Goal: Task Accomplishment & Management: Manage account settings

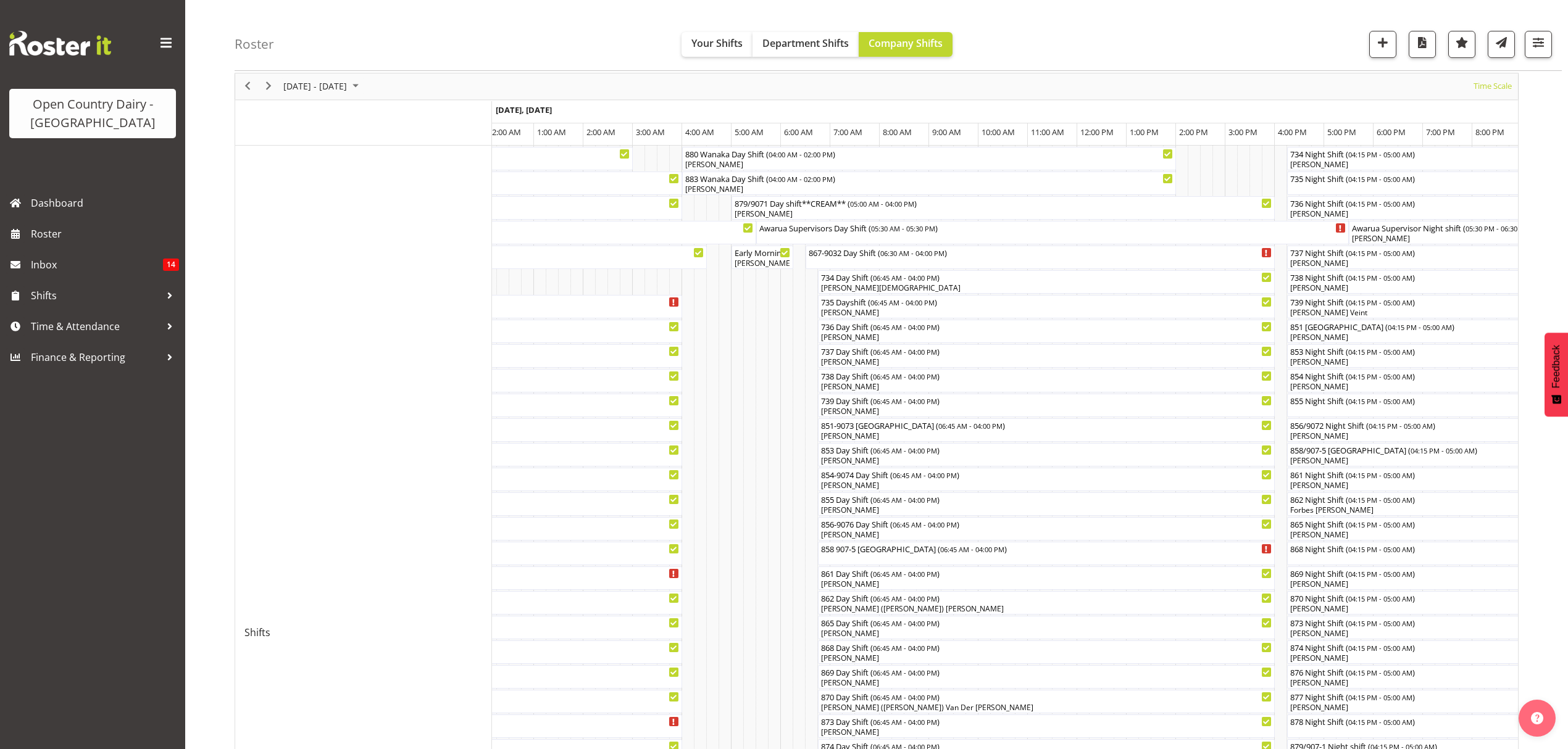
scroll to position [82, 0]
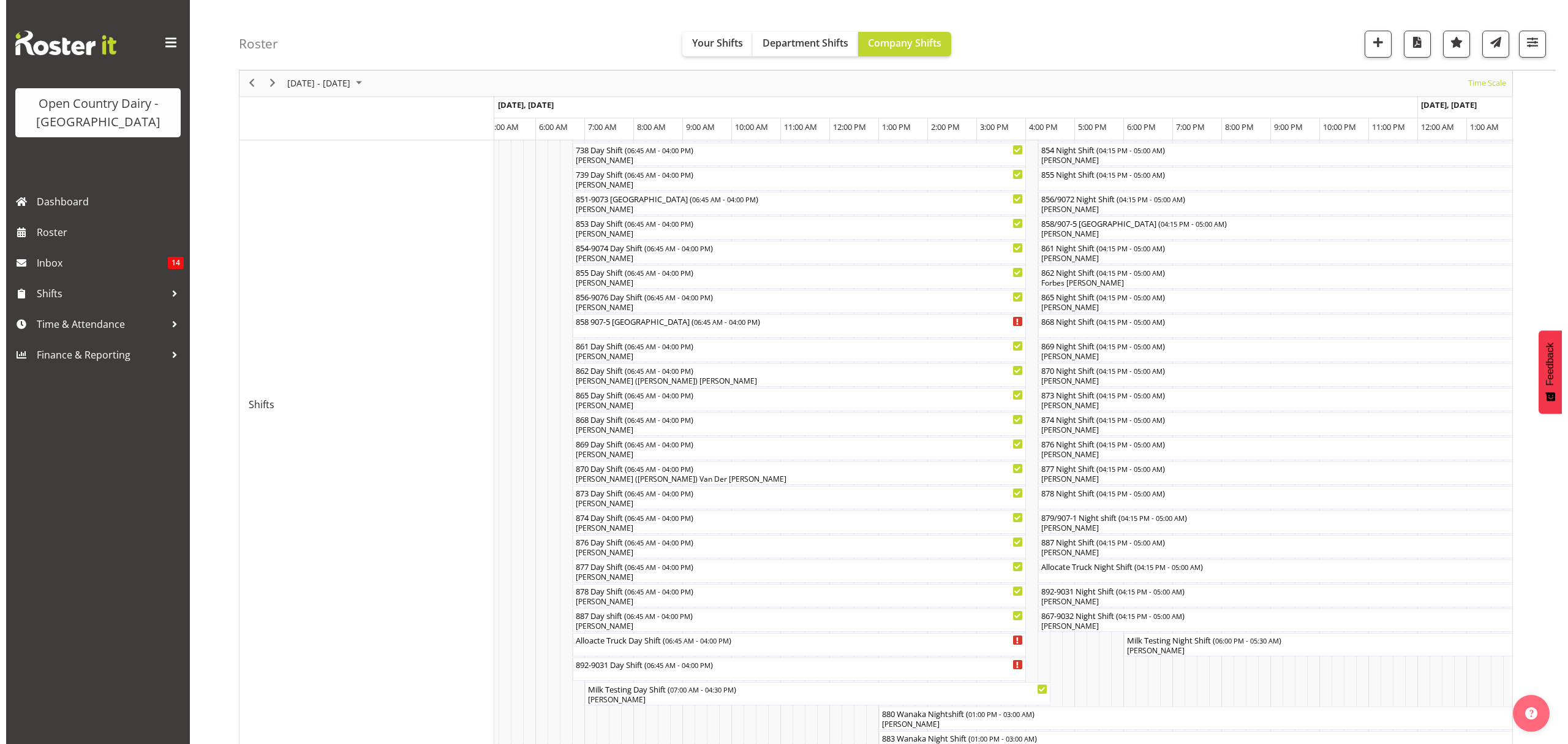
scroll to position [275, 0]
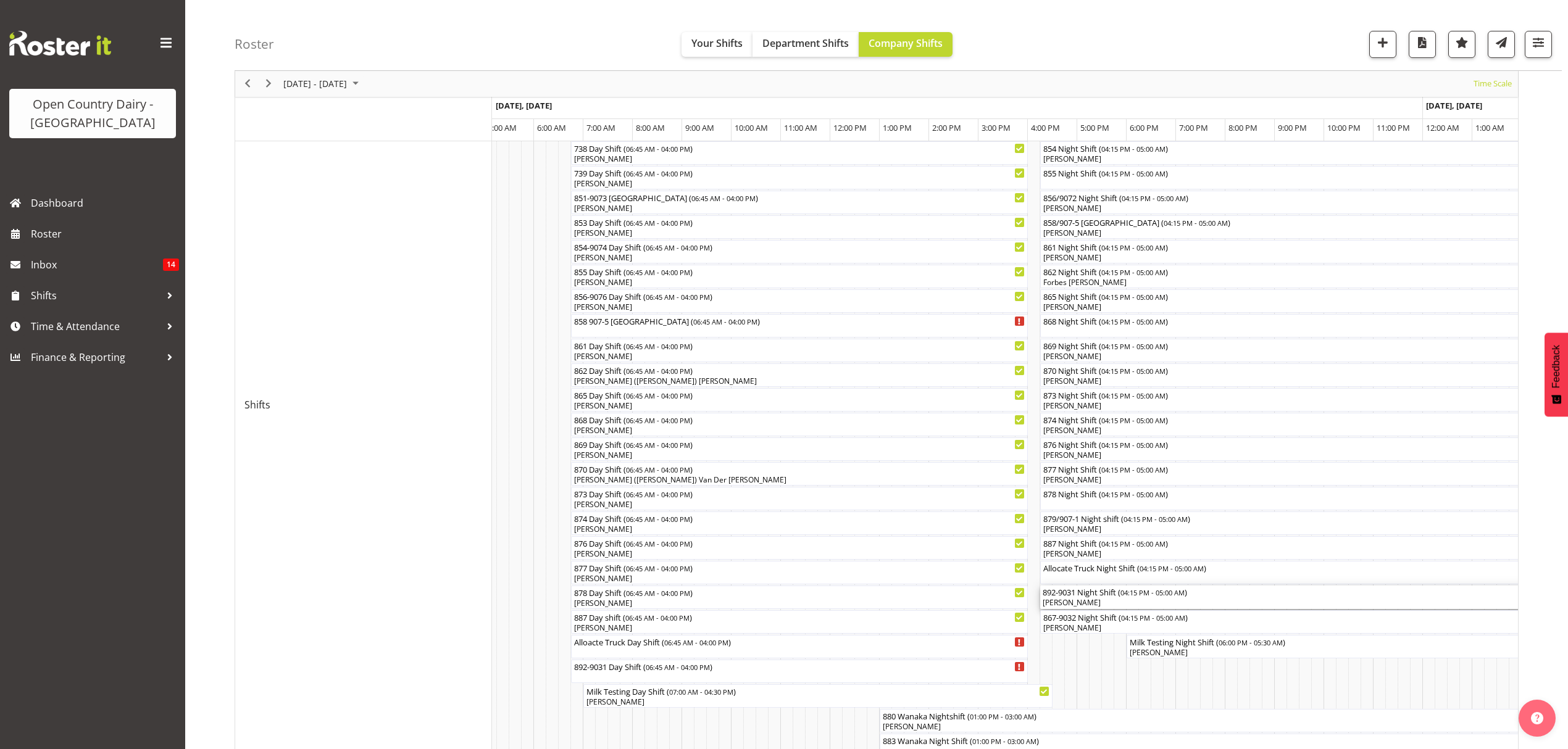
click at [1077, 600] on div "[PERSON_NAME]" at bounding box center [1354, 603] width 625 height 12
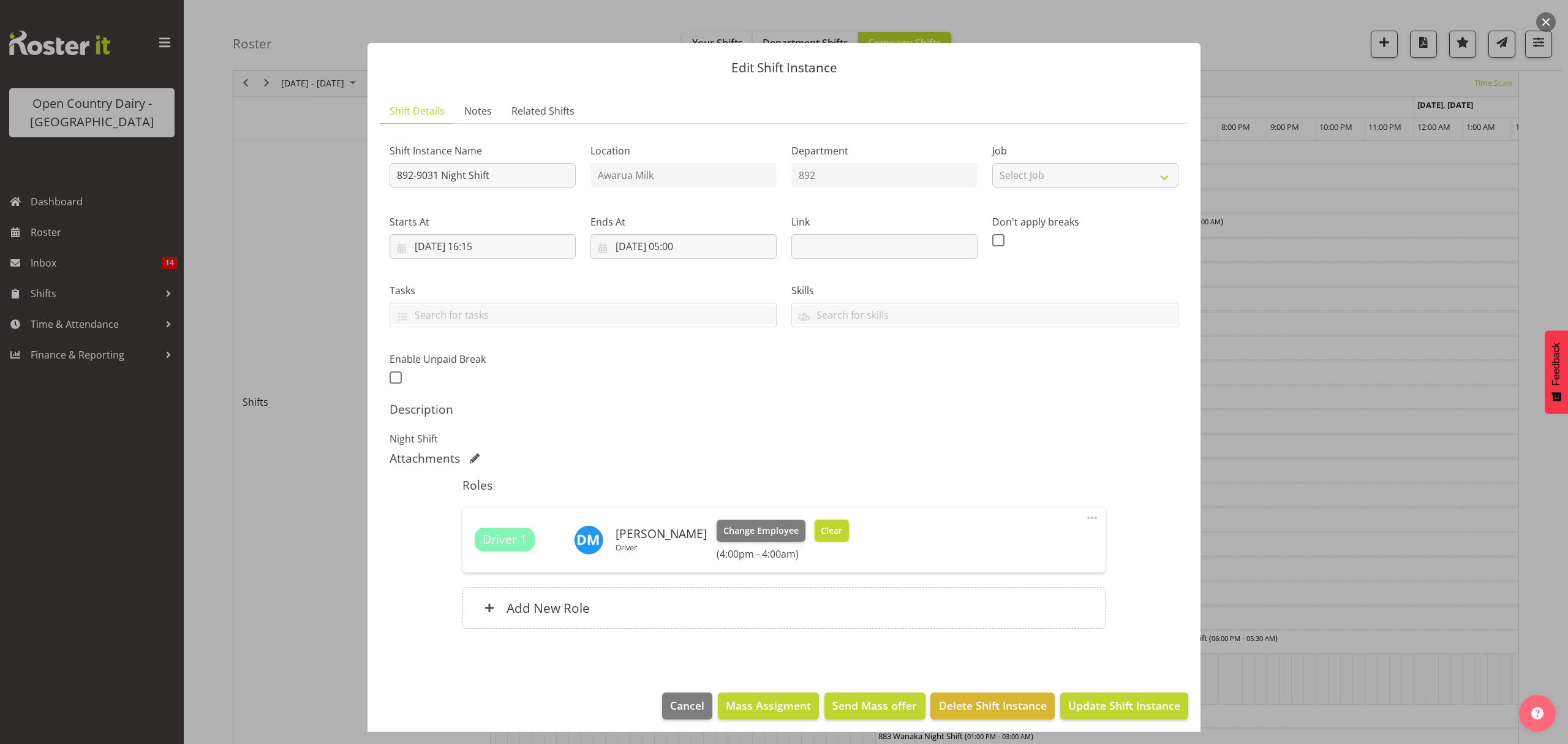
click at [832, 530] on span "Clear" at bounding box center [832, 531] width 22 height 13
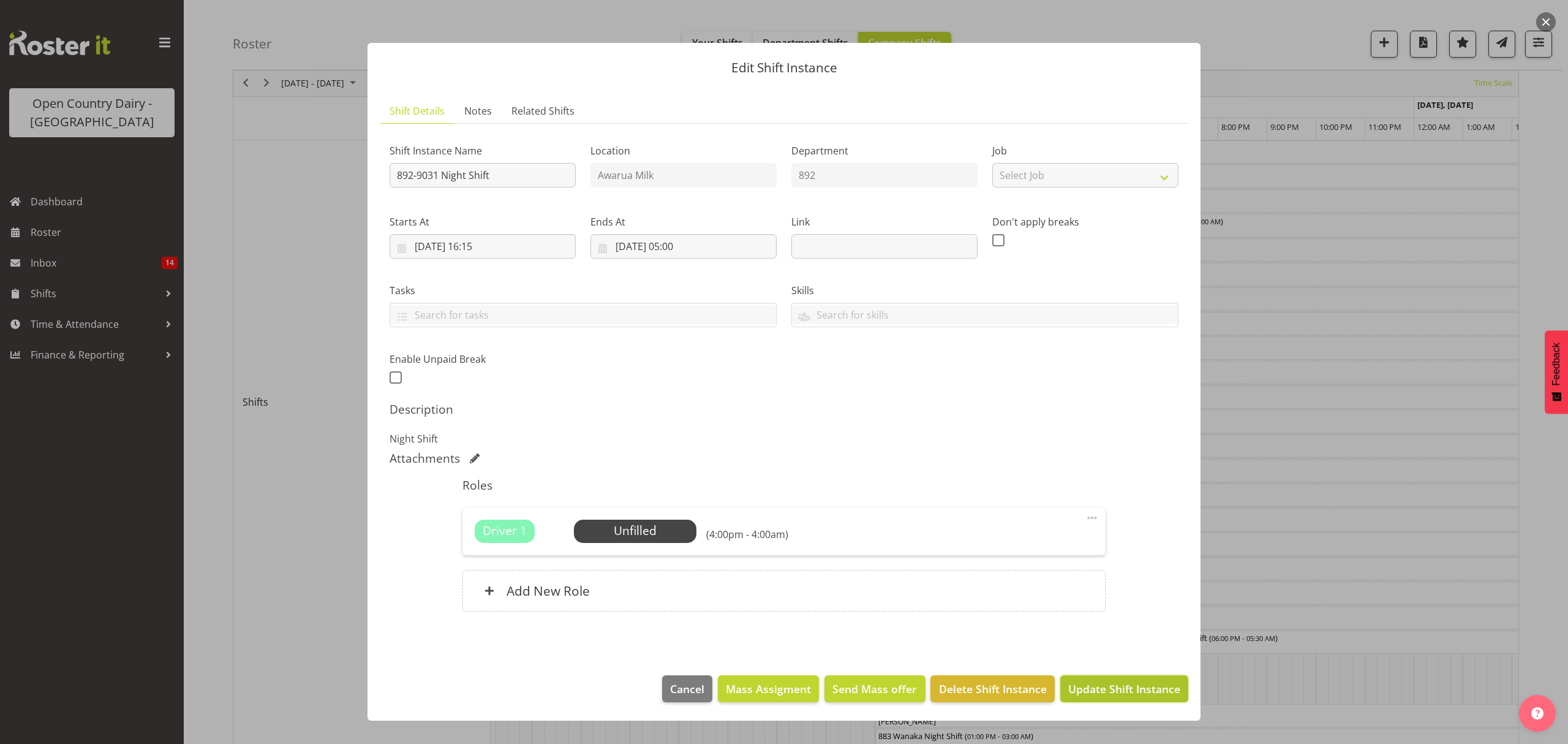
click at [1118, 696] on span "Update Shift Instance" at bounding box center [1125, 689] width 112 height 16
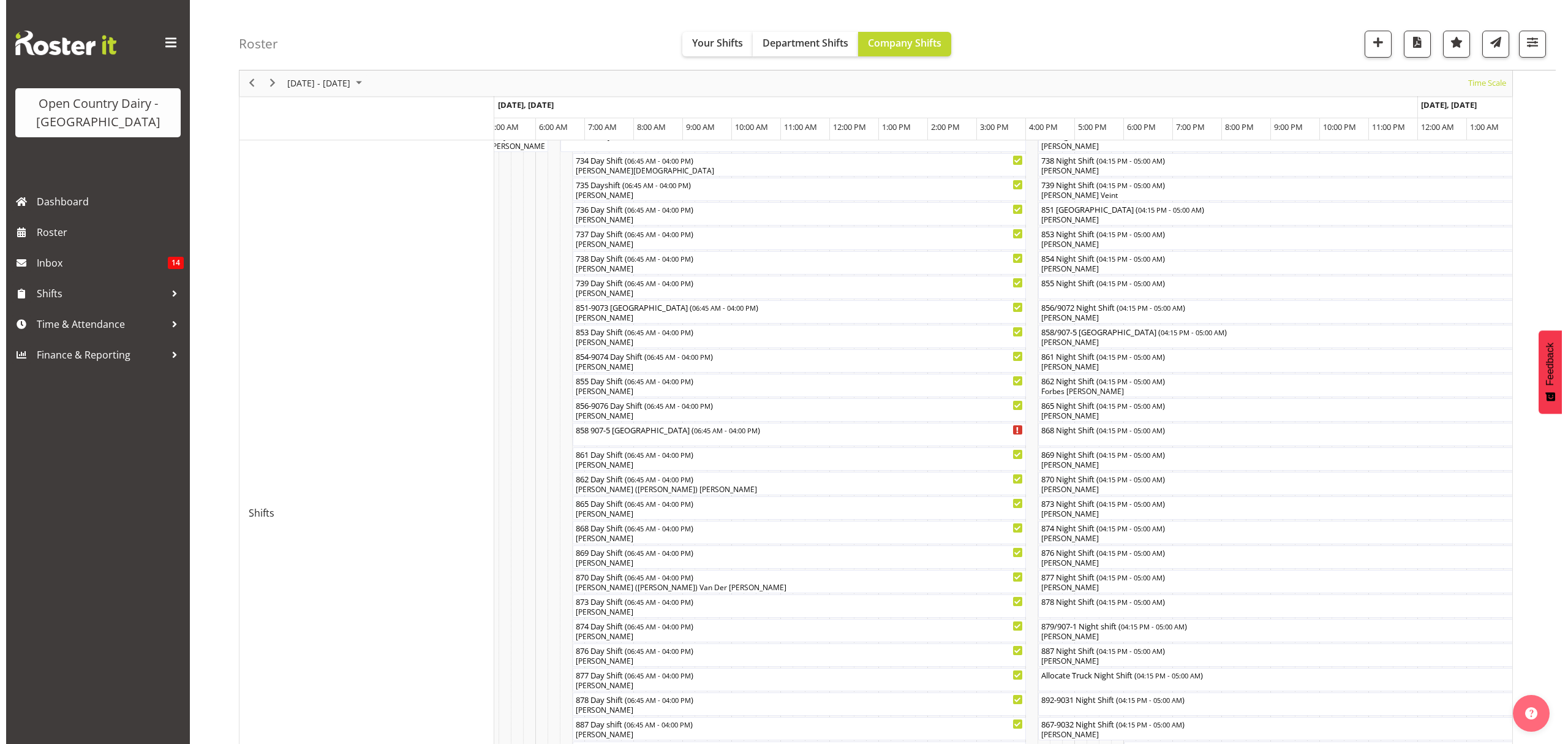
scroll to position [163, 0]
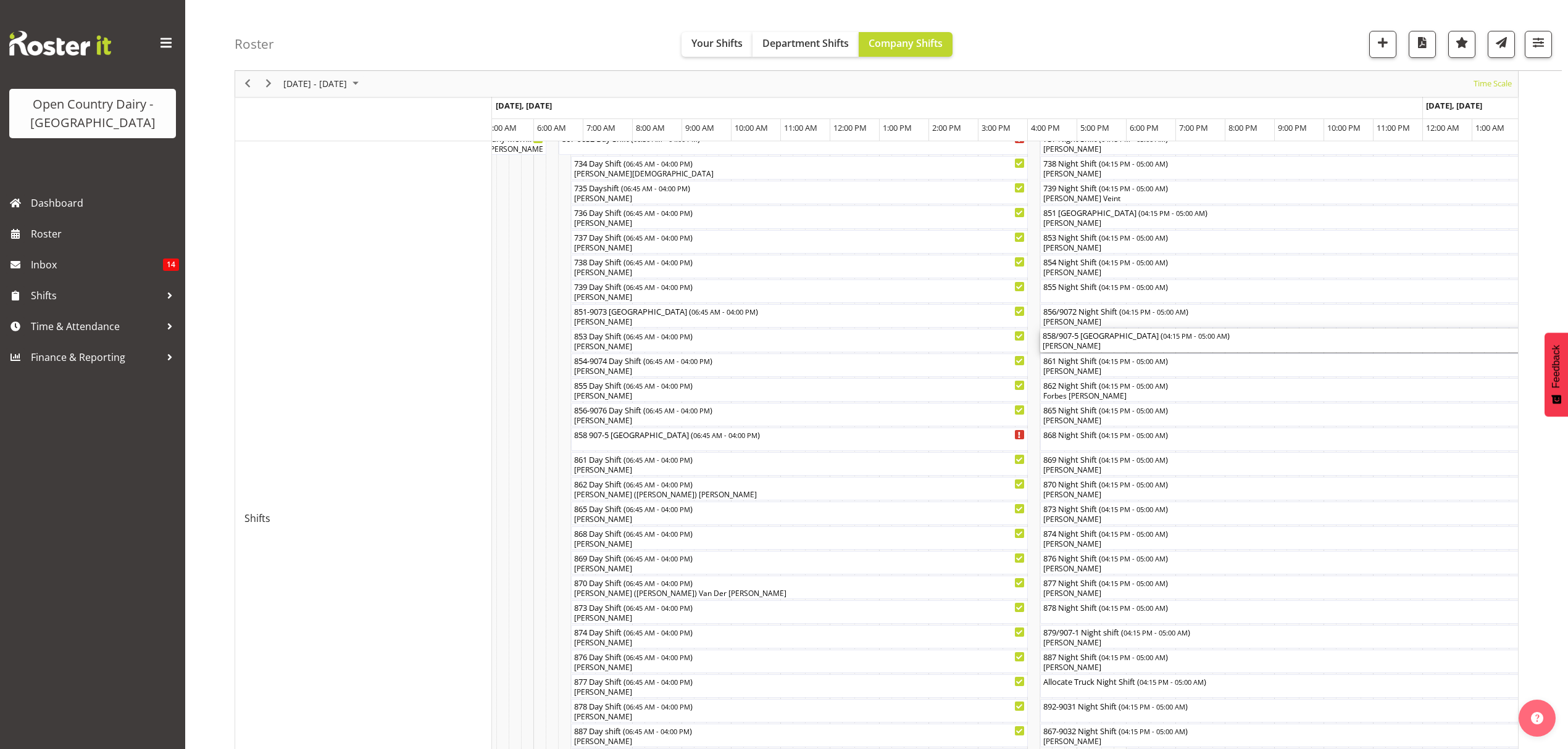
click at [1072, 338] on div "858/907-5 [GEOGRAPHIC_DATA] ( 04:15 PM - 05:00 AM )" at bounding box center [1354, 335] width 625 height 12
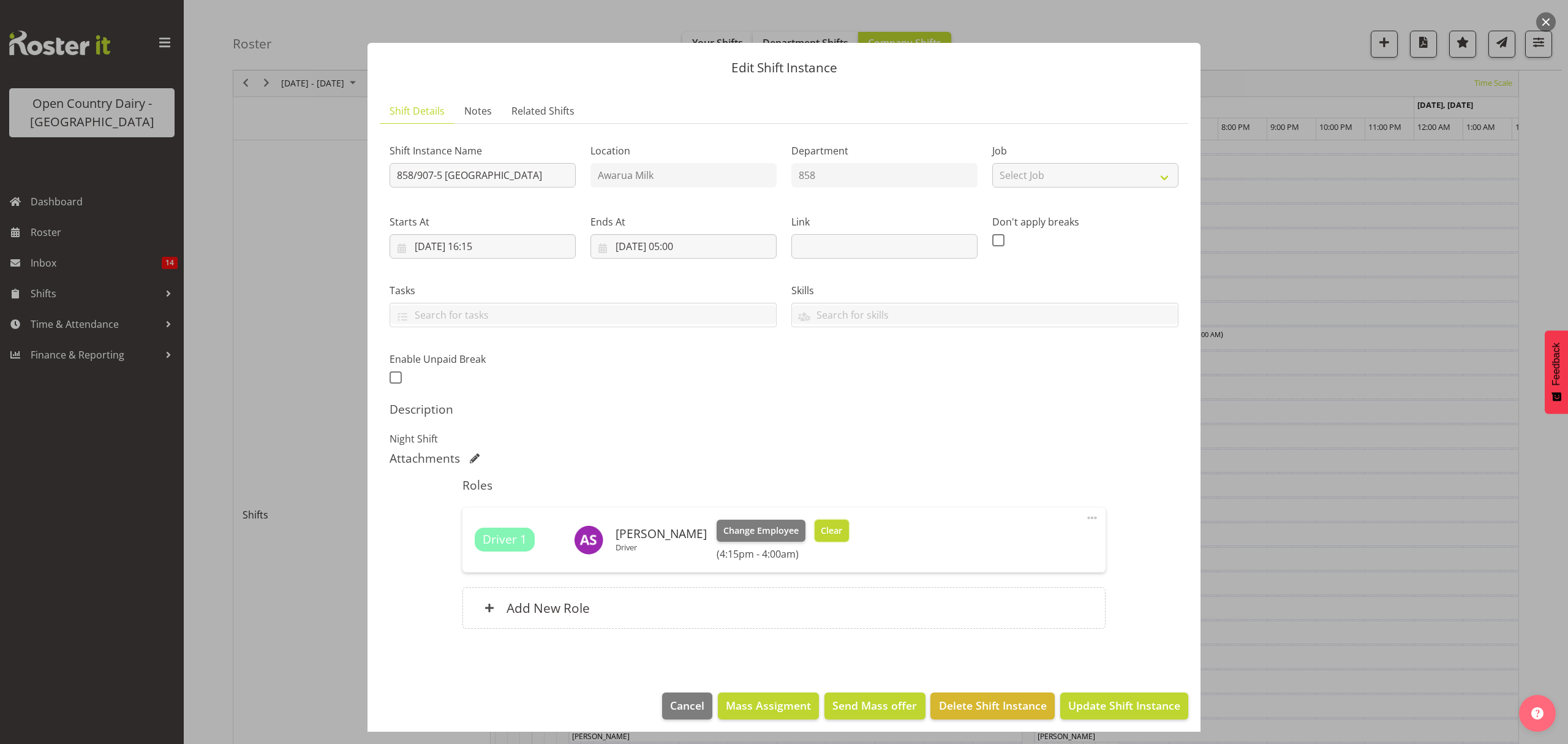
click at [827, 527] on span "Clear" at bounding box center [832, 531] width 22 height 13
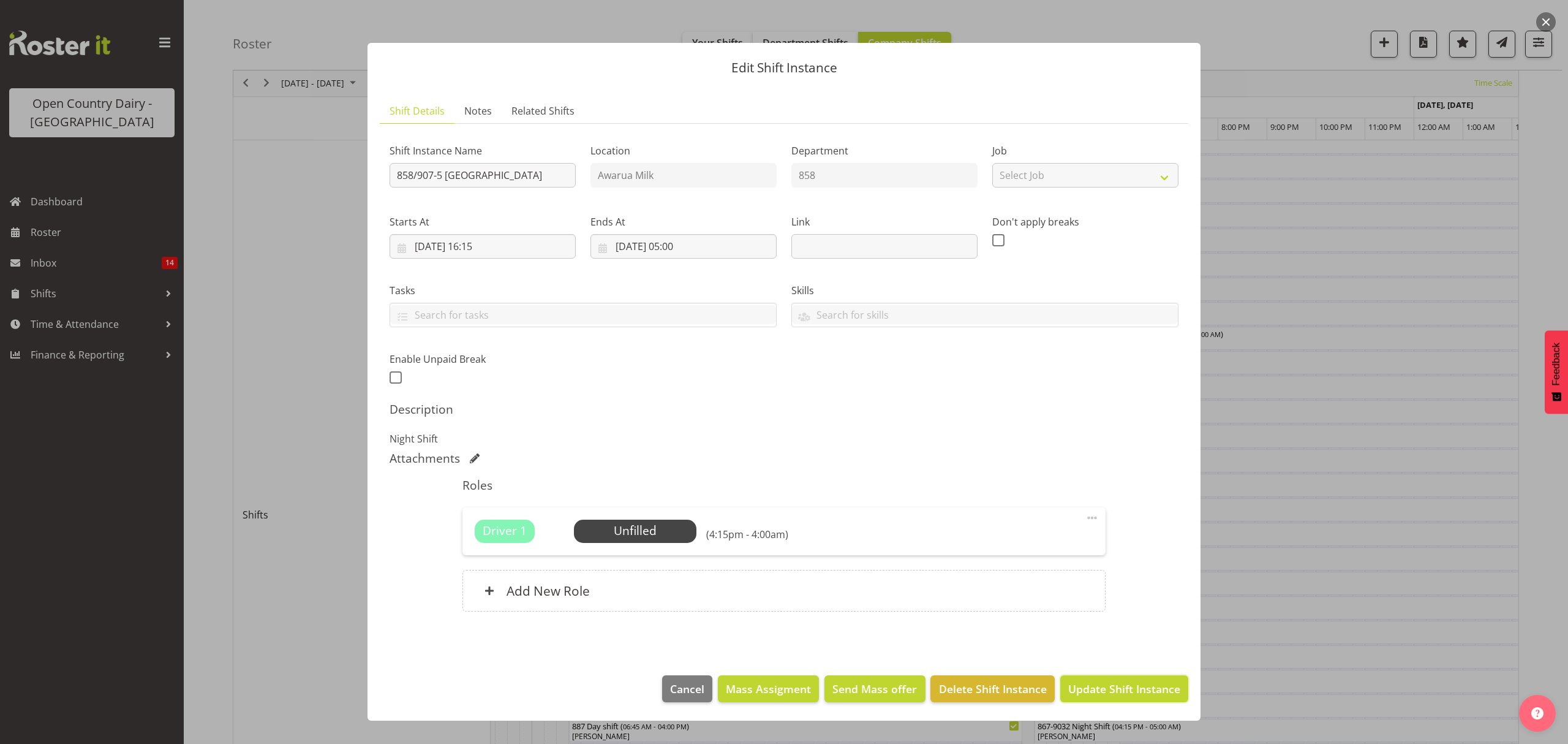
click at [1103, 694] on span "Update Shift Instance" at bounding box center [1125, 689] width 112 height 16
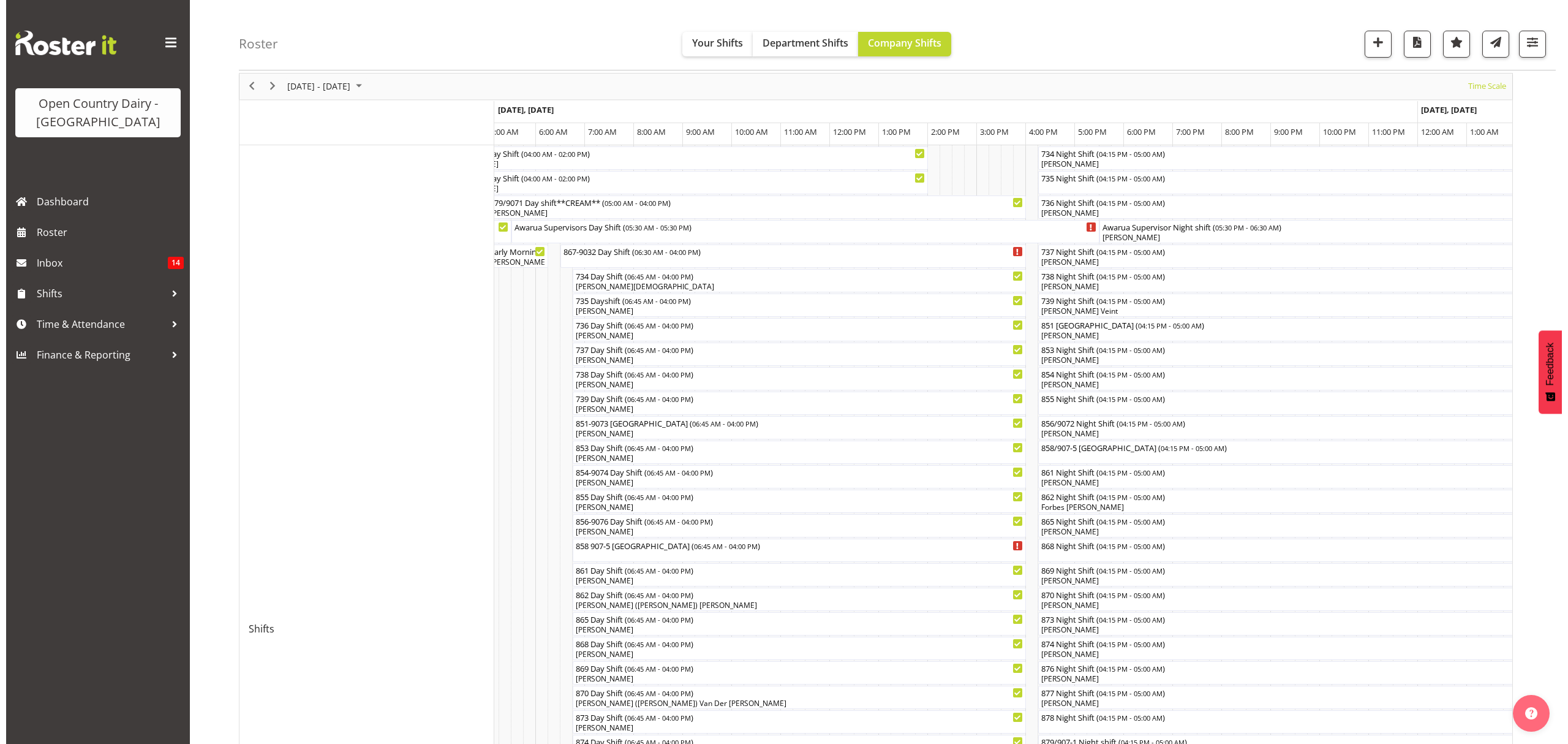
scroll to position [82, 0]
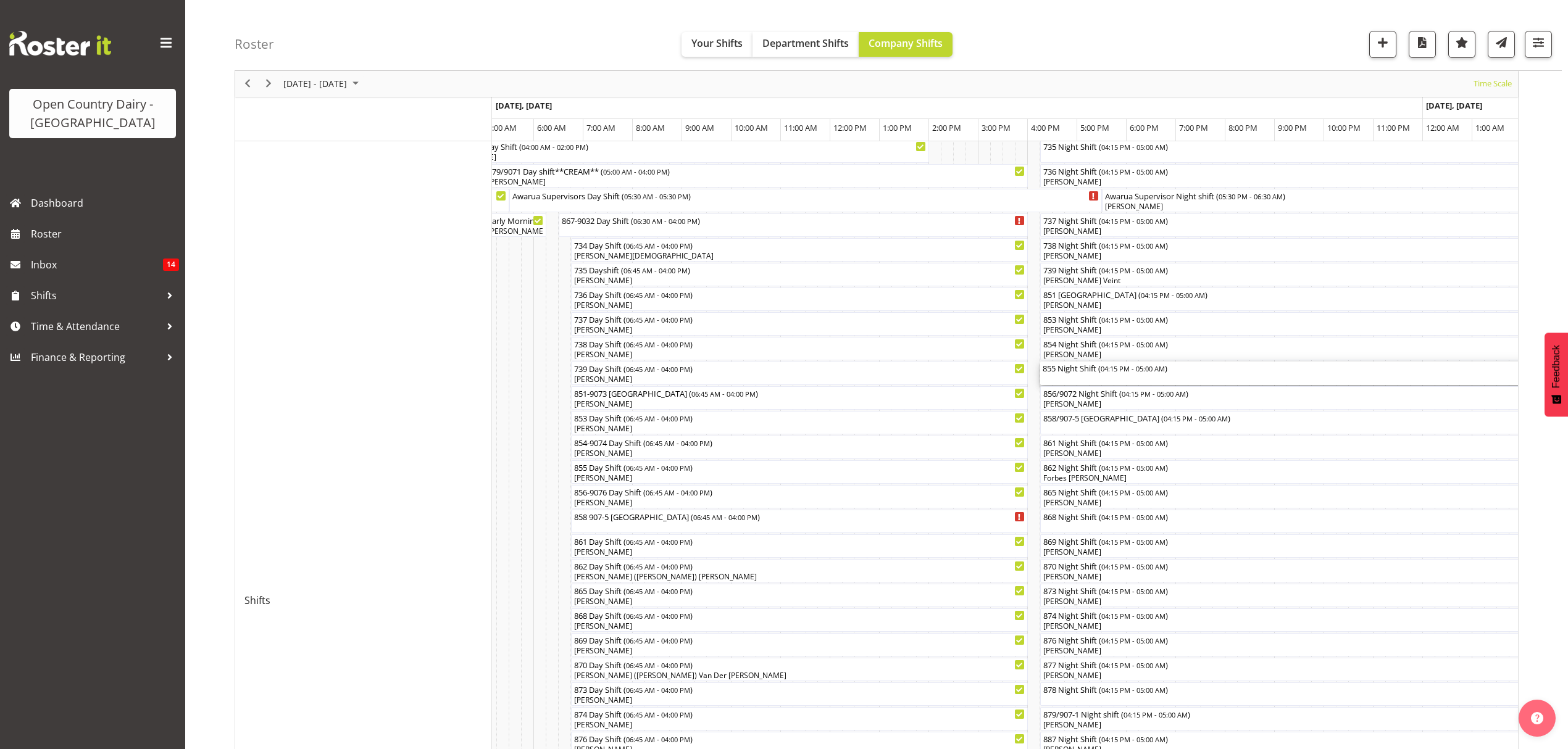
click at [1072, 368] on div "855 Night Shift ( 04:15 PM - 05:00 AM )" at bounding box center [1354, 367] width 625 height 12
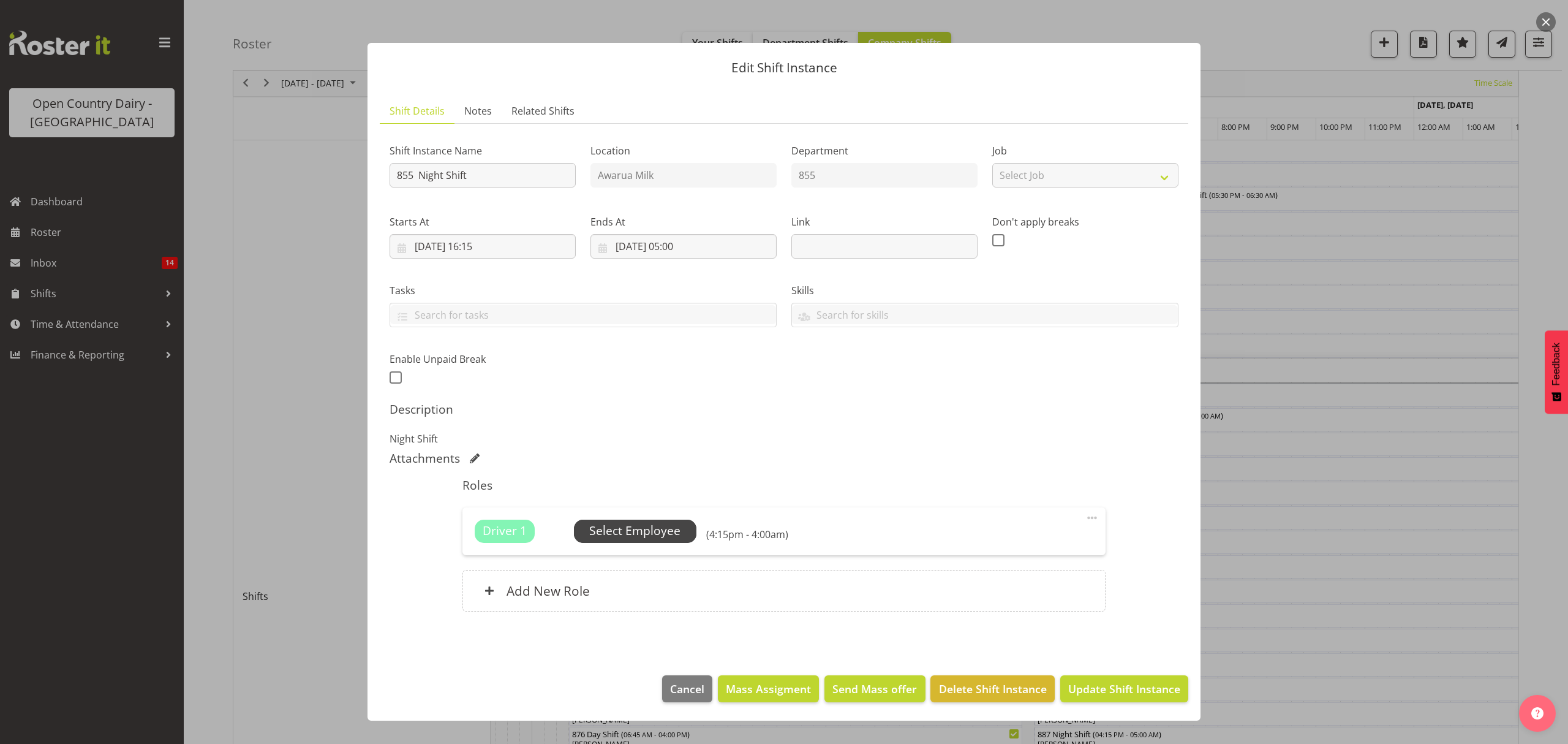
click at [626, 533] on span "Select Employee" at bounding box center [635, 531] width 91 height 18
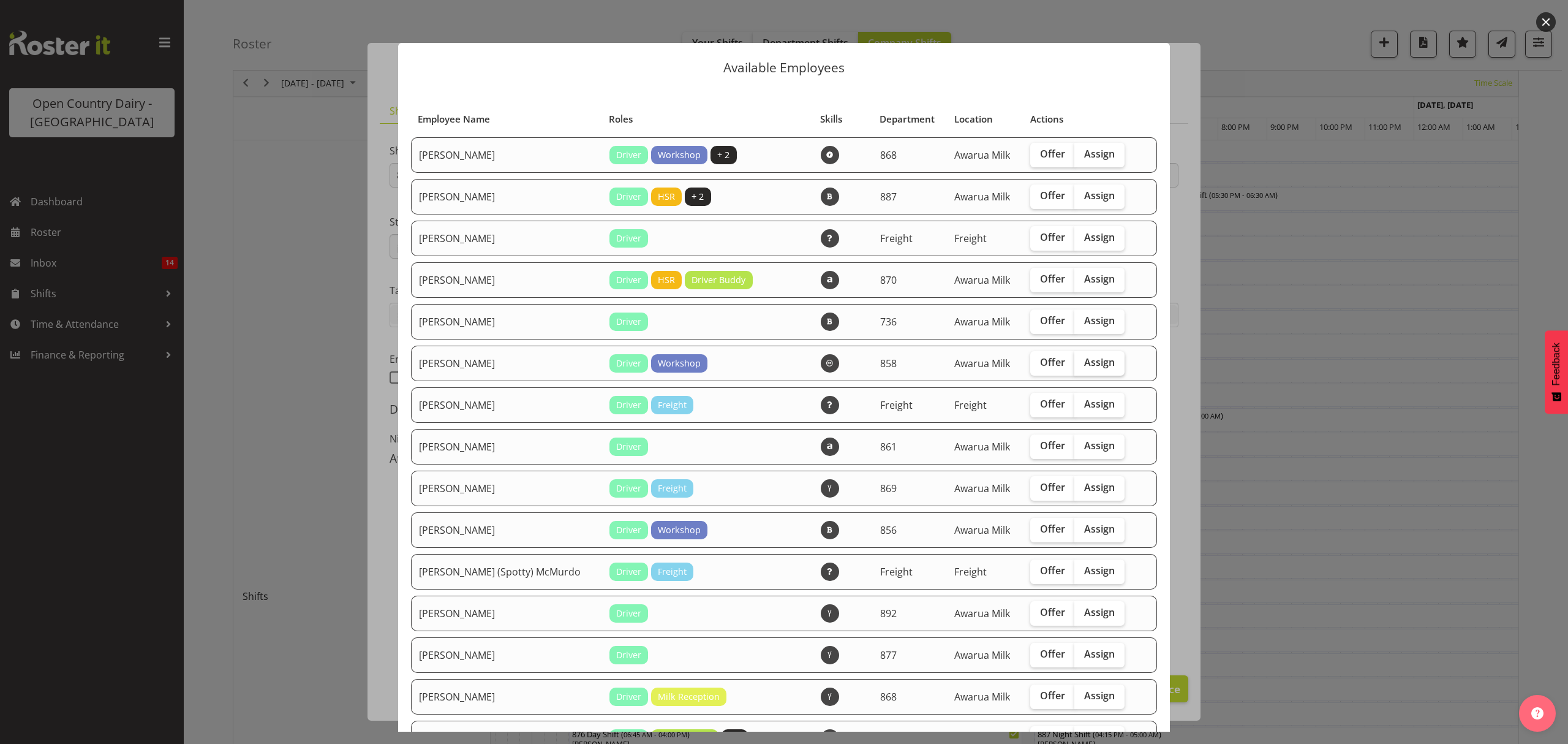
click at [1084, 363] on span "Assign" at bounding box center [1099, 362] width 30 height 12
click at [1075, 363] on input "Assign" at bounding box center [1078, 362] width 8 height 8
checkbox input "true"
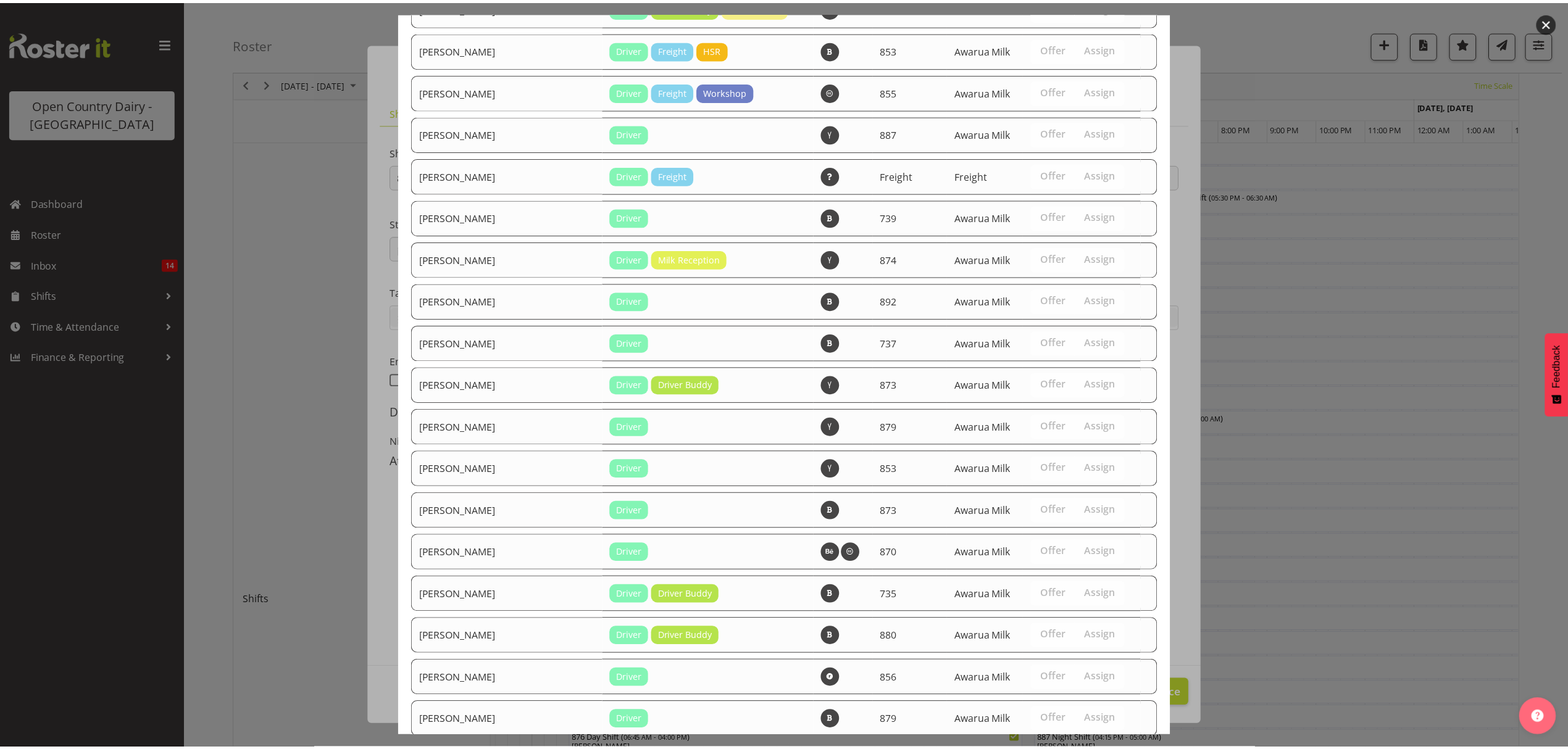
scroll to position [1821, 0]
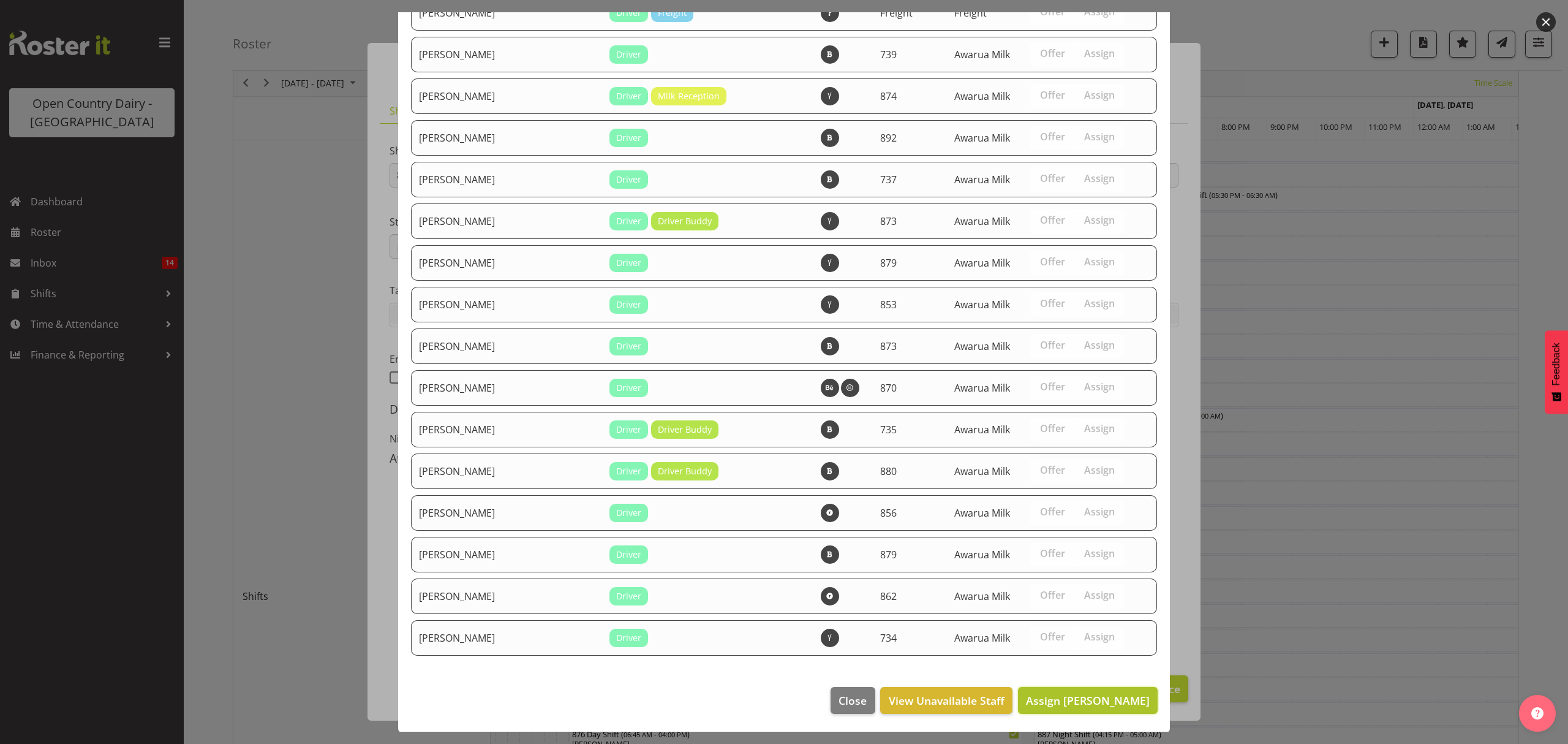
click at [1062, 694] on span "Assign [PERSON_NAME]" at bounding box center [1088, 699] width 124 height 14
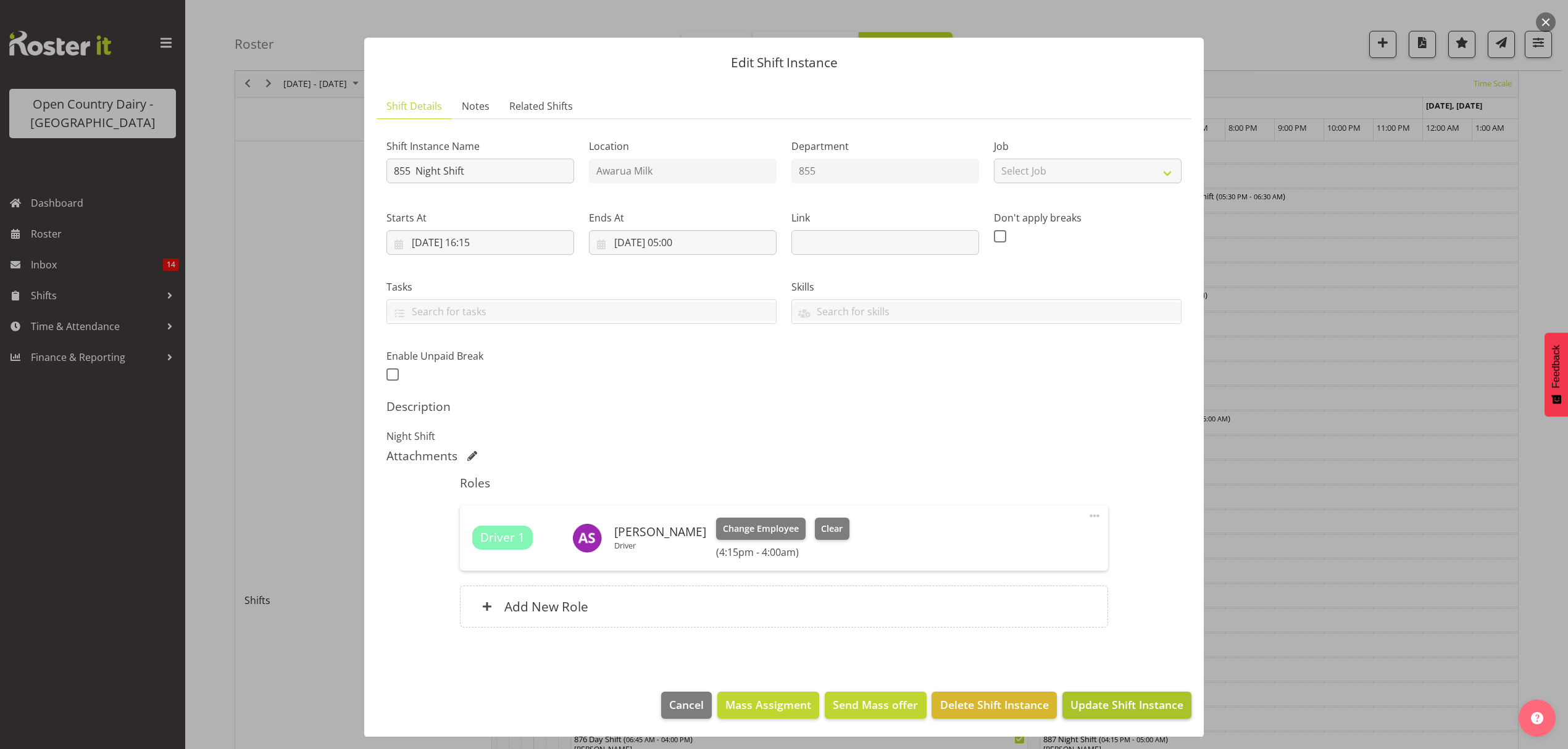
scroll to position [8, 0]
click at [1133, 710] on span "Update Shift Instance" at bounding box center [1127, 703] width 113 height 16
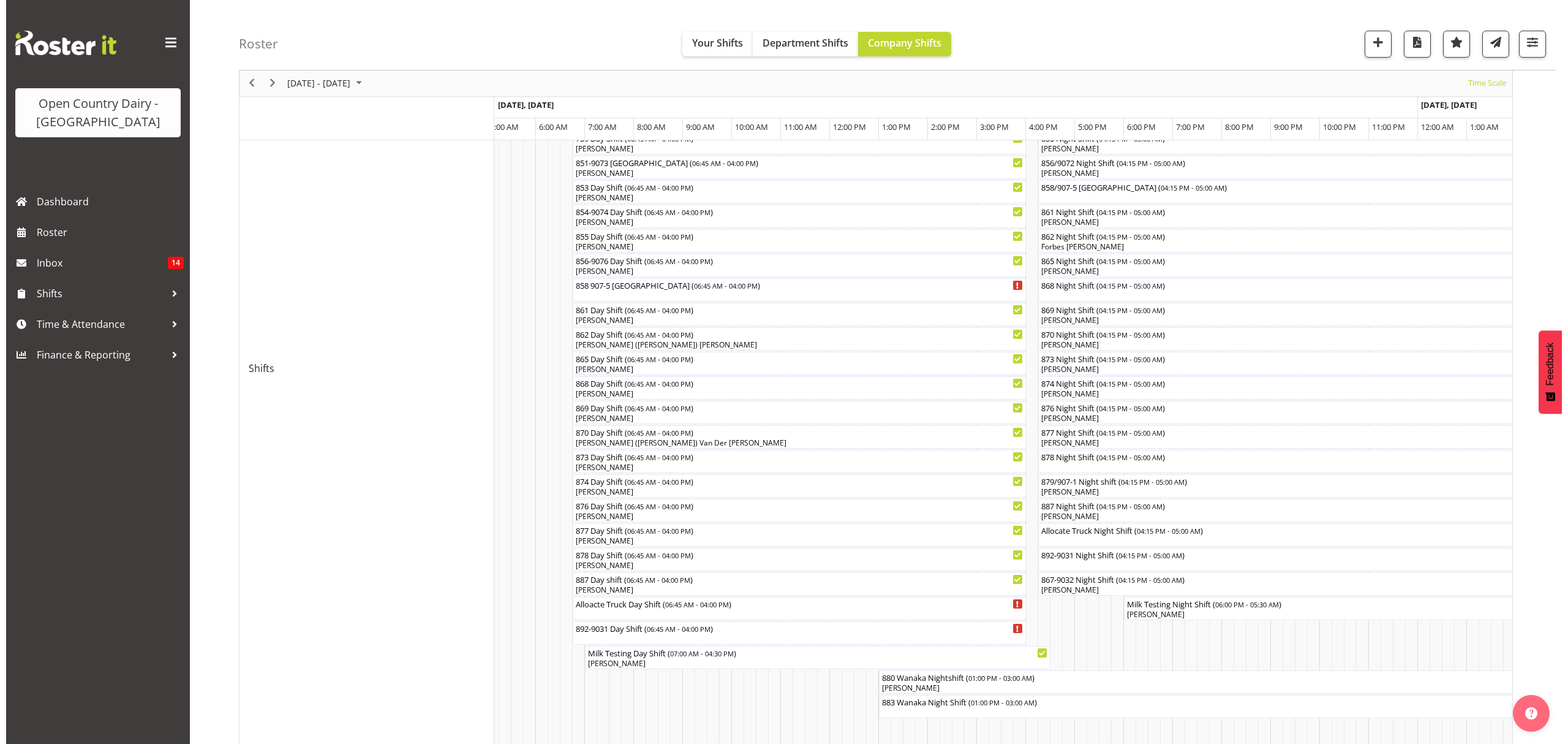
scroll to position [327, 0]
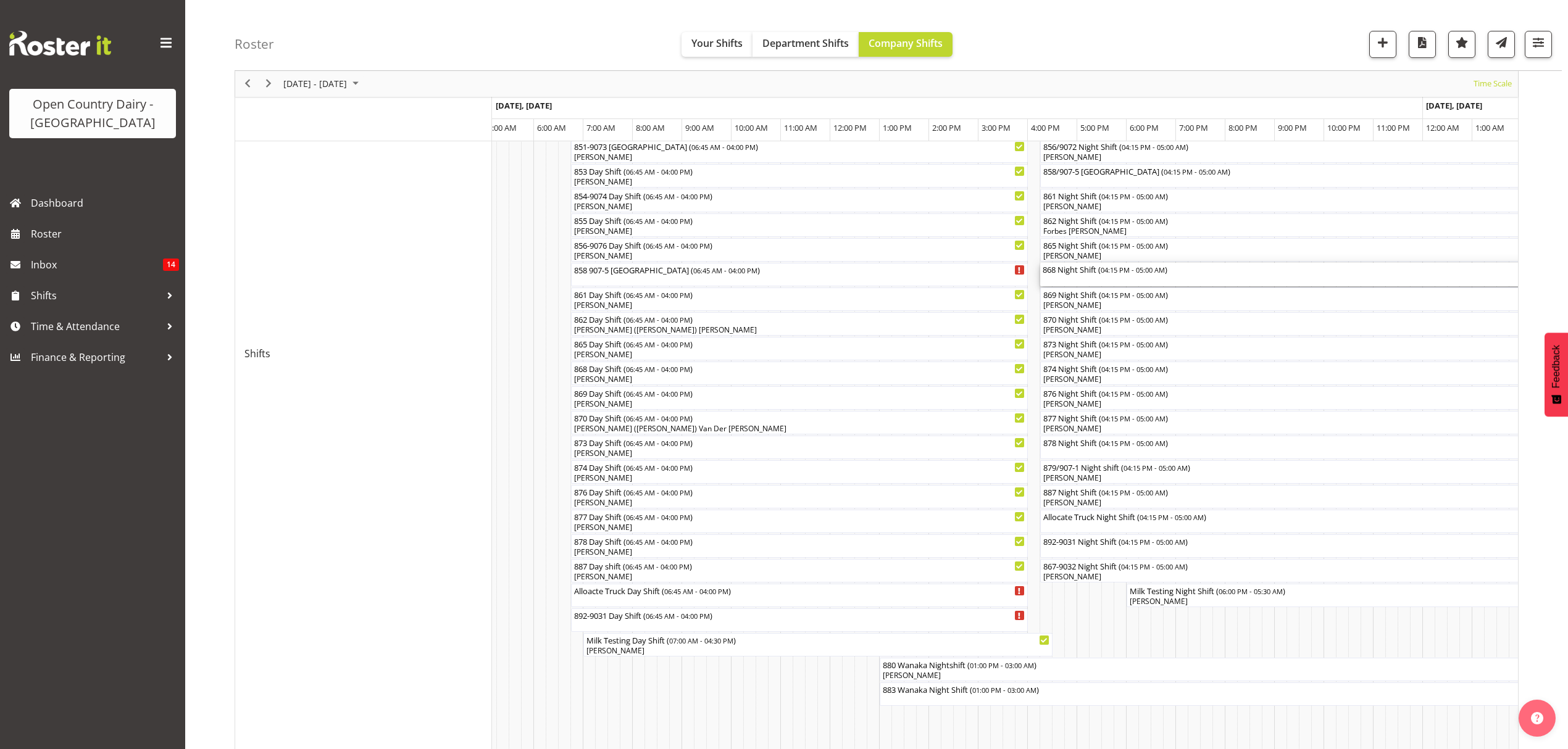
click at [1065, 269] on div "868 Night Shift ( 04:15 PM - 05:00 AM )" at bounding box center [1354, 269] width 625 height 12
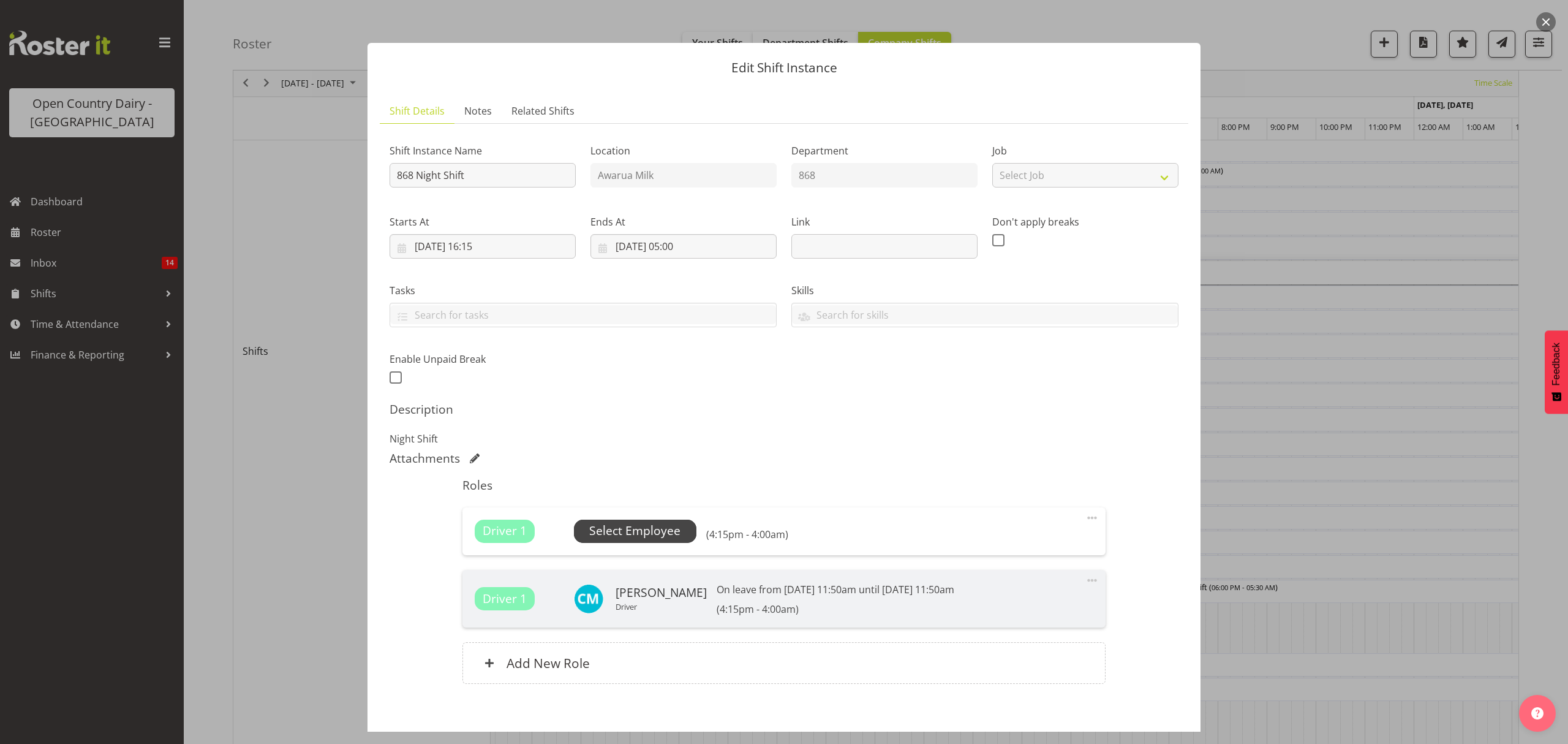
click at [653, 535] on span "Select Employee" at bounding box center [635, 531] width 91 height 18
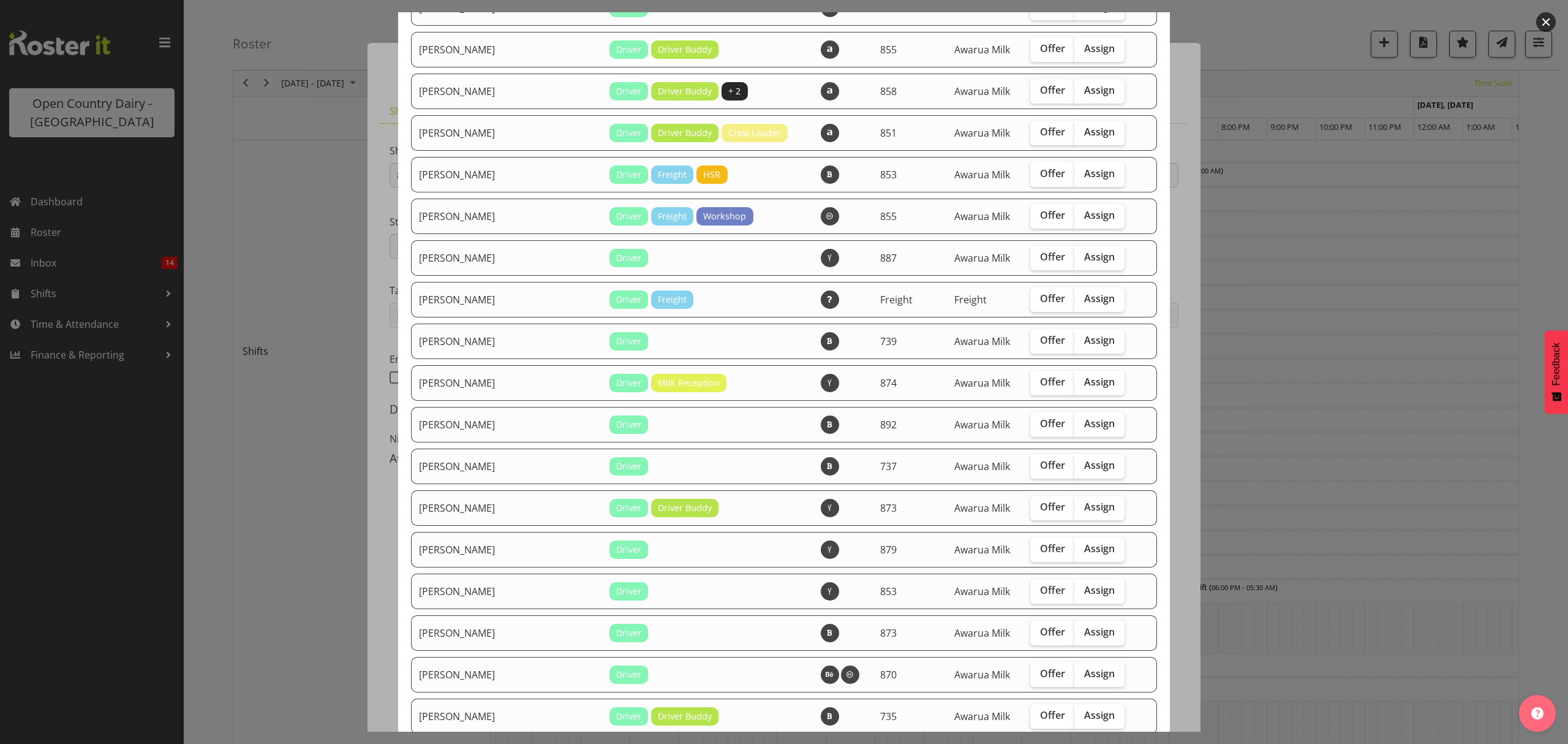
scroll to position [1552, 0]
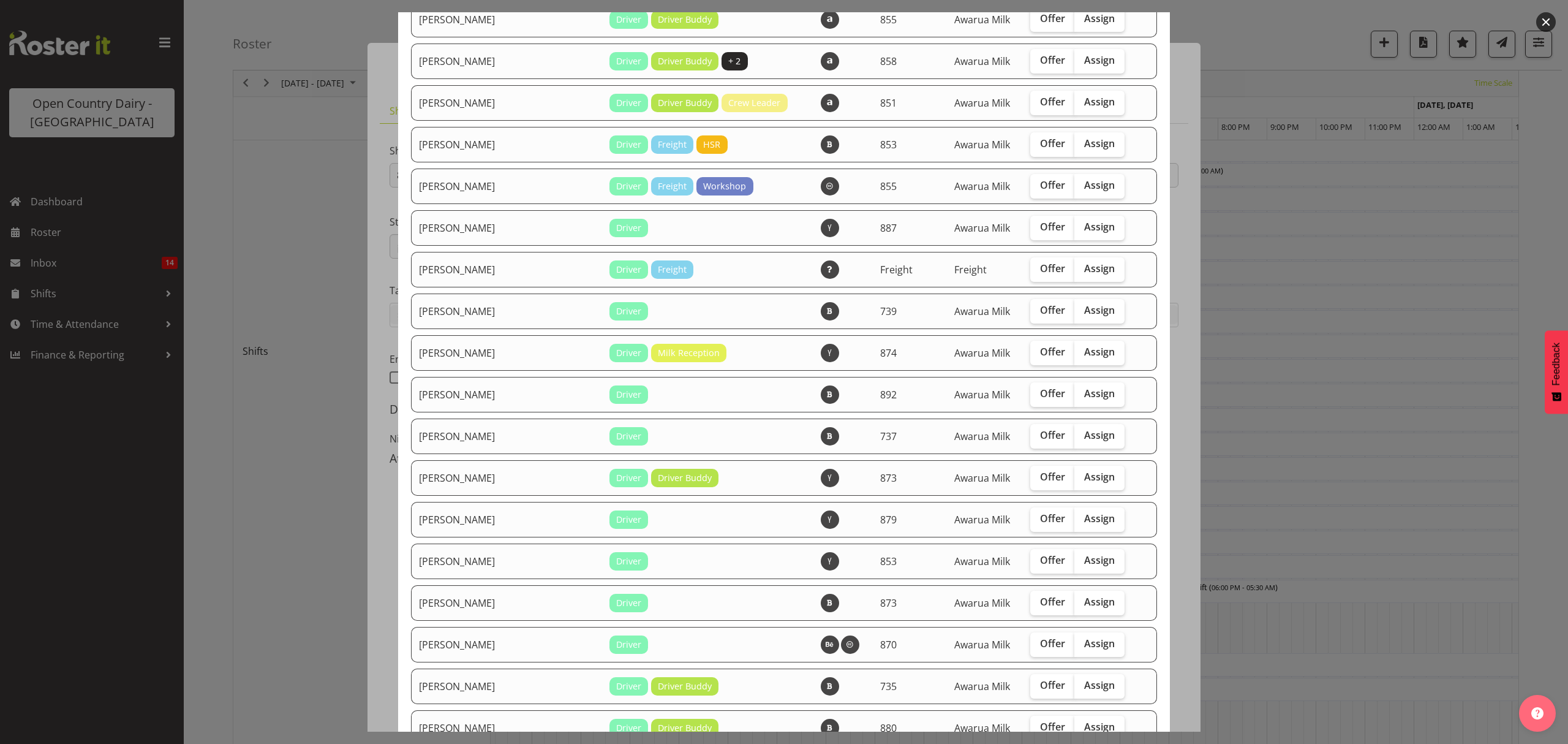
click at [1263, 425] on div at bounding box center [784, 372] width 1568 height 744
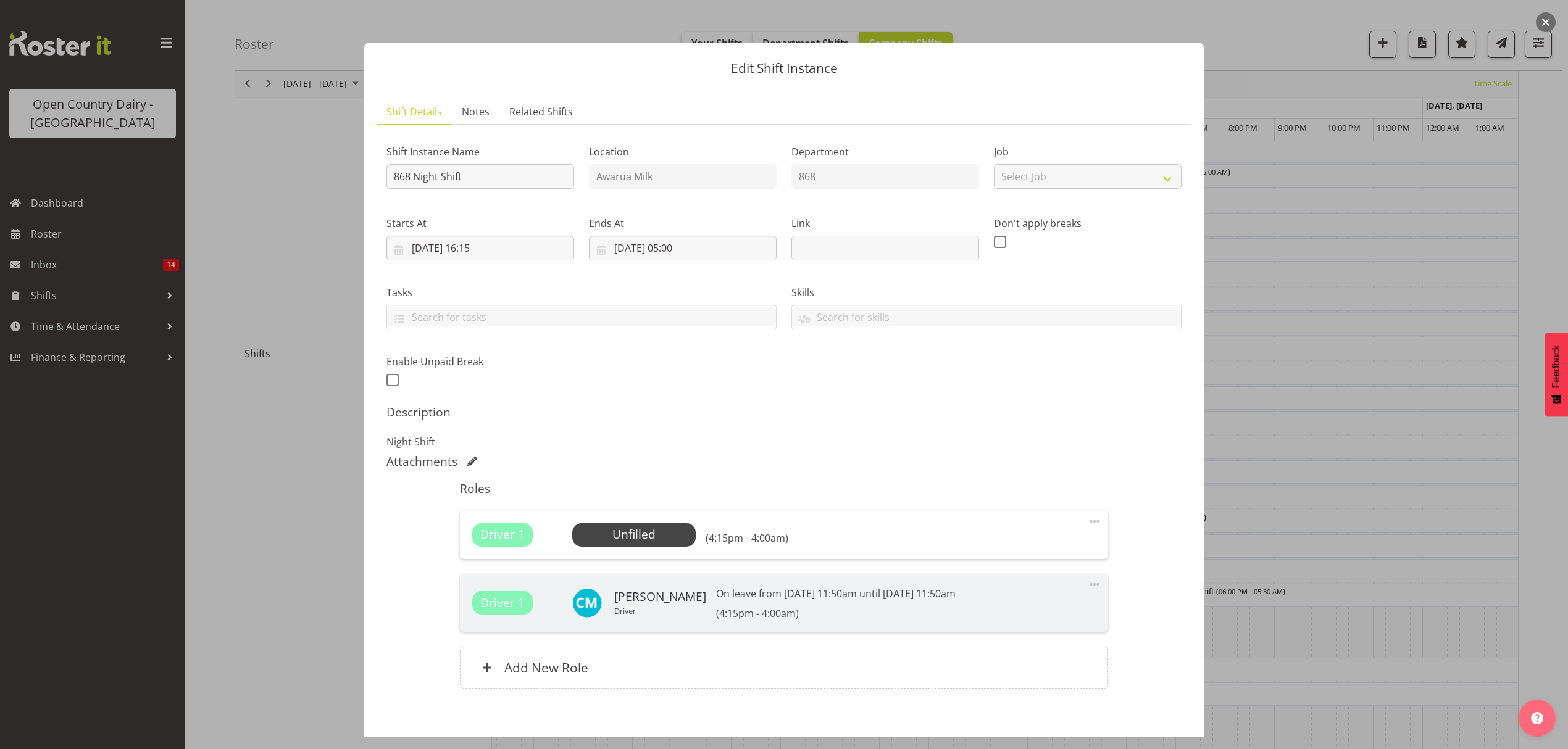
click at [1272, 428] on div at bounding box center [784, 374] width 1568 height 749
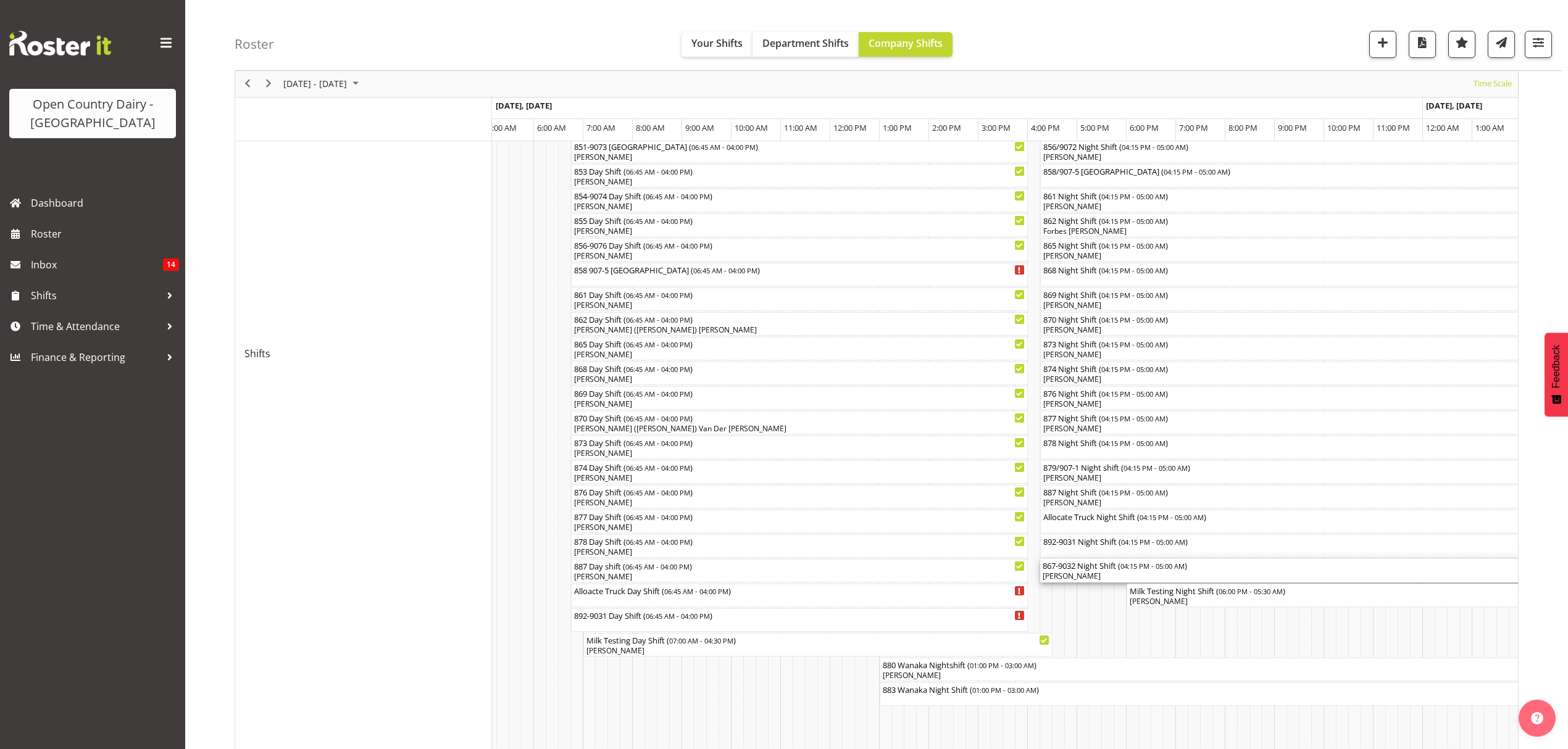
click at [1069, 568] on div "867-9032 Night Shift ( 04:15 PM - 05:00 AM )" at bounding box center [1354, 565] width 625 height 12
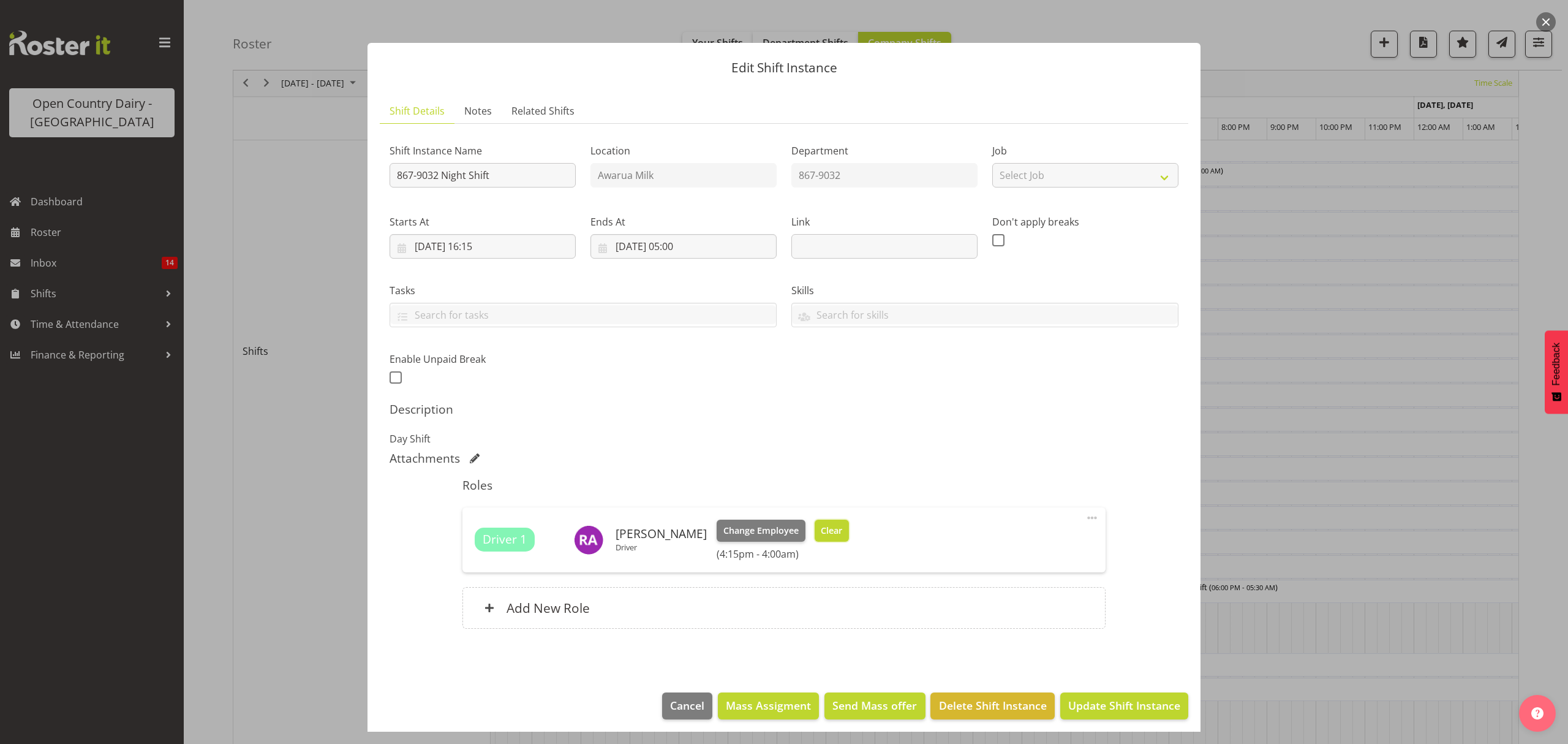
click at [821, 536] on span "Clear" at bounding box center [832, 531] width 22 height 13
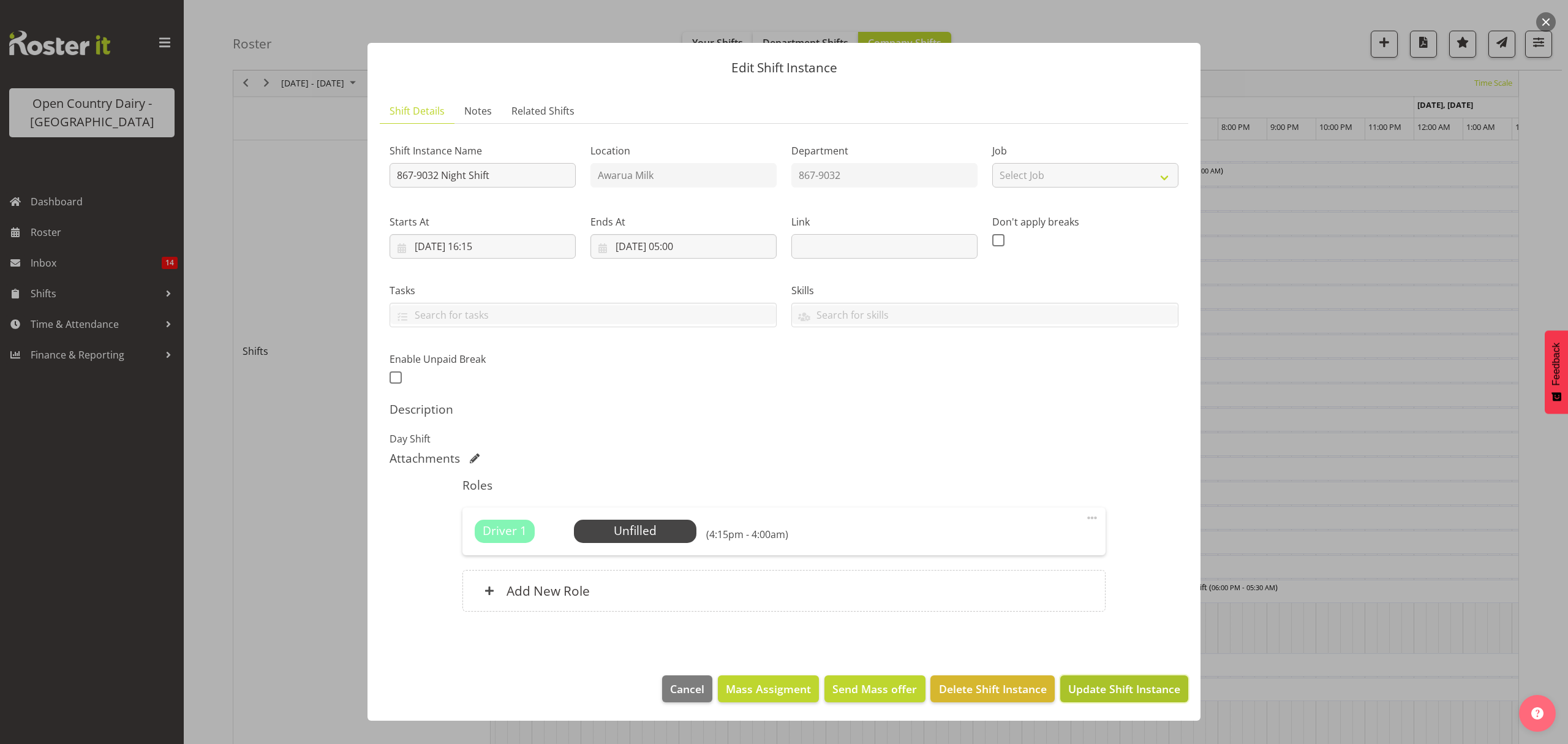
click at [1095, 696] on span "Update Shift Instance" at bounding box center [1125, 689] width 112 height 16
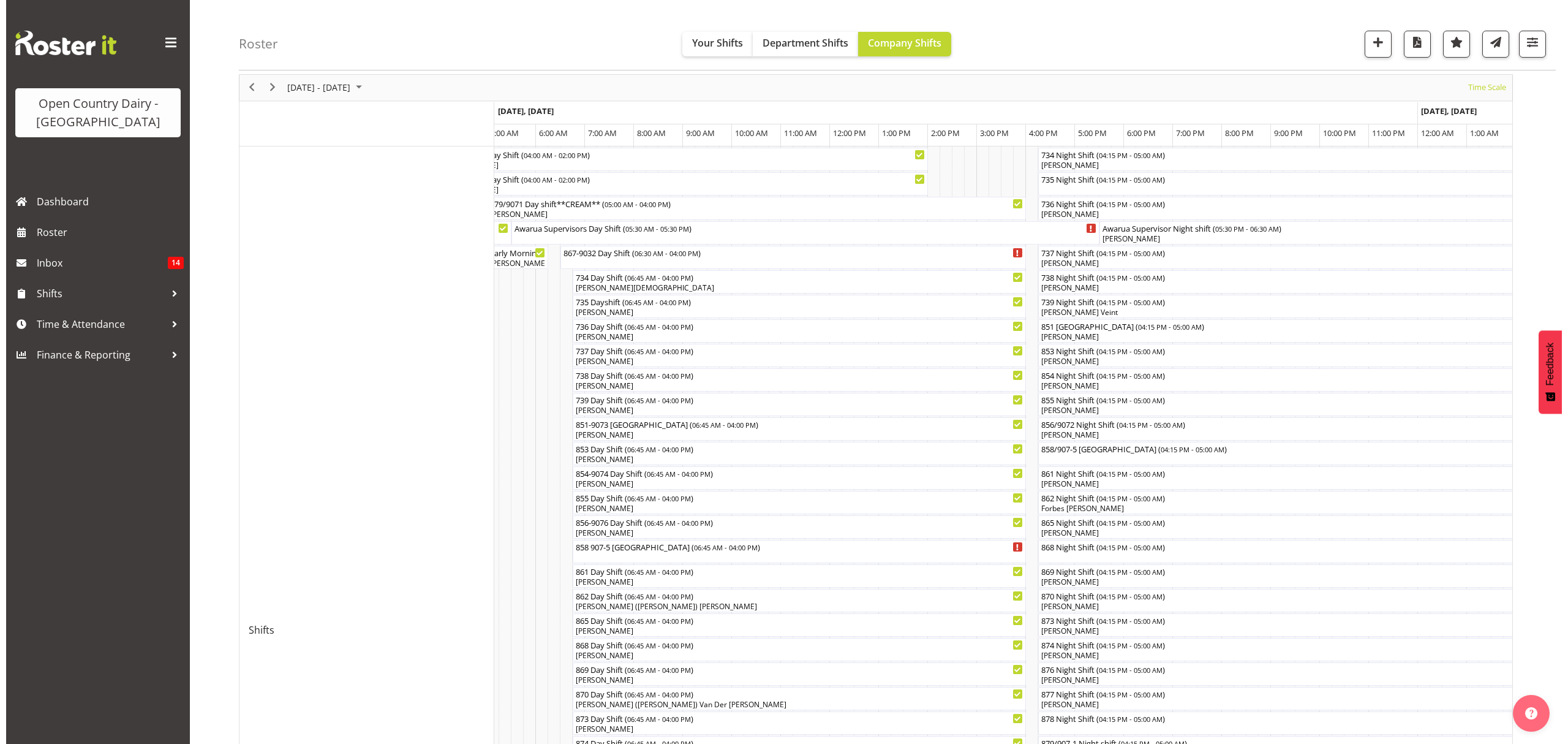
scroll to position [82, 0]
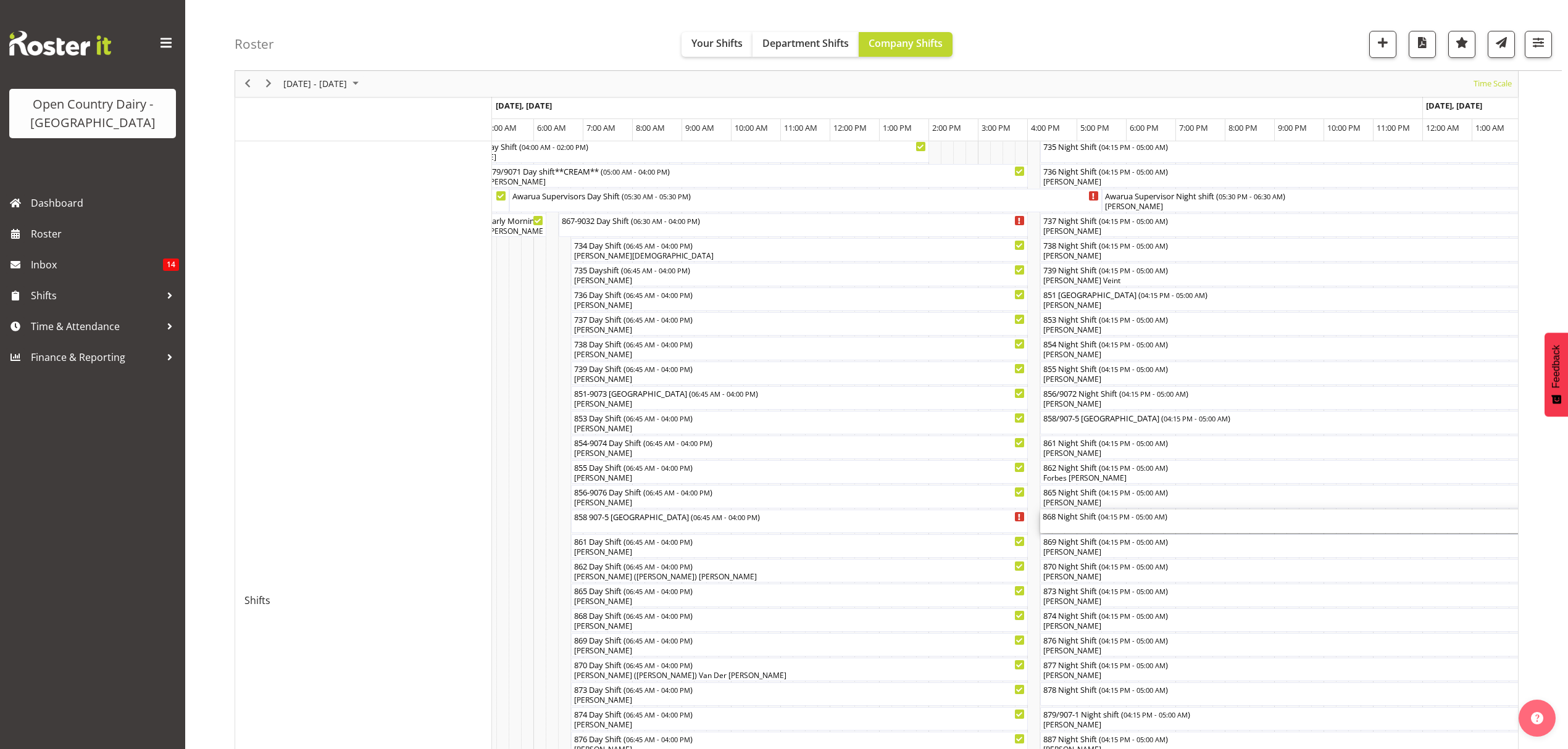
click at [1062, 516] on div "868 Night Shift ( 04:15 PM - 05:00 AM )" at bounding box center [1354, 515] width 625 height 12
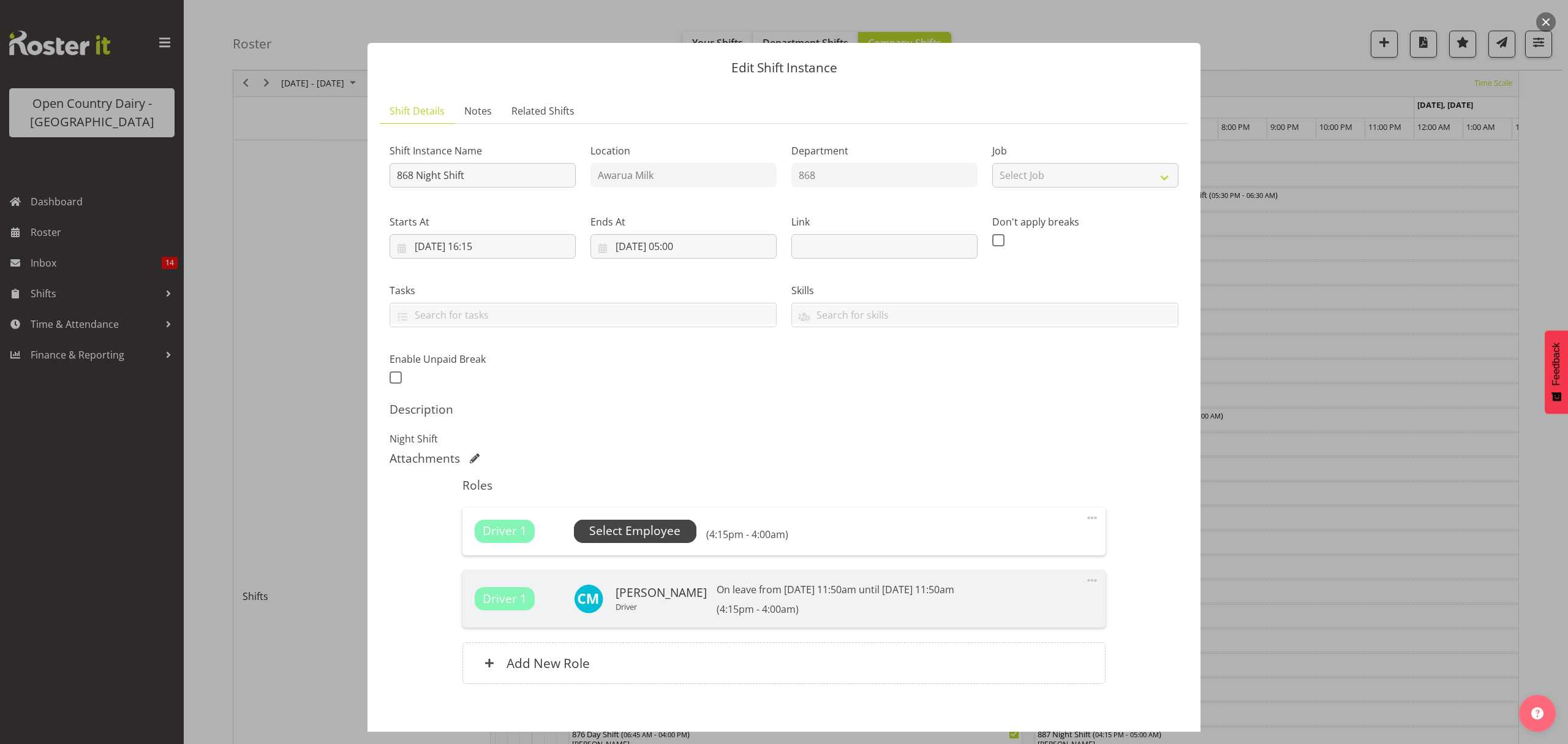
click at [618, 530] on span "Select Employee" at bounding box center [635, 531] width 91 height 18
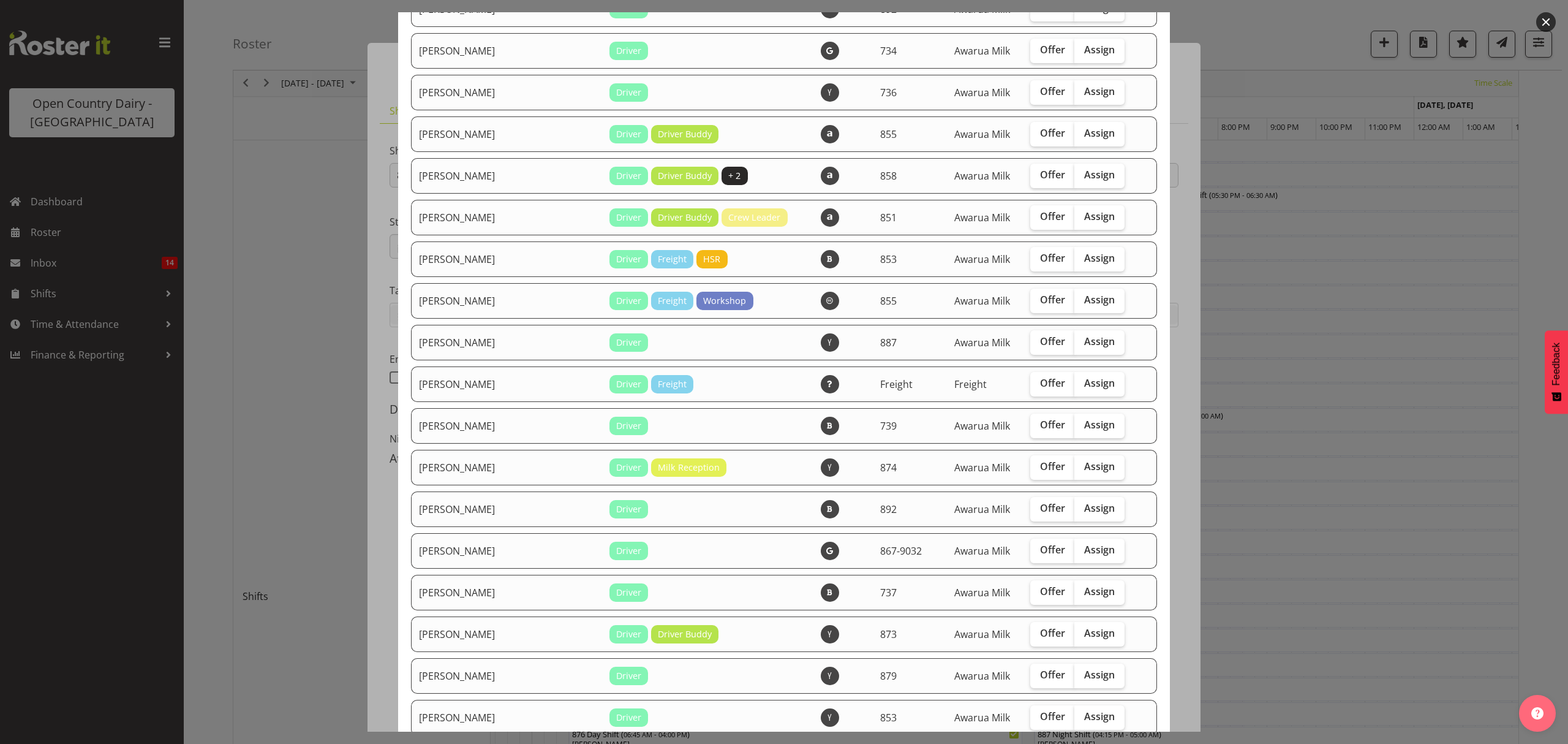
scroll to position [1552, 0]
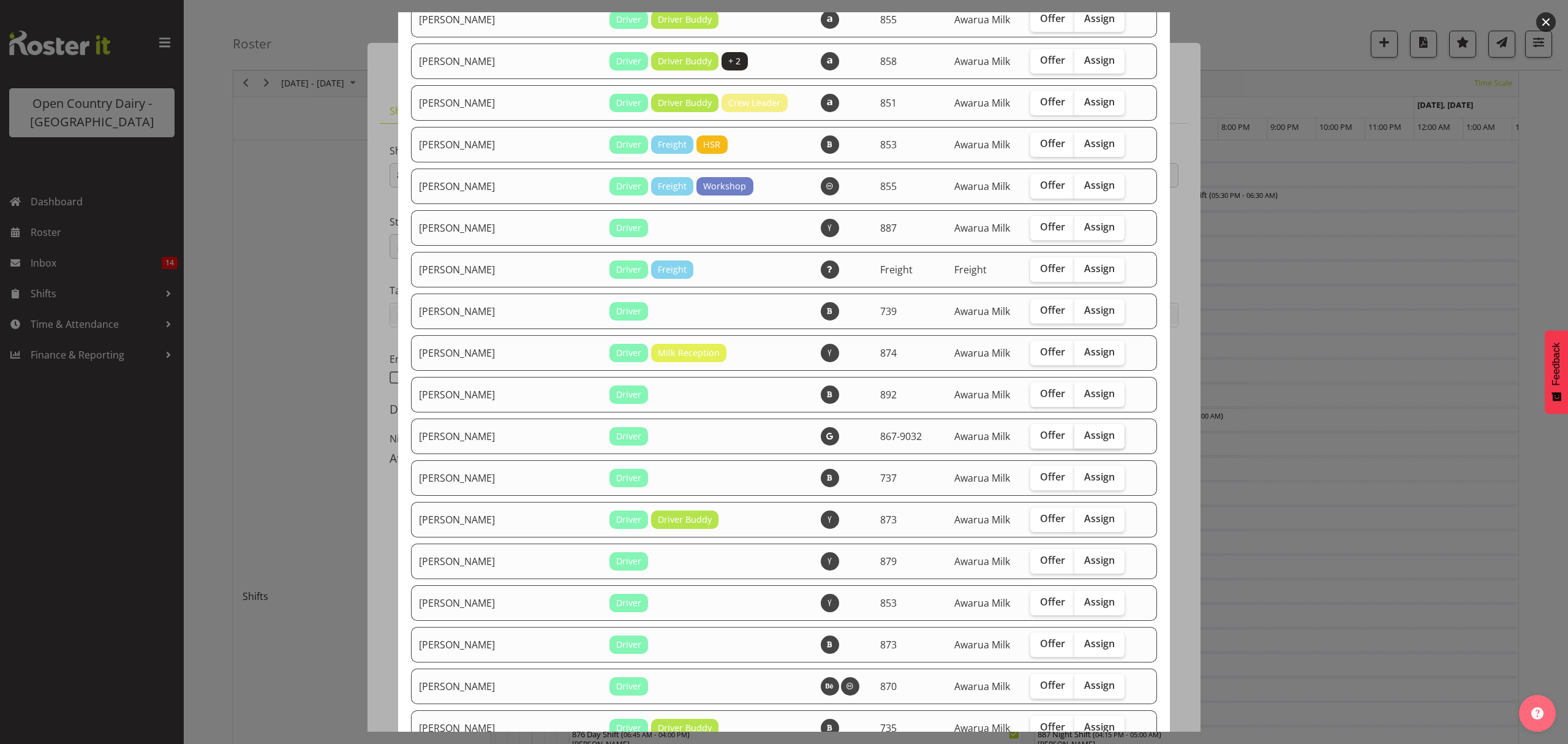
click at [1084, 437] on span "Assign" at bounding box center [1099, 434] width 30 height 12
click at [1075, 437] on input "Assign" at bounding box center [1078, 435] width 8 height 8
checkbox input "true"
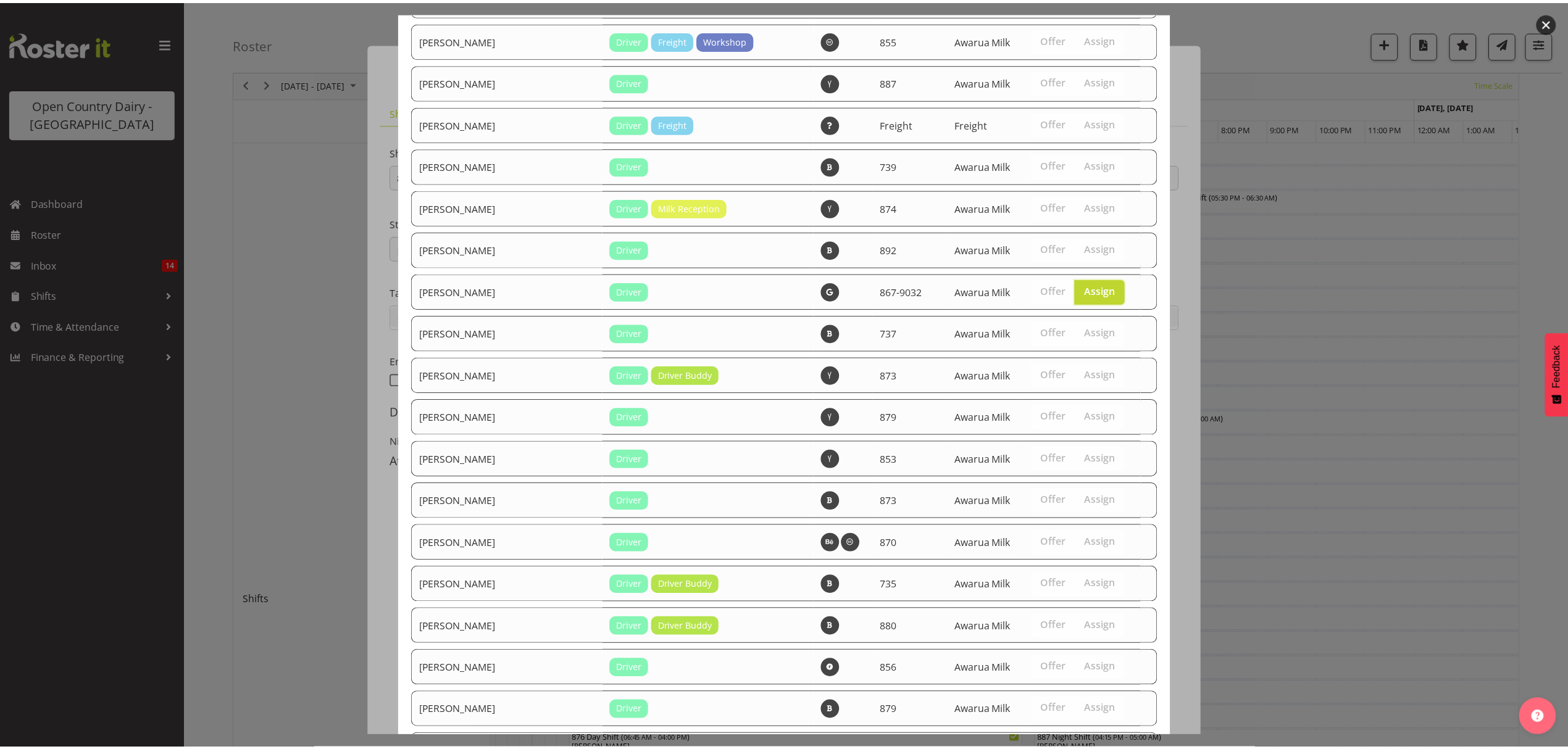
scroll to position [1862, 0]
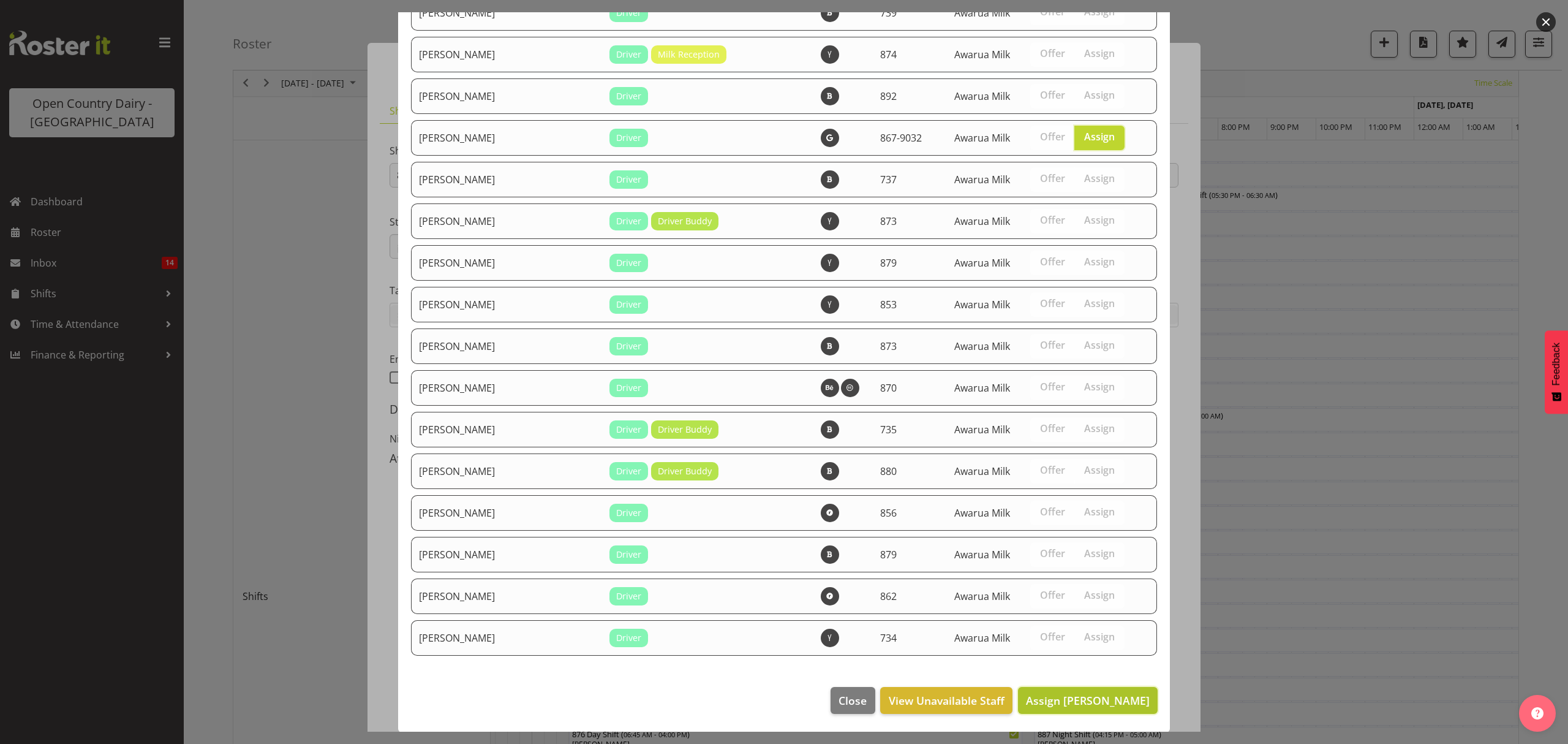
click at [1073, 693] on span "Assign [PERSON_NAME]" at bounding box center [1088, 699] width 124 height 14
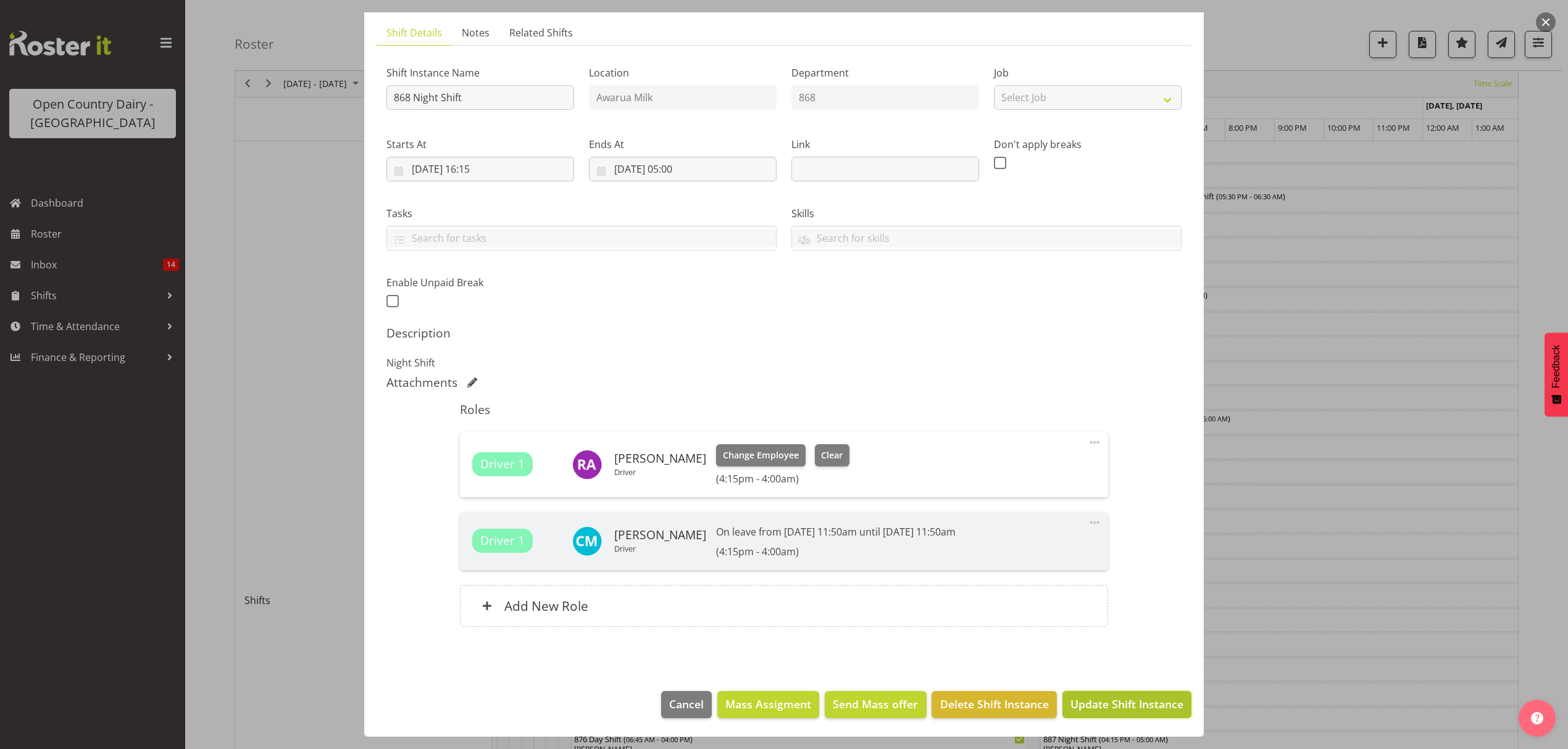
click at [1122, 703] on span "Update Shift Instance" at bounding box center [1127, 703] width 113 height 16
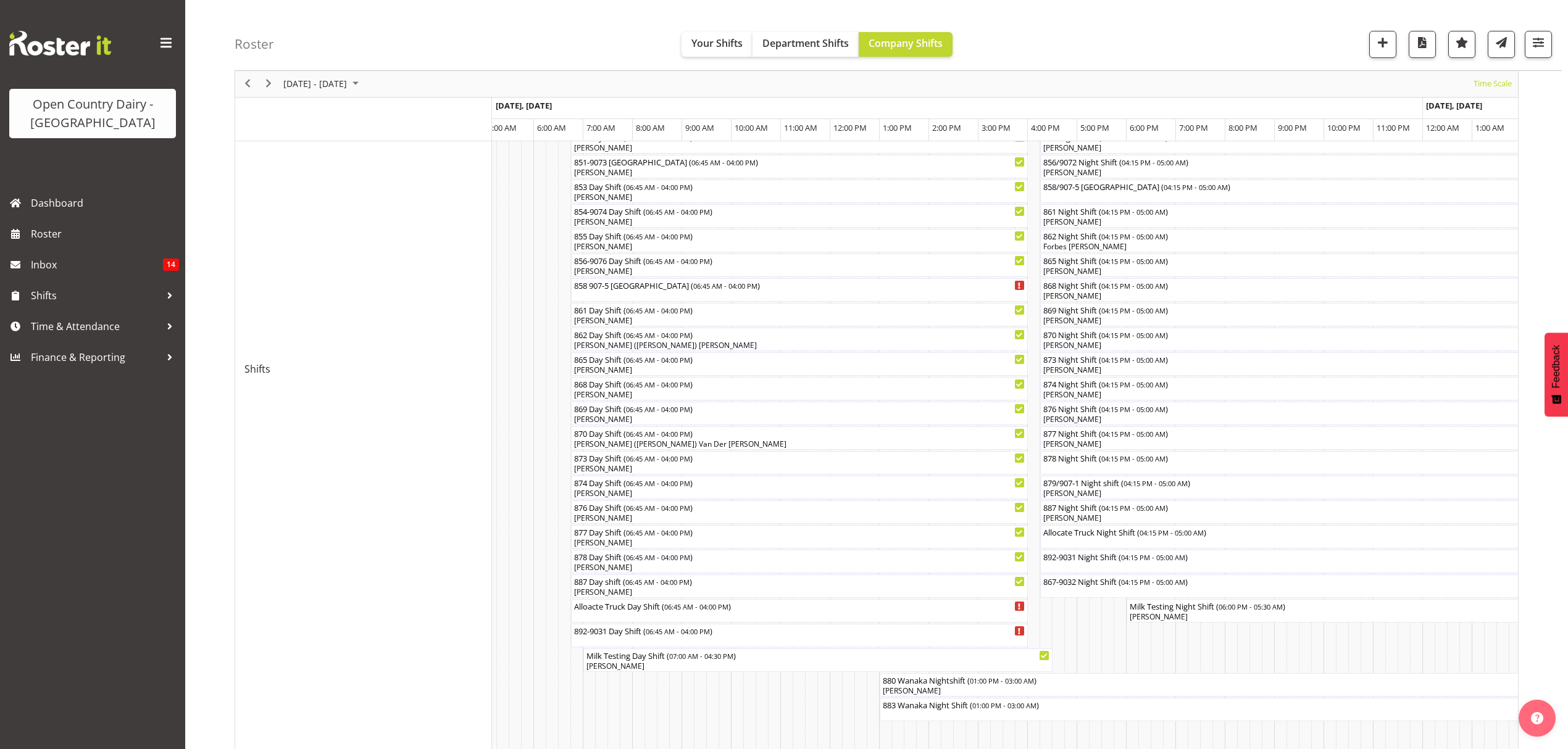
scroll to position [329, 0]
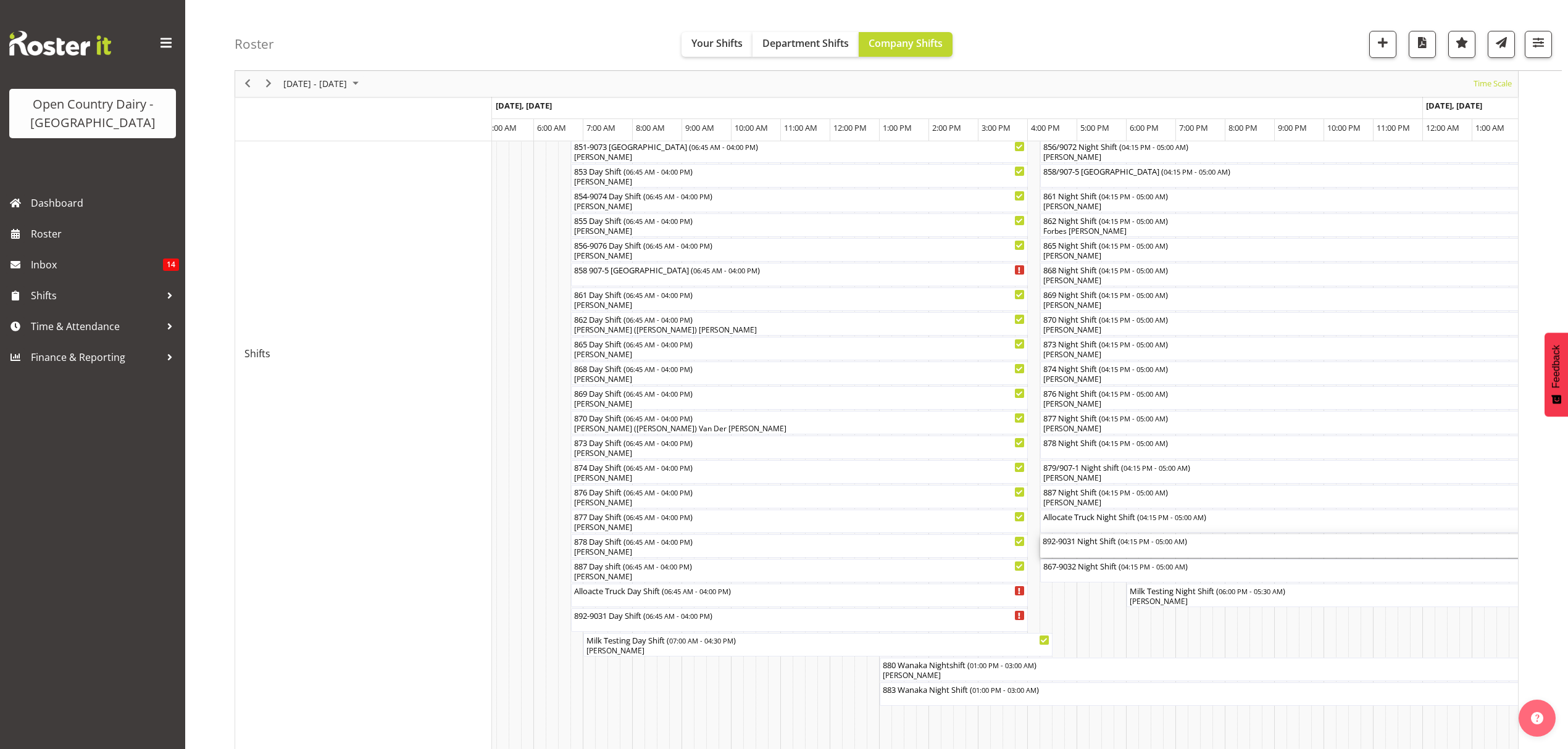
click at [1068, 541] on div "892-9031 Night Shift ( 04:15 PM - 05:00 AM )" at bounding box center [1354, 540] width 625 height 12
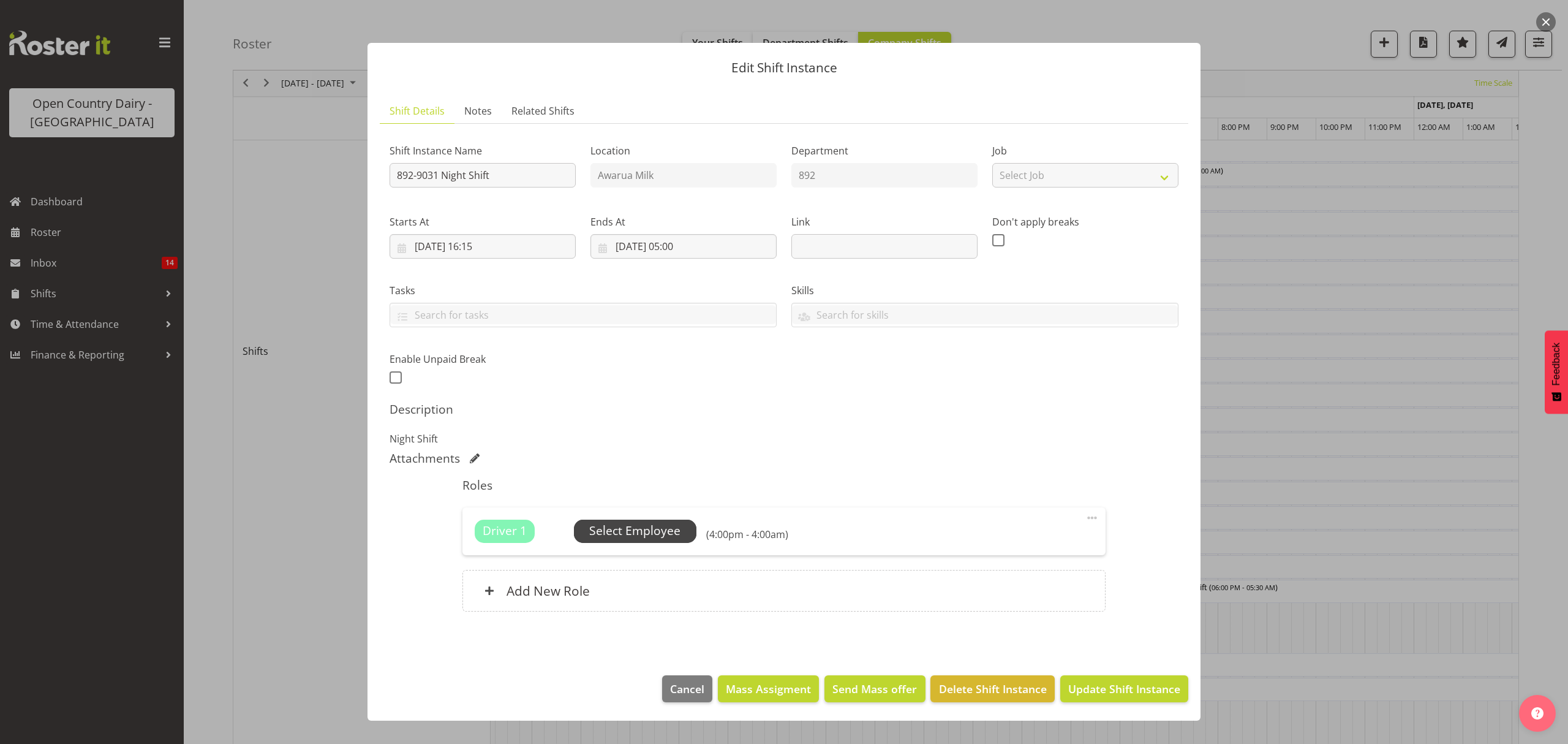
click at [642, 531] on span "Select Employee" at bounding box center [635, 531] width 91 height 18
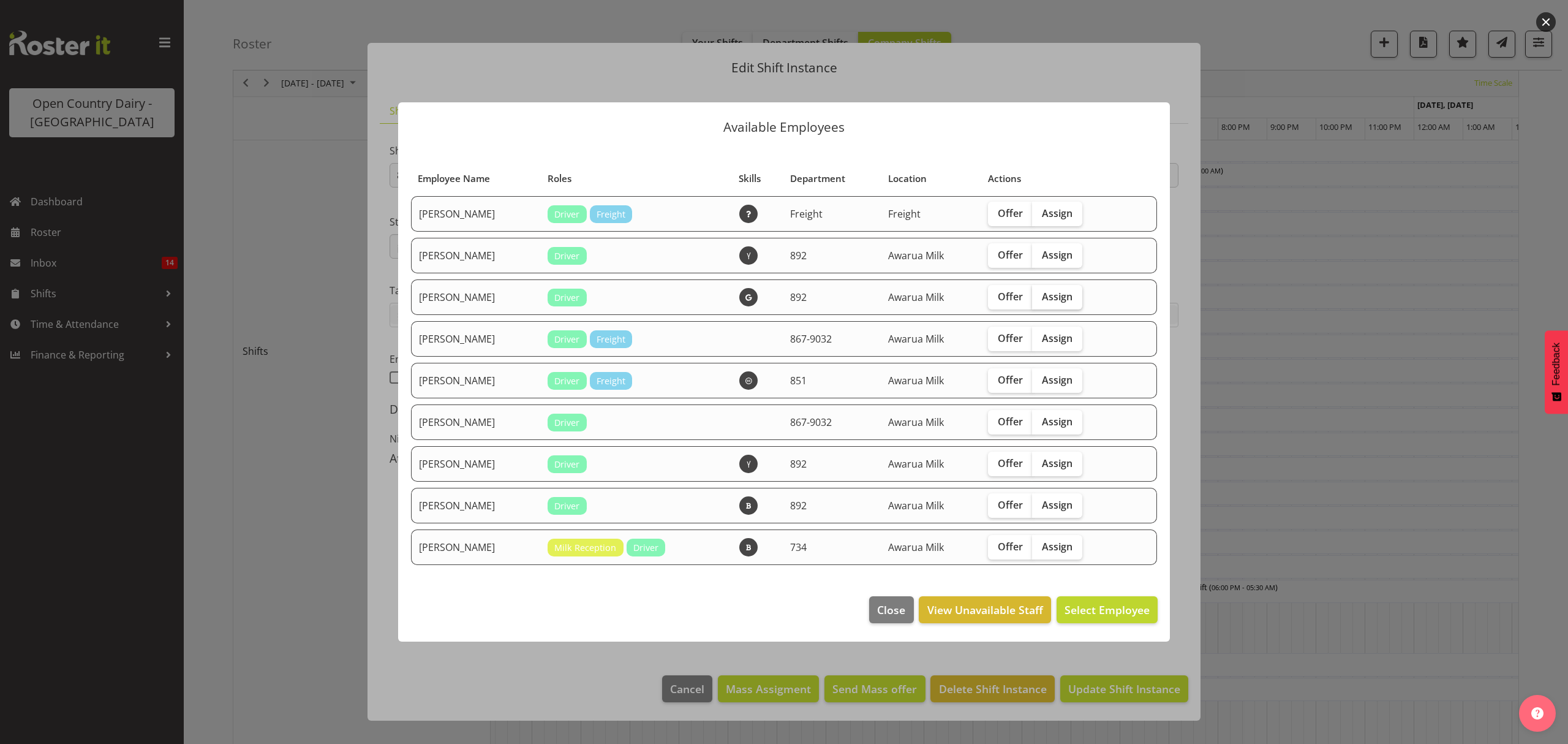
click at [1064, 298] on span "Assign" at bounding box center [1057, 296] width 30 height 12
click at [1040, 298] on input "Assign" at bounding box center [1036, 296] width 8 height 8
checkbox input "true"
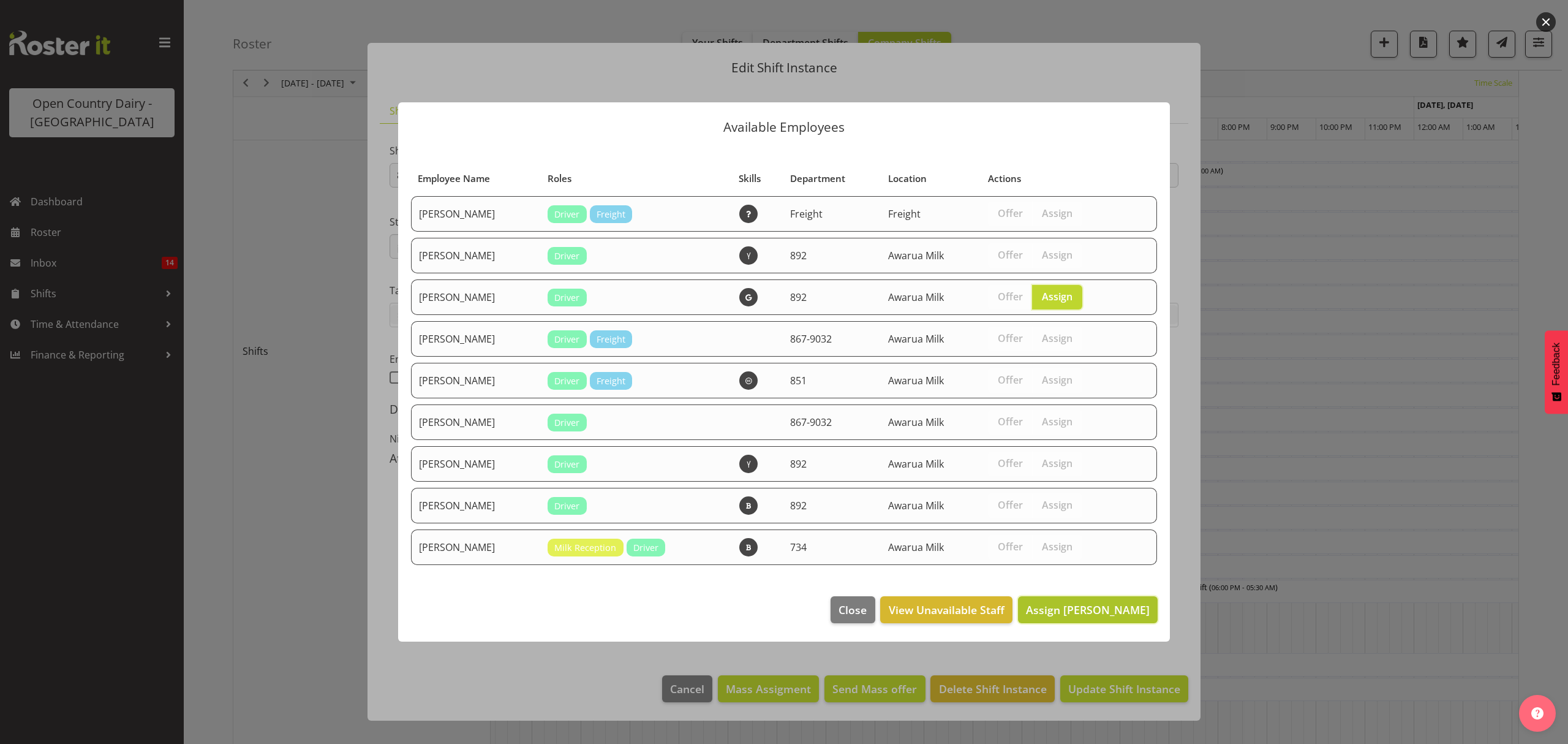
click at [1090, 607] on span "Assign [PERSON_NAME]" at bounding box center [1088, 609] width 124 height 14
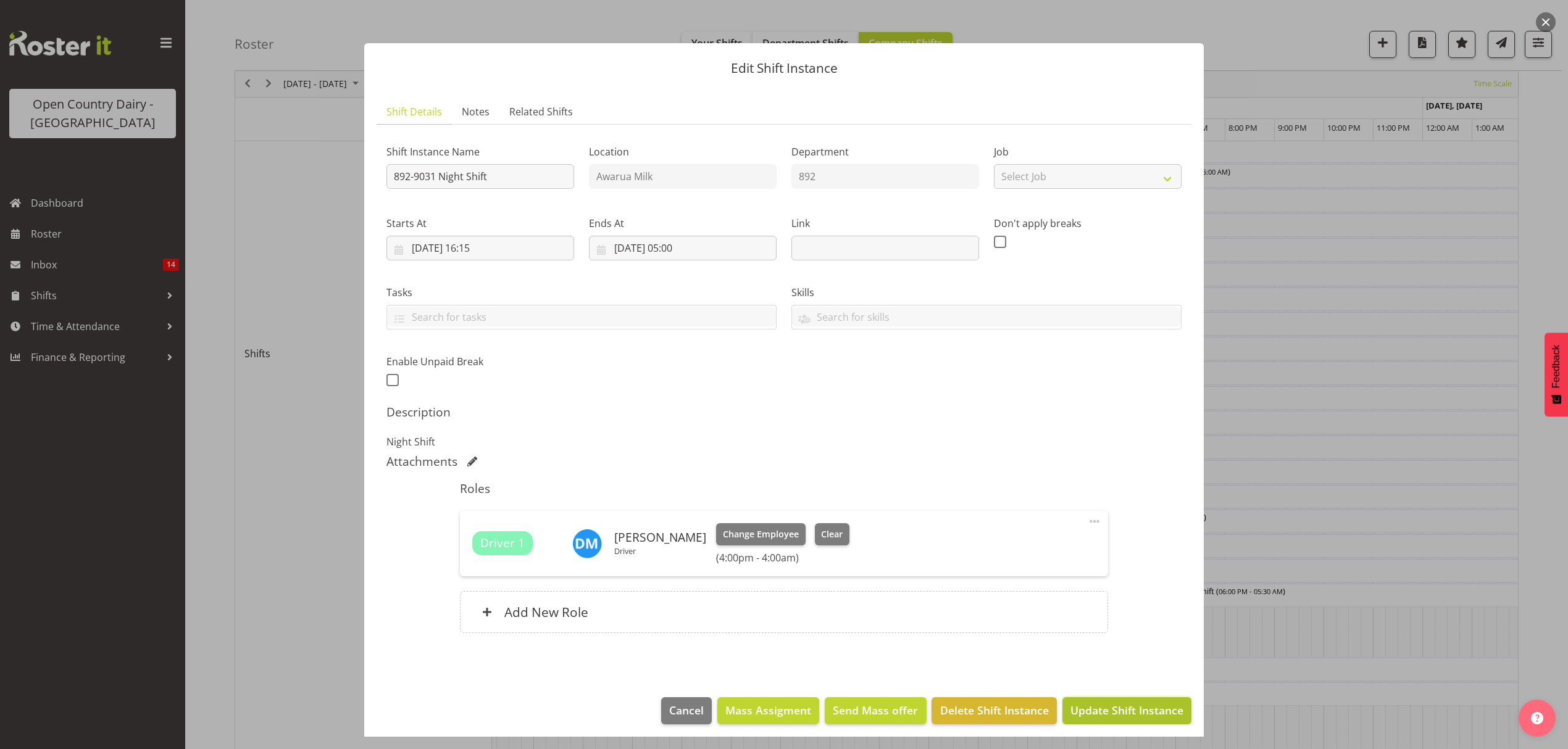
click at [1104, 718] on span "Update Shift Instance" at bounding box center [1127, 710] width 113 height 16
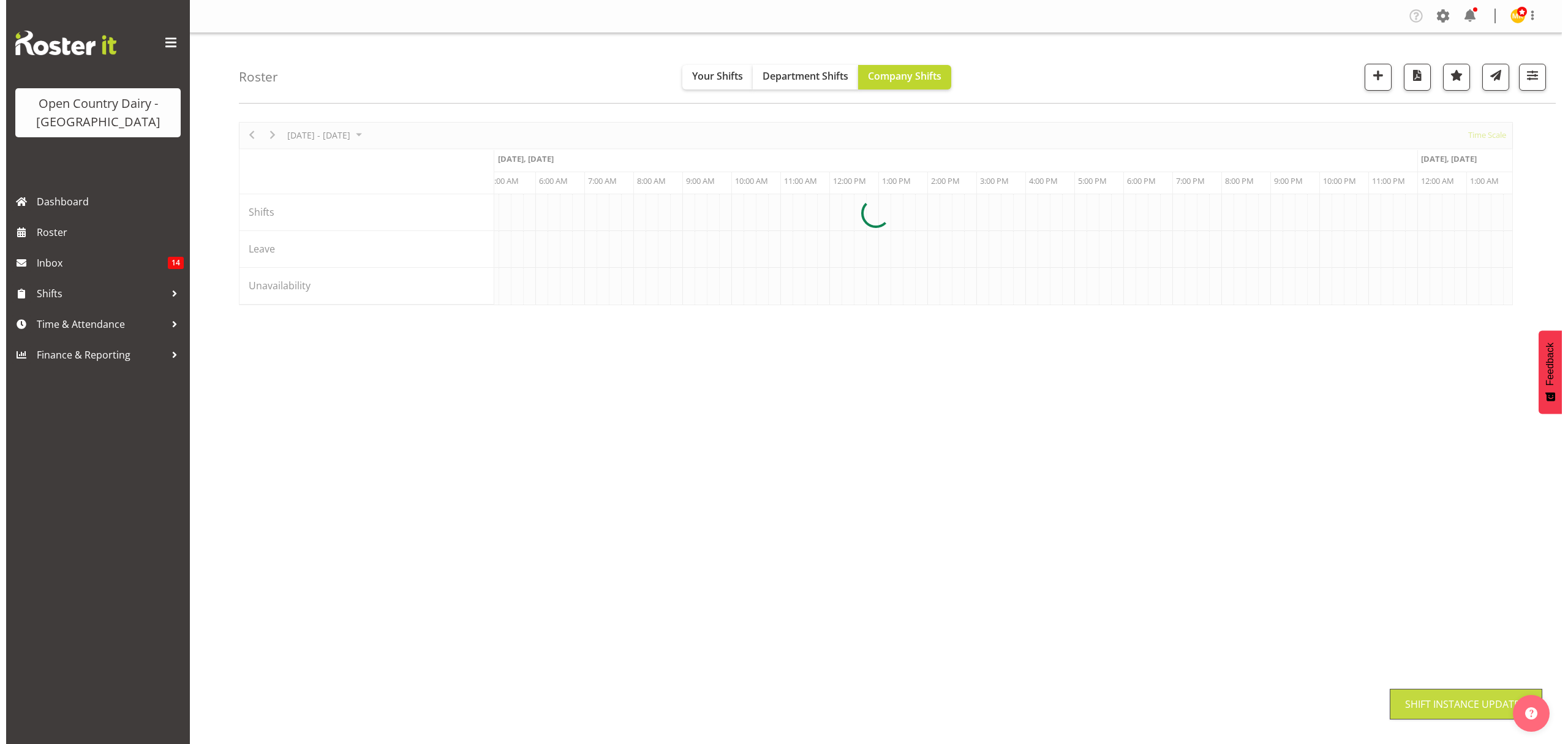
scroll to position [0, 0]
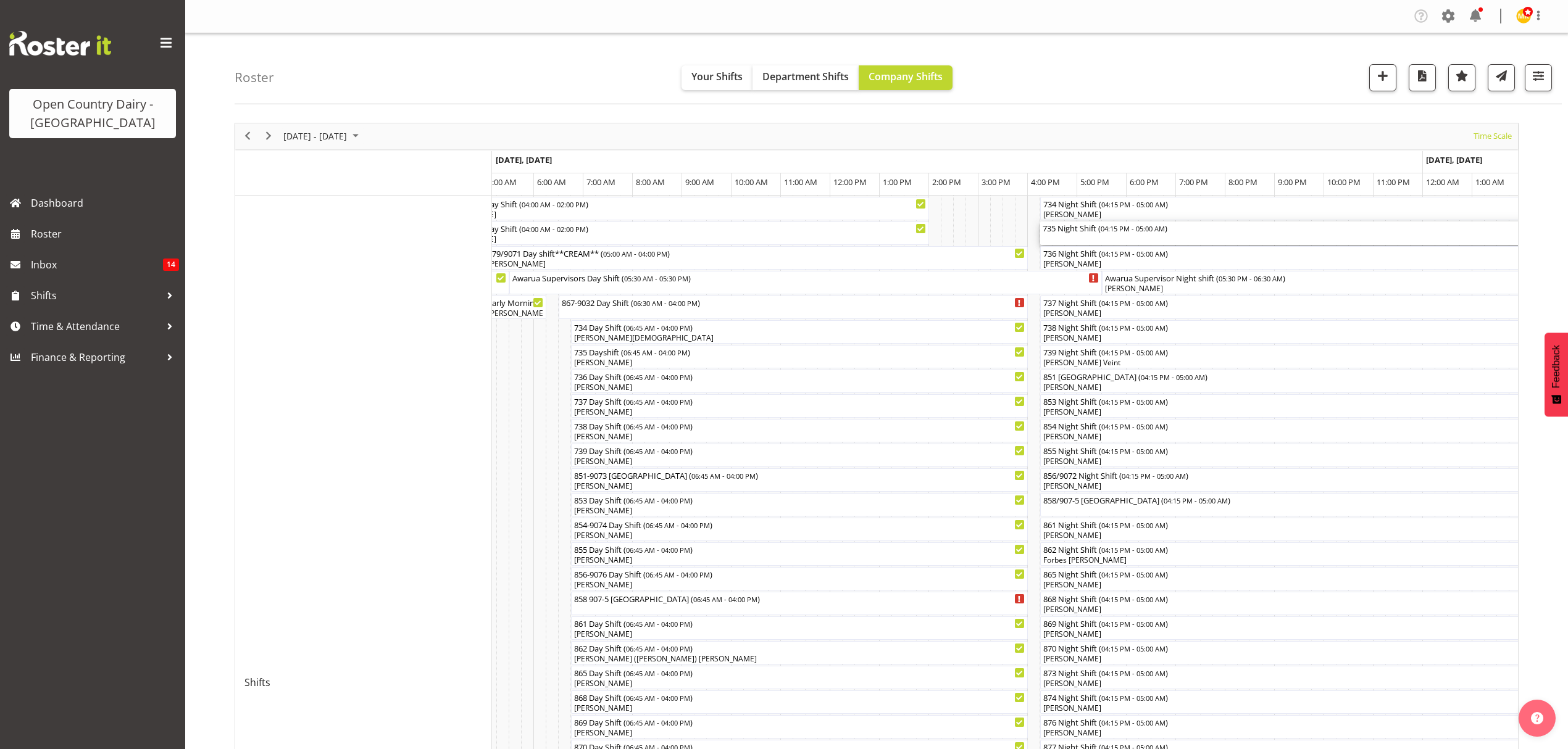
click at [1073, 230] on div "735 Night Shift ( 04:15 PM - 05:00 AM )" at bounding box center [1354, 227] width 625 height 12
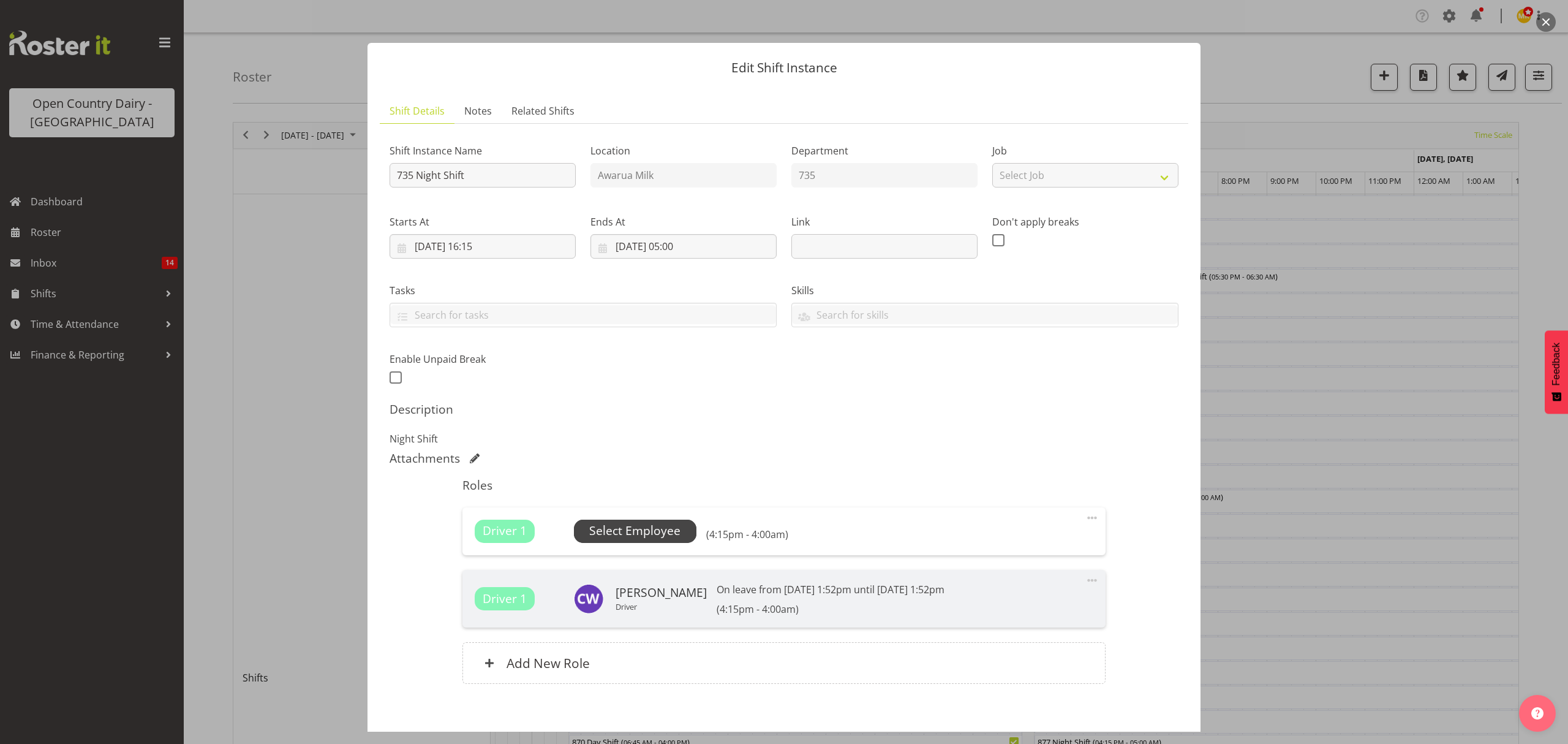
click at [653, 528] on span "Select Employee" at bounding box center [635, 531] width 91 height 18
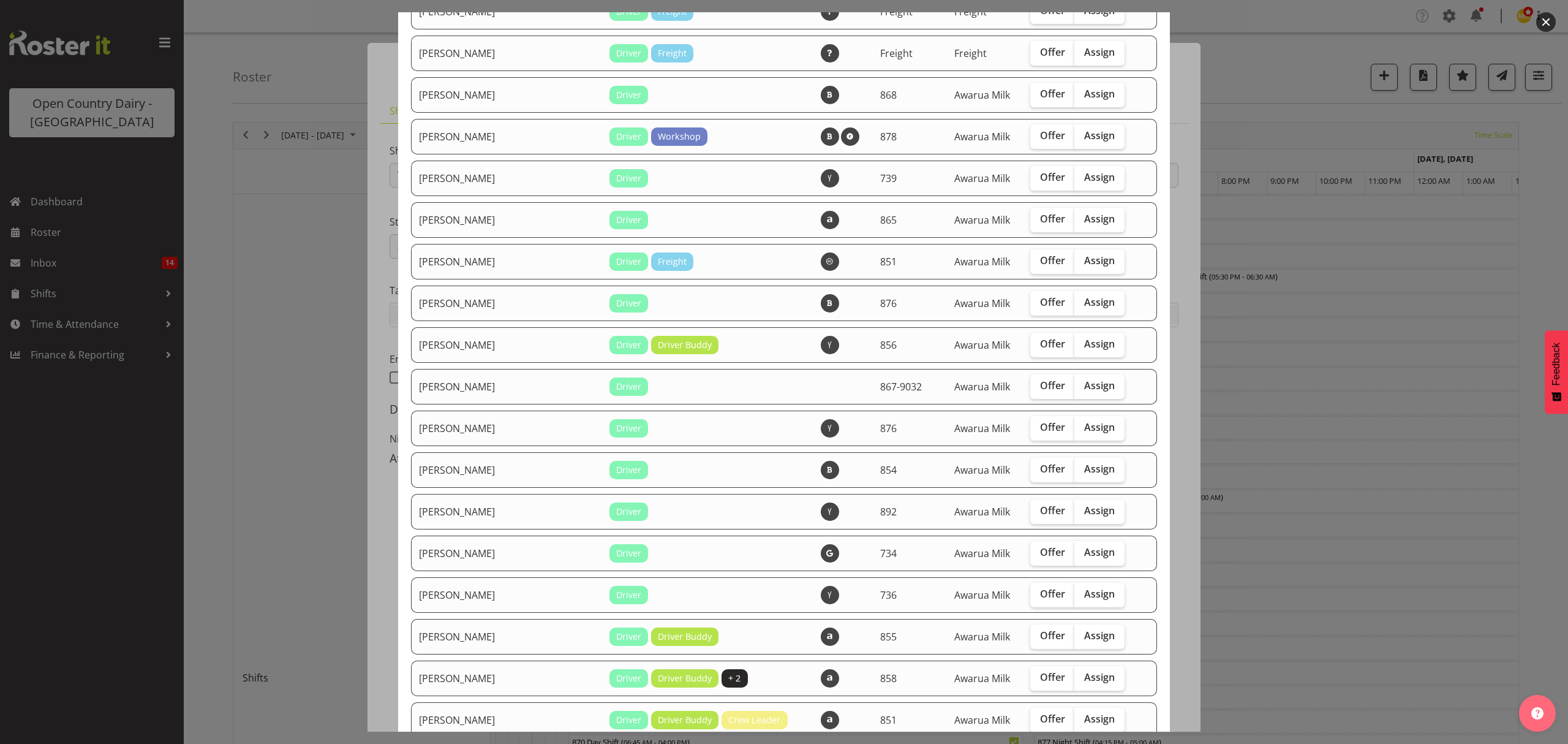
scroll to position [816, 0]
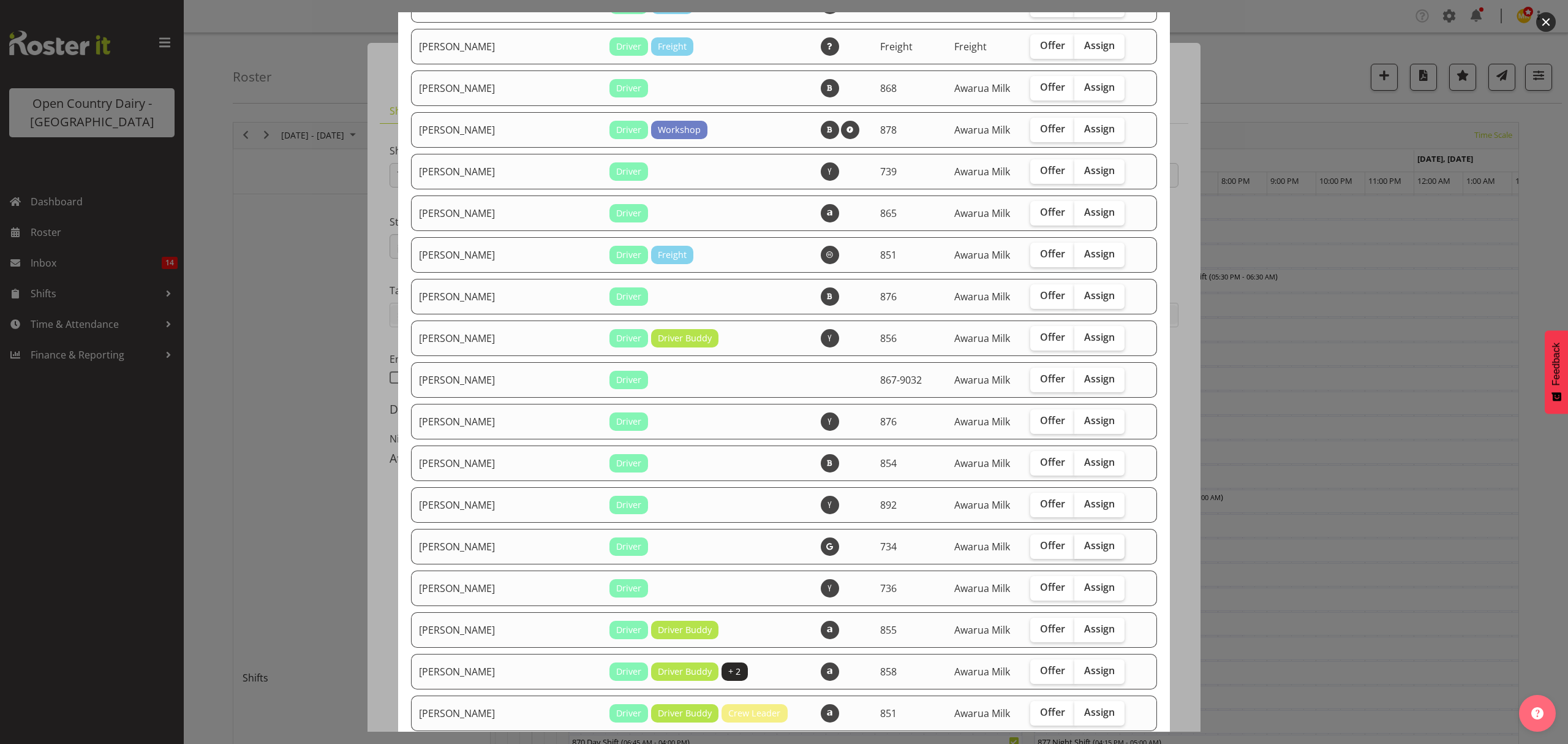
click at [1084, 549] on span "Assign" at bounding box center [1099, 545] width 30 height 12
click at [1075, 549] on input "Assign" at bounding box center [1078, 546] width 8 height 8
checkbox input "true"
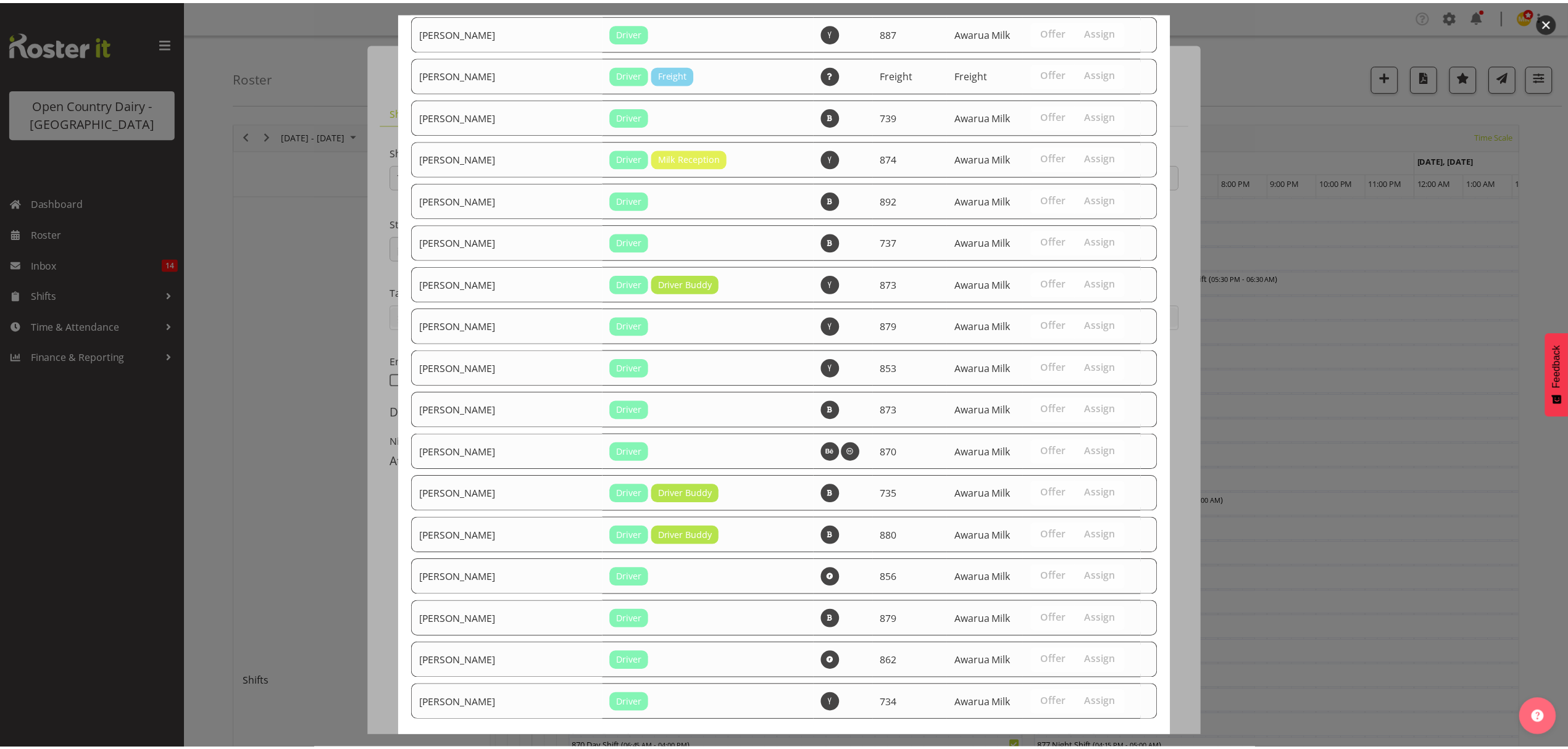
scroll to position [1695, 0]
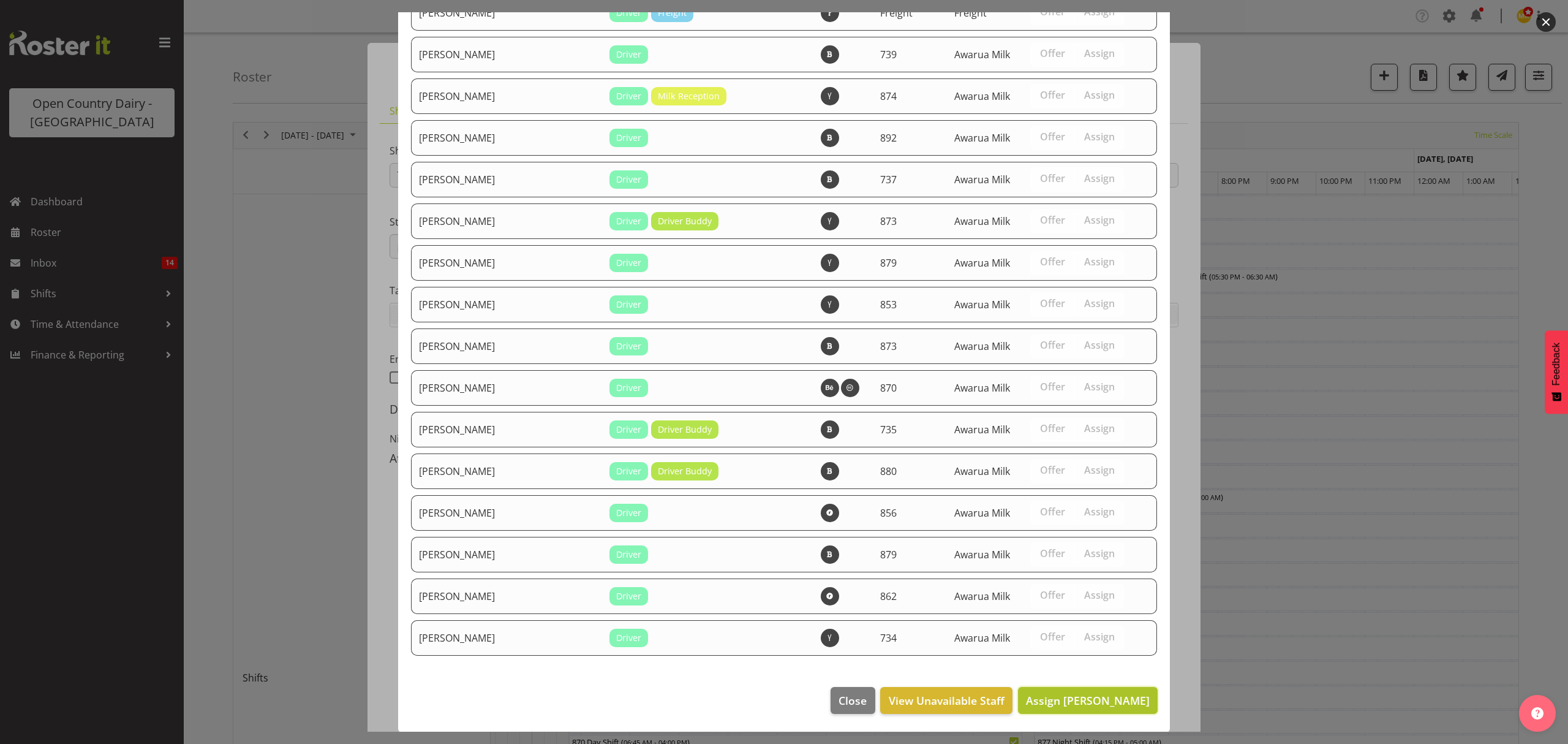
click at [1079, 704] on span "Assign [PERSON_NAME]" at bounding box center [1088, 699] width 124 height 14
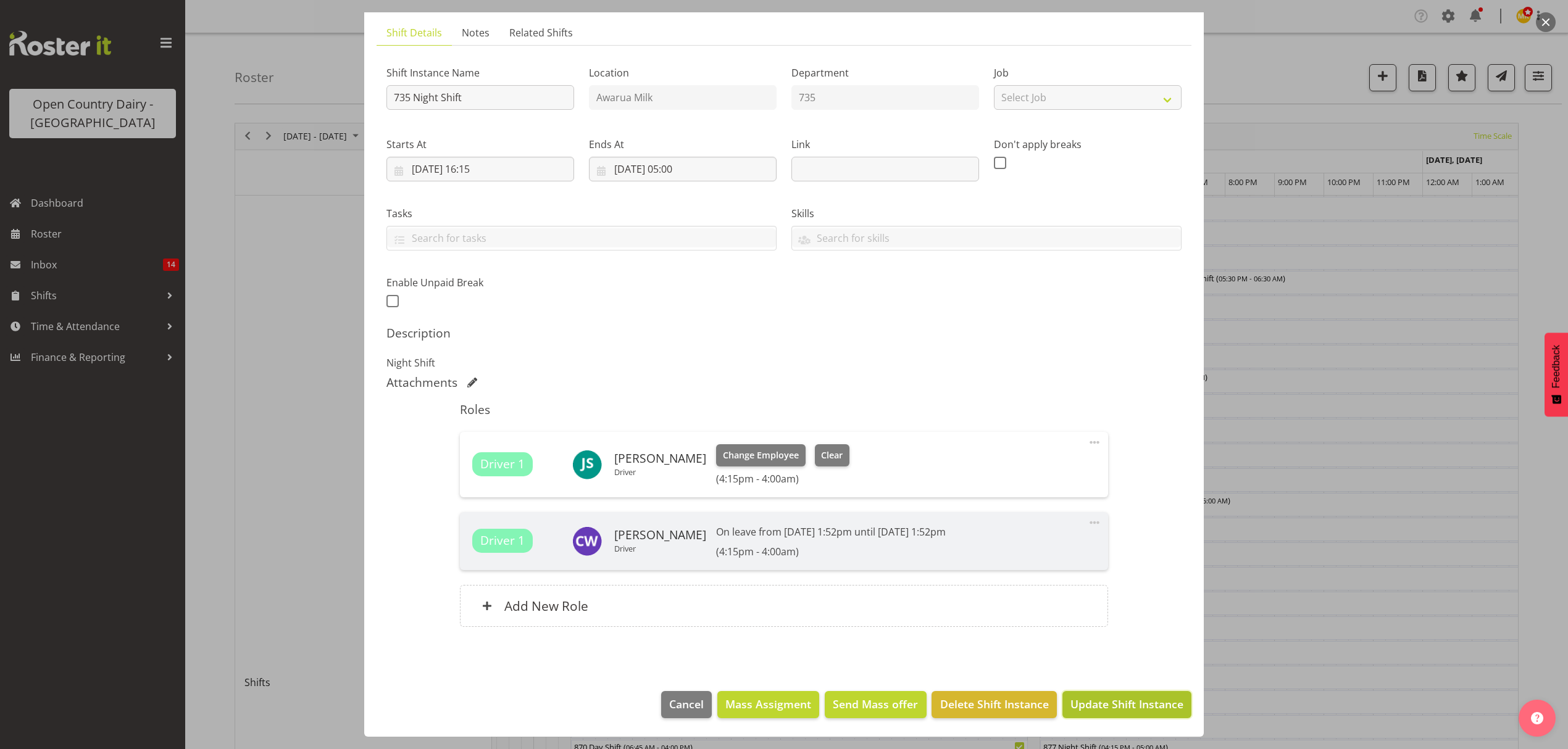
click at [1111, 704] on span "Update Shift Instance" at bounding box center [1127, 703] width 113 height 16
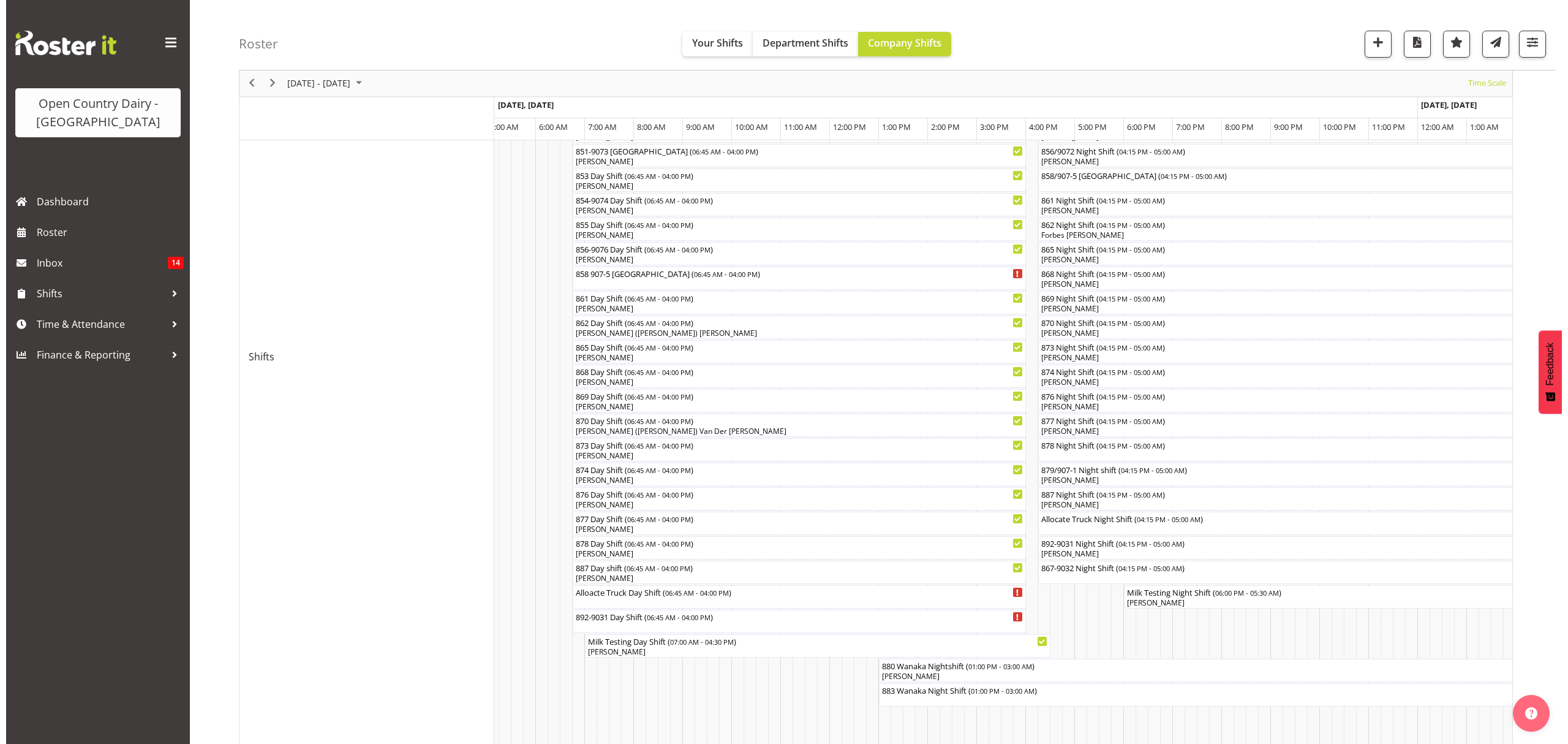
scroll to position [327, 0]
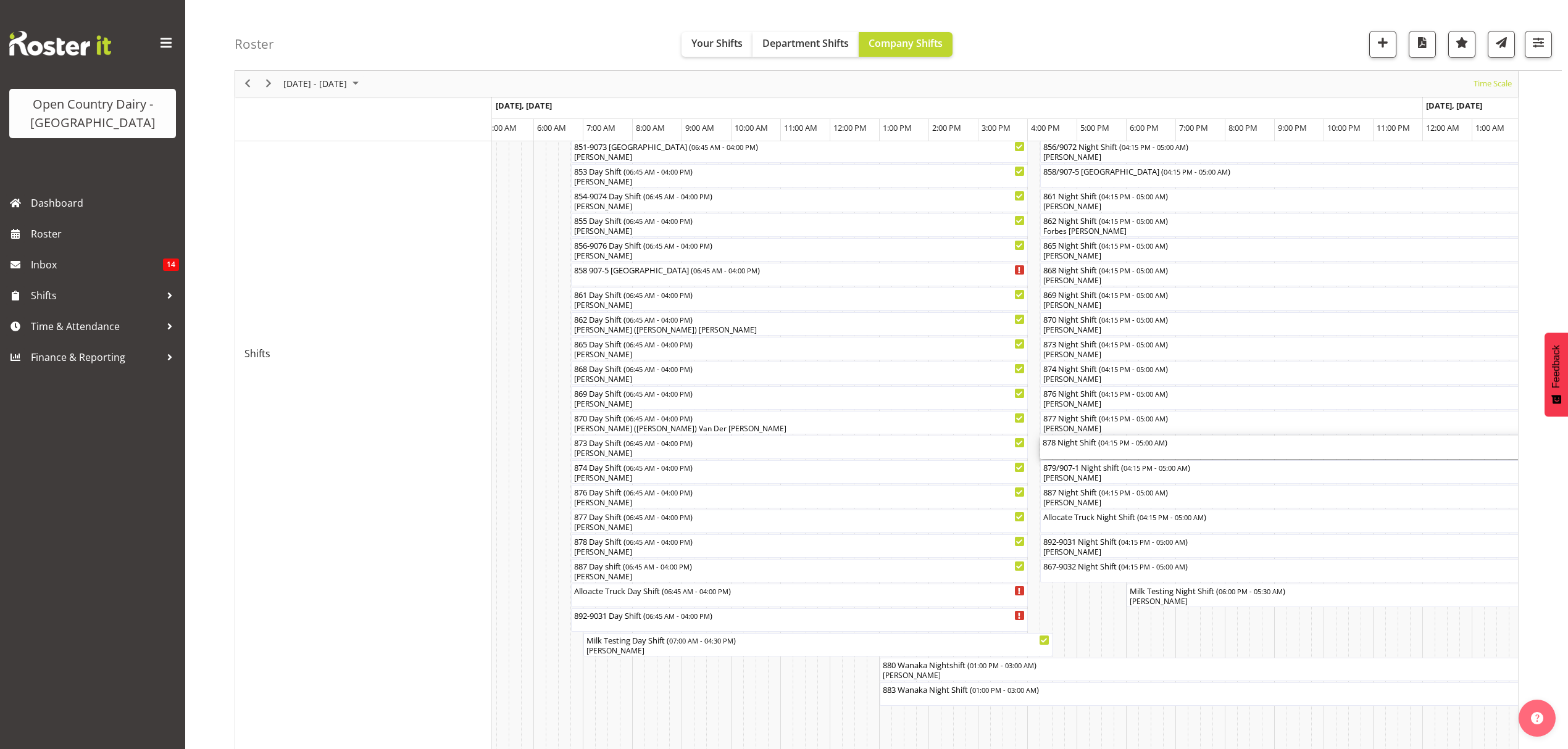
click at [1066, 443] on div "878 Night Shift ( 04:15 PM - 05:00 AM )" at bounding box center [1354, 441] width 625 height 12
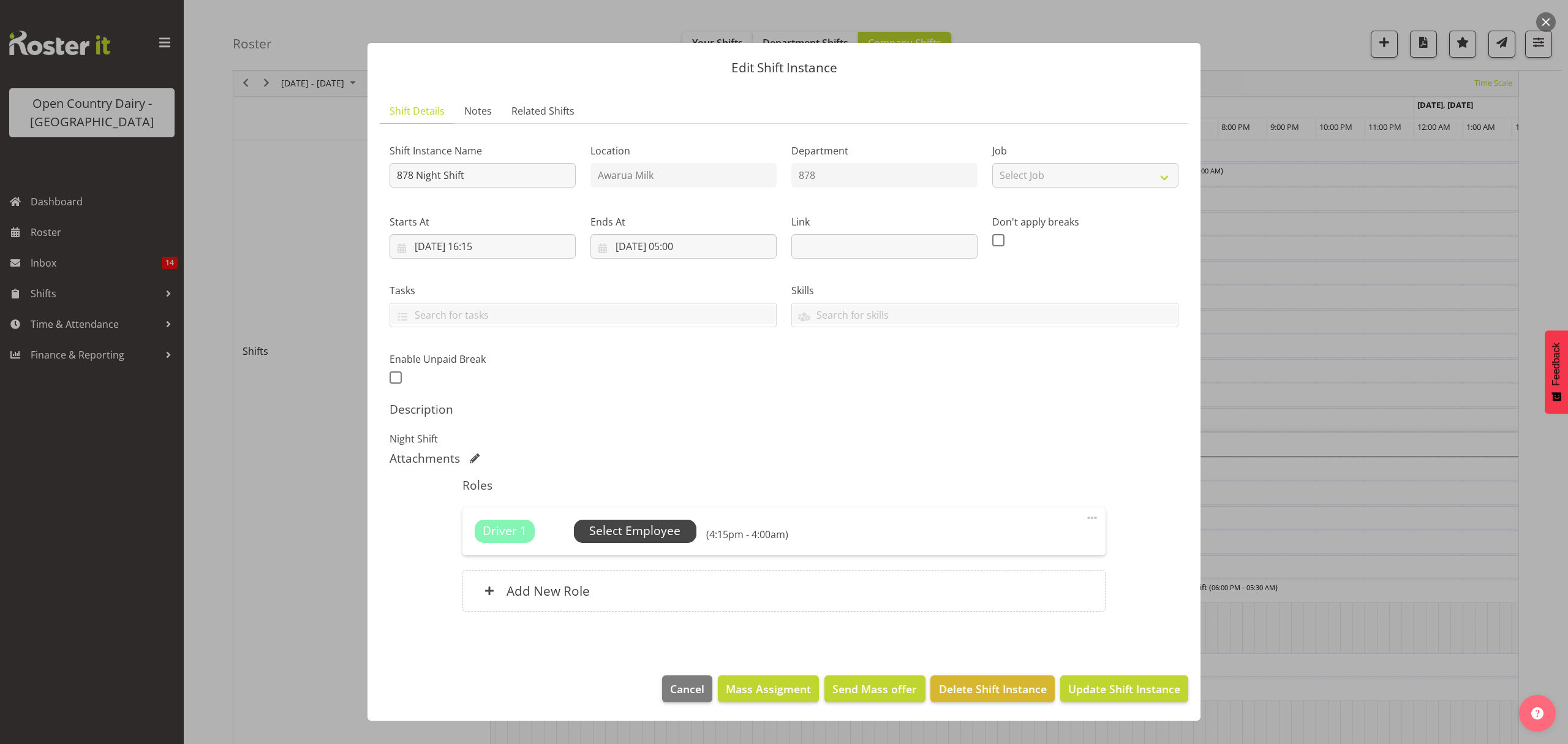
click at [648, 531] on span "Select Employee" at bounding box center [635, 531] width 91 height 18
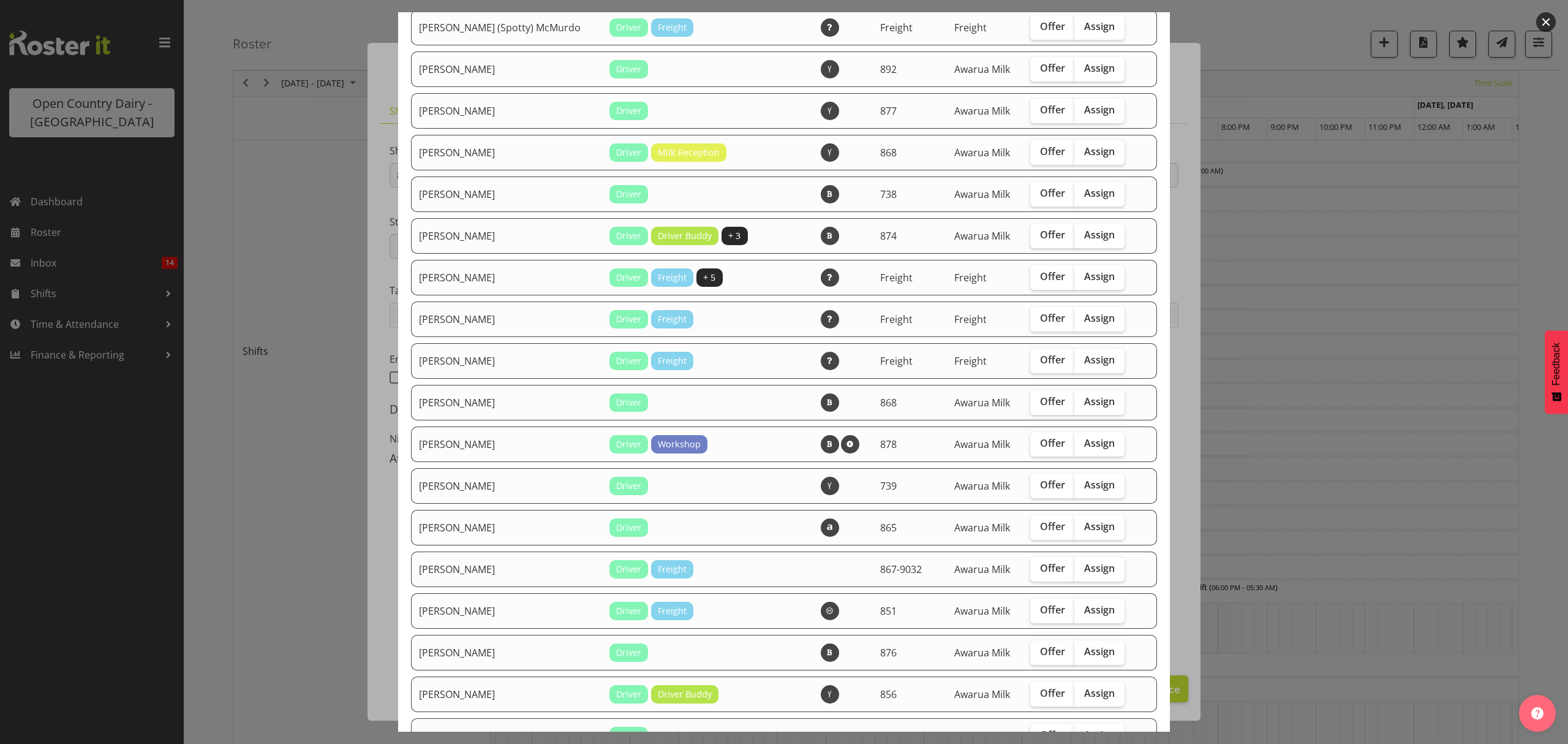
scroll to position [654, 0]
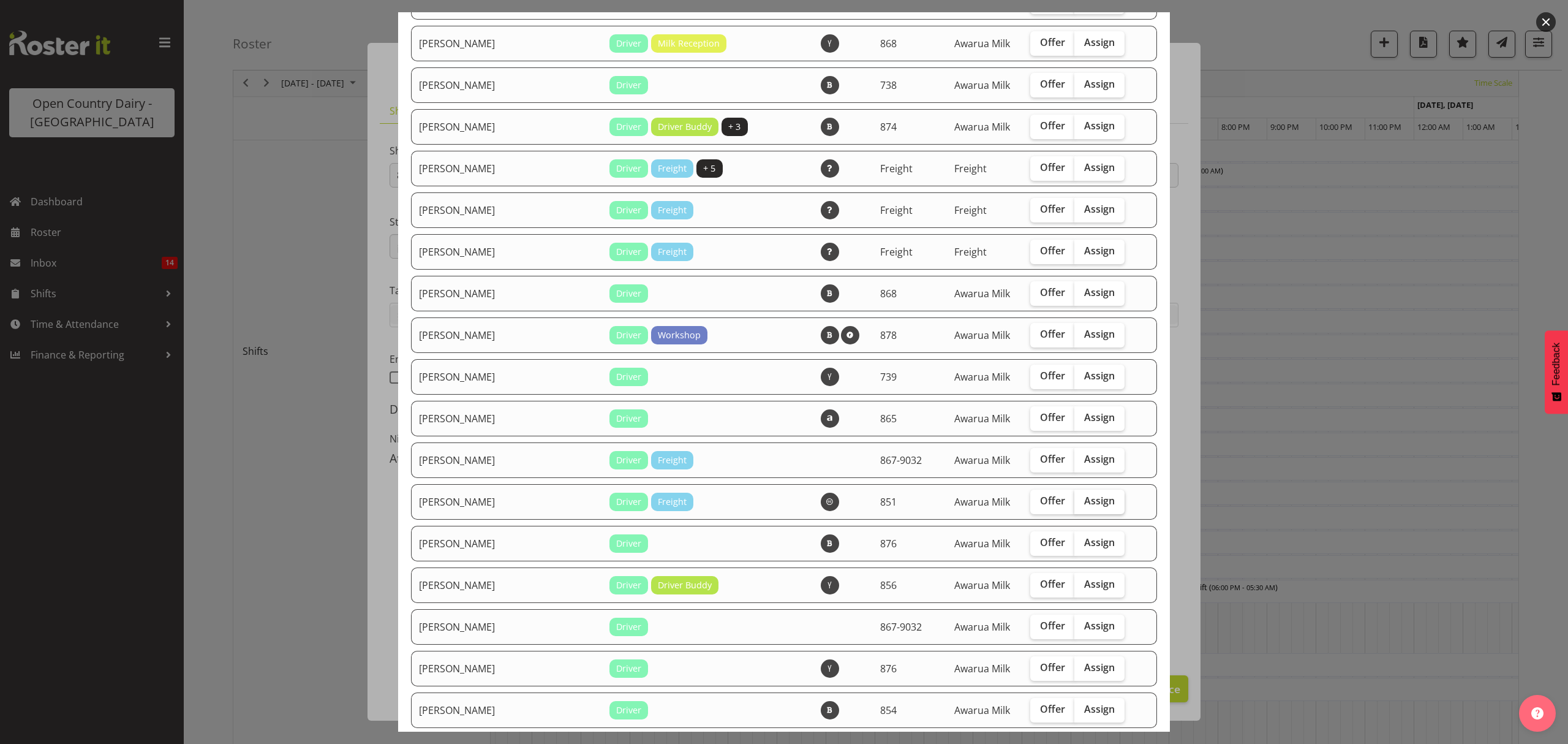
click at [1084, 500] on span "Assign" at bounding box center [1099, 500] width 30 height 12
click at [1075, 500] on input "Assign" at bounding box center [1078, 501] width 8 height 8
checkbox input "true"
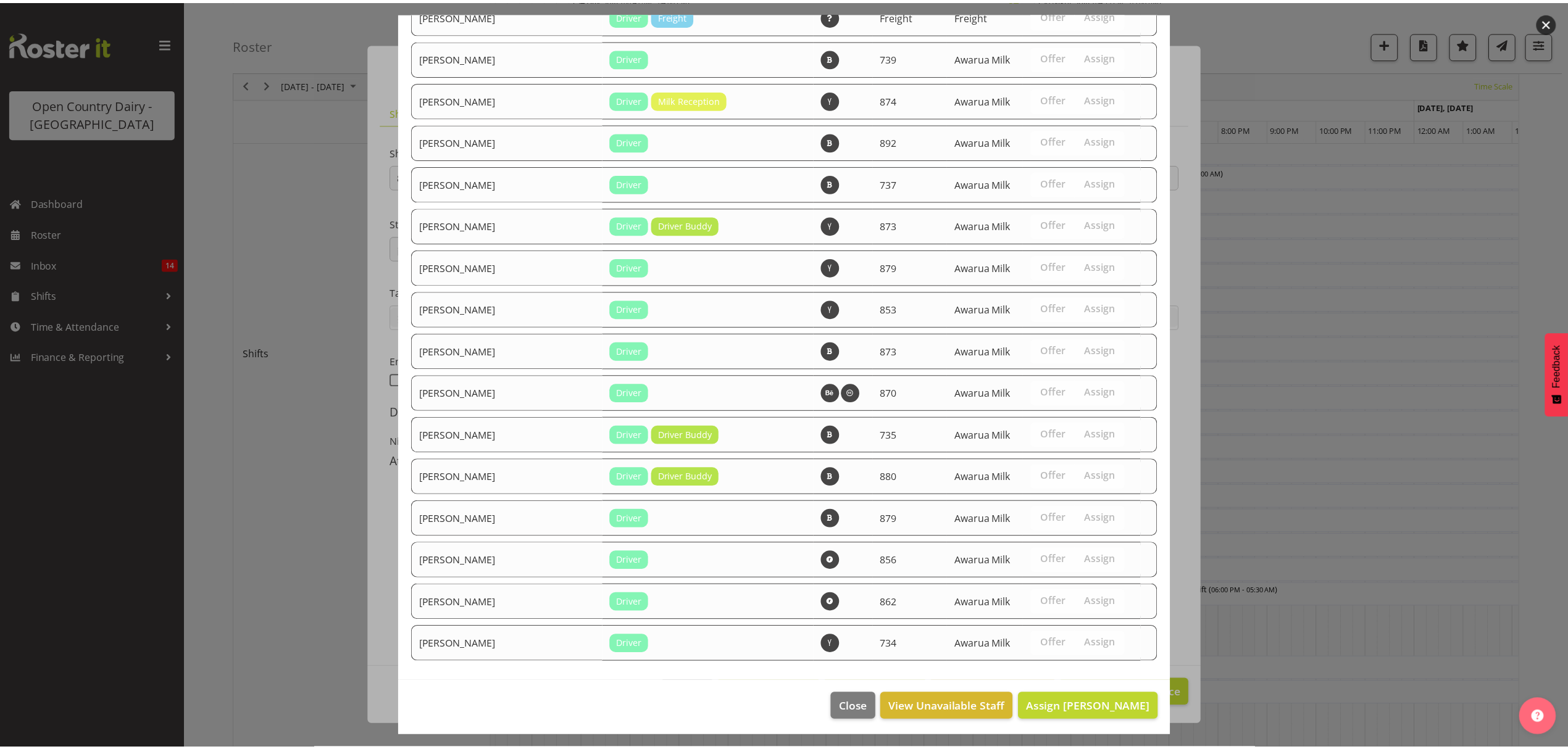
scroll to position [1737, 0]
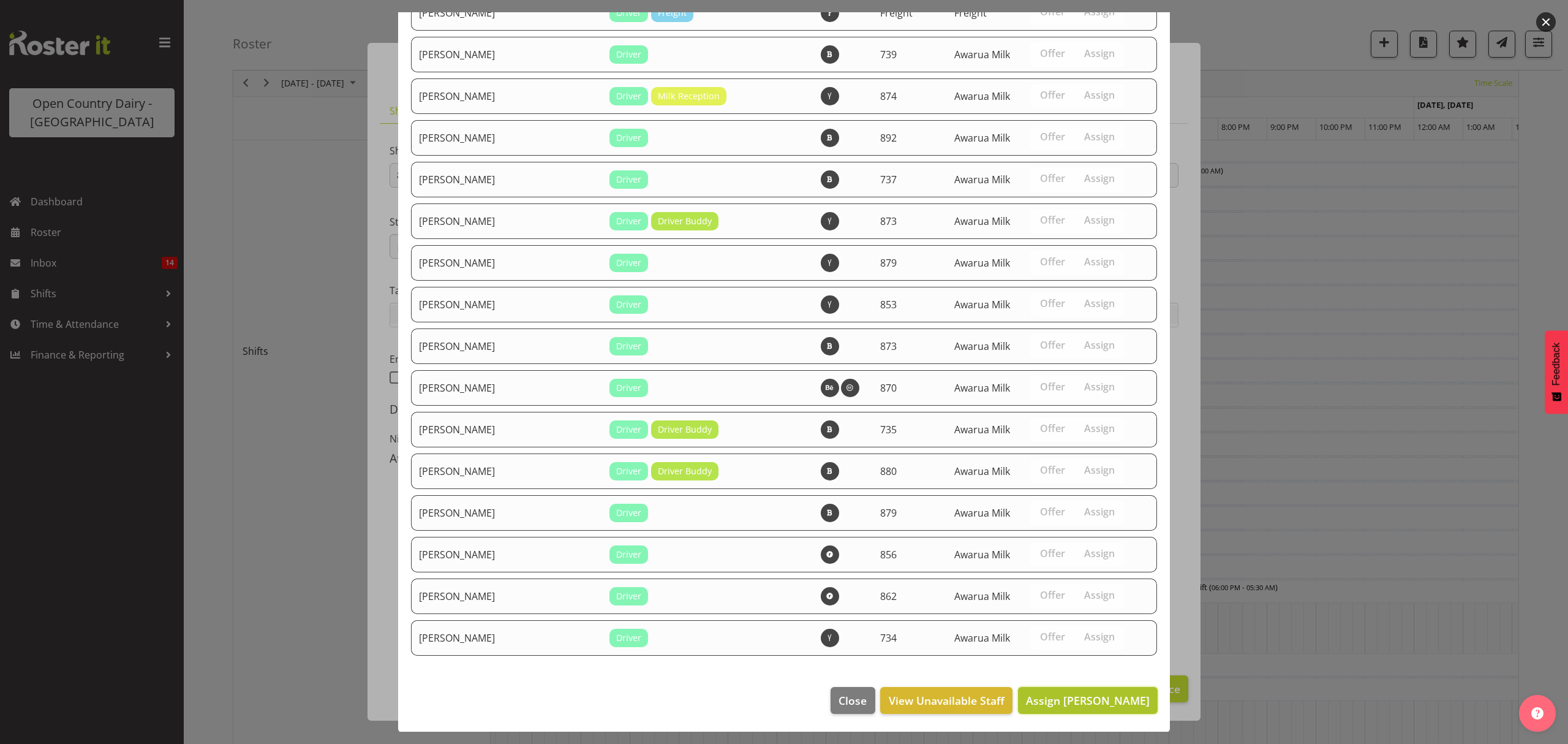
click at [1079, 693] on span "Assign [PERSON_NAME]" at bounding box center [1088, 699] width 124 height 14
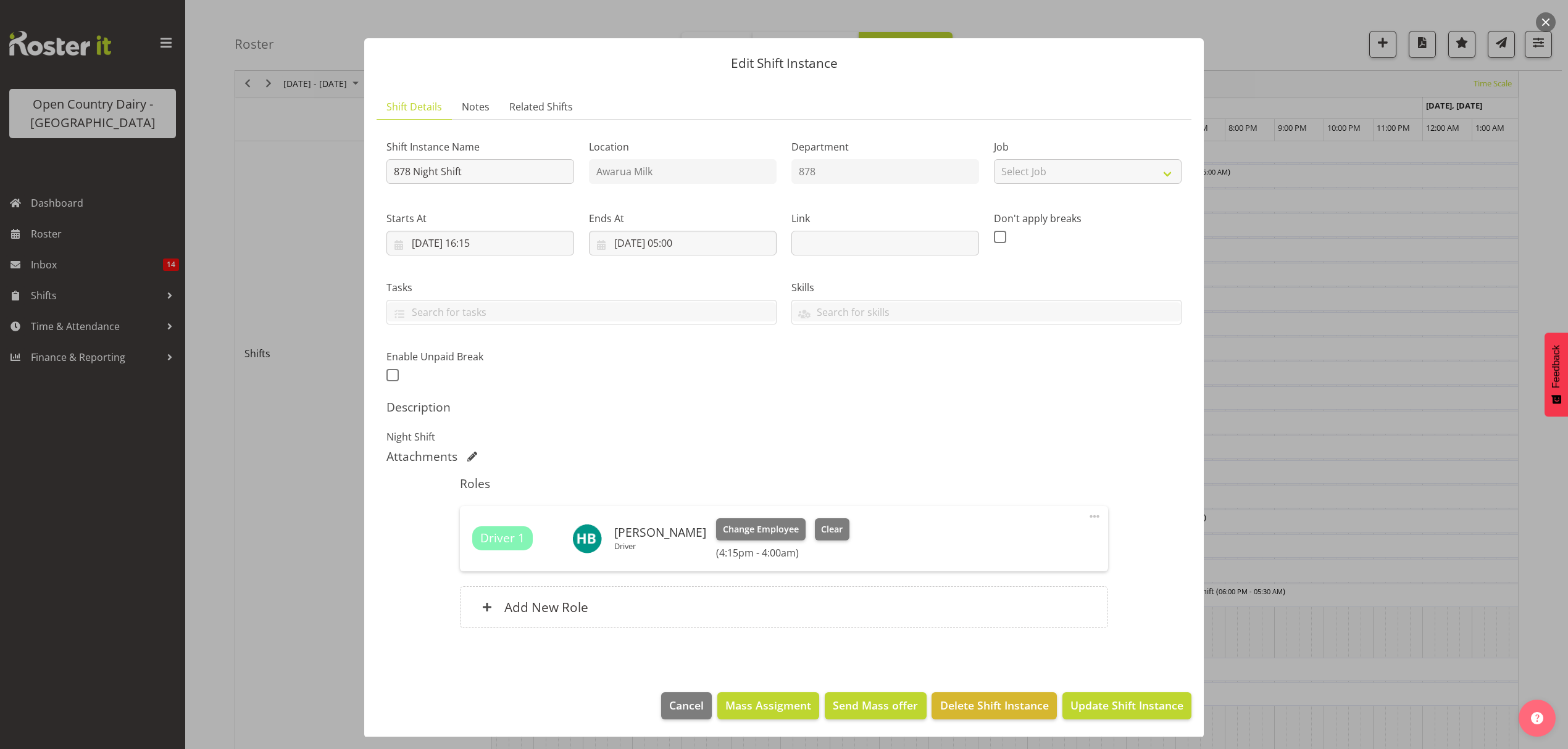
scroll to position [8, 0]
click at [1120, 714] on button "Update Shift Instance" at bounding box center [1127, 704] width 129 height 27
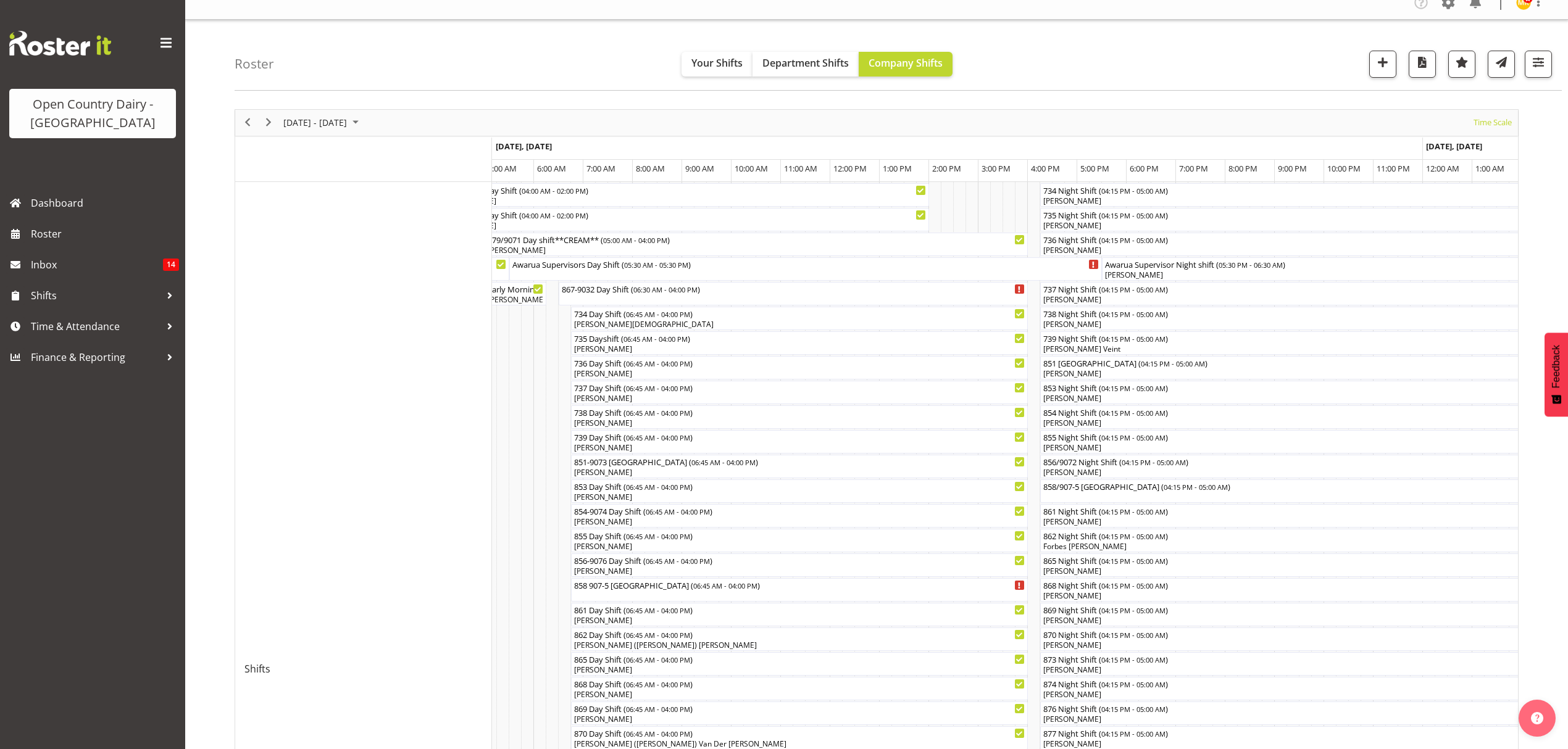
scroll to position [0, 0]
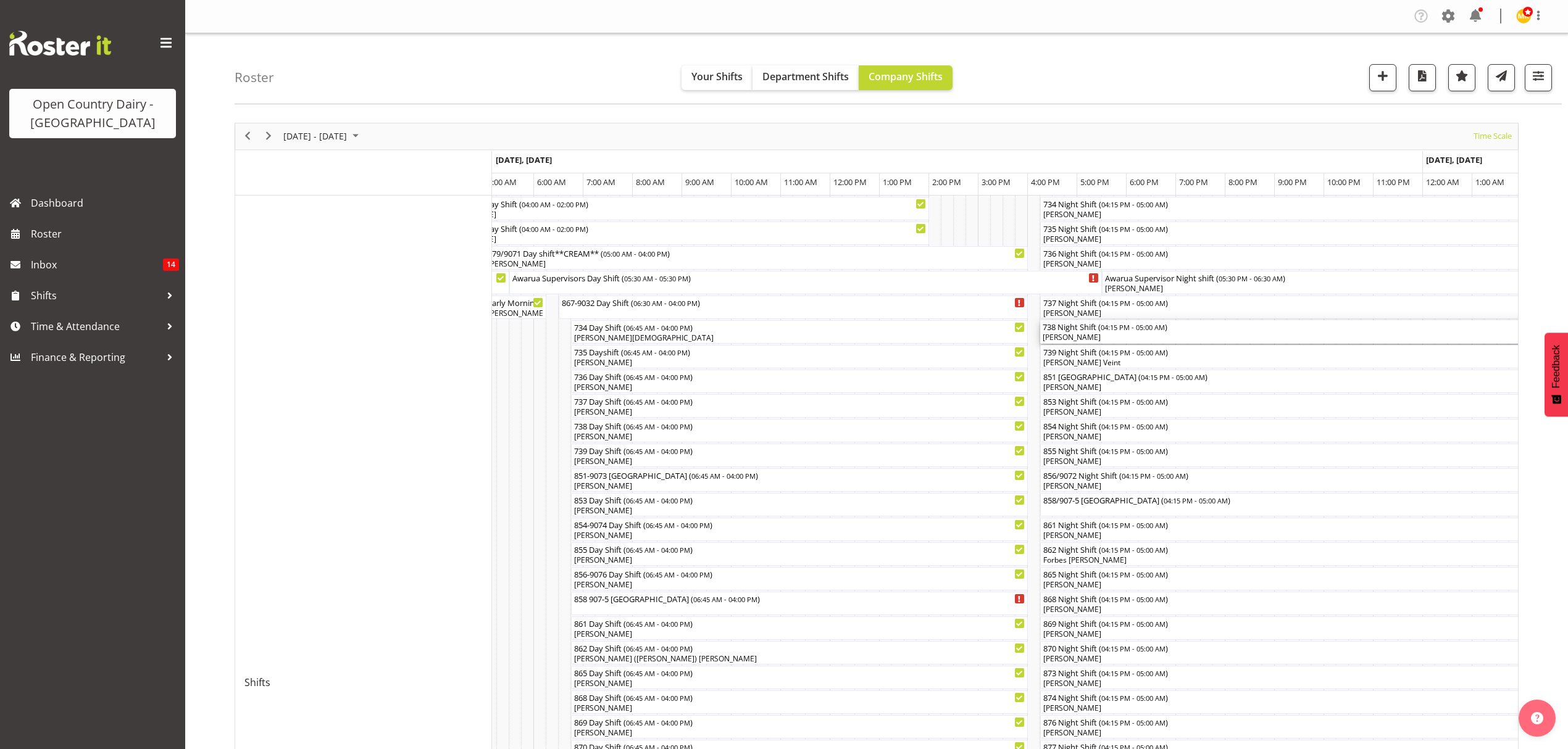
click at [1101, 328] on div "738 Night Shift ( 04:15 PM - 05:00 AM )" at bounding box center [1354, 326] width 625 height 12
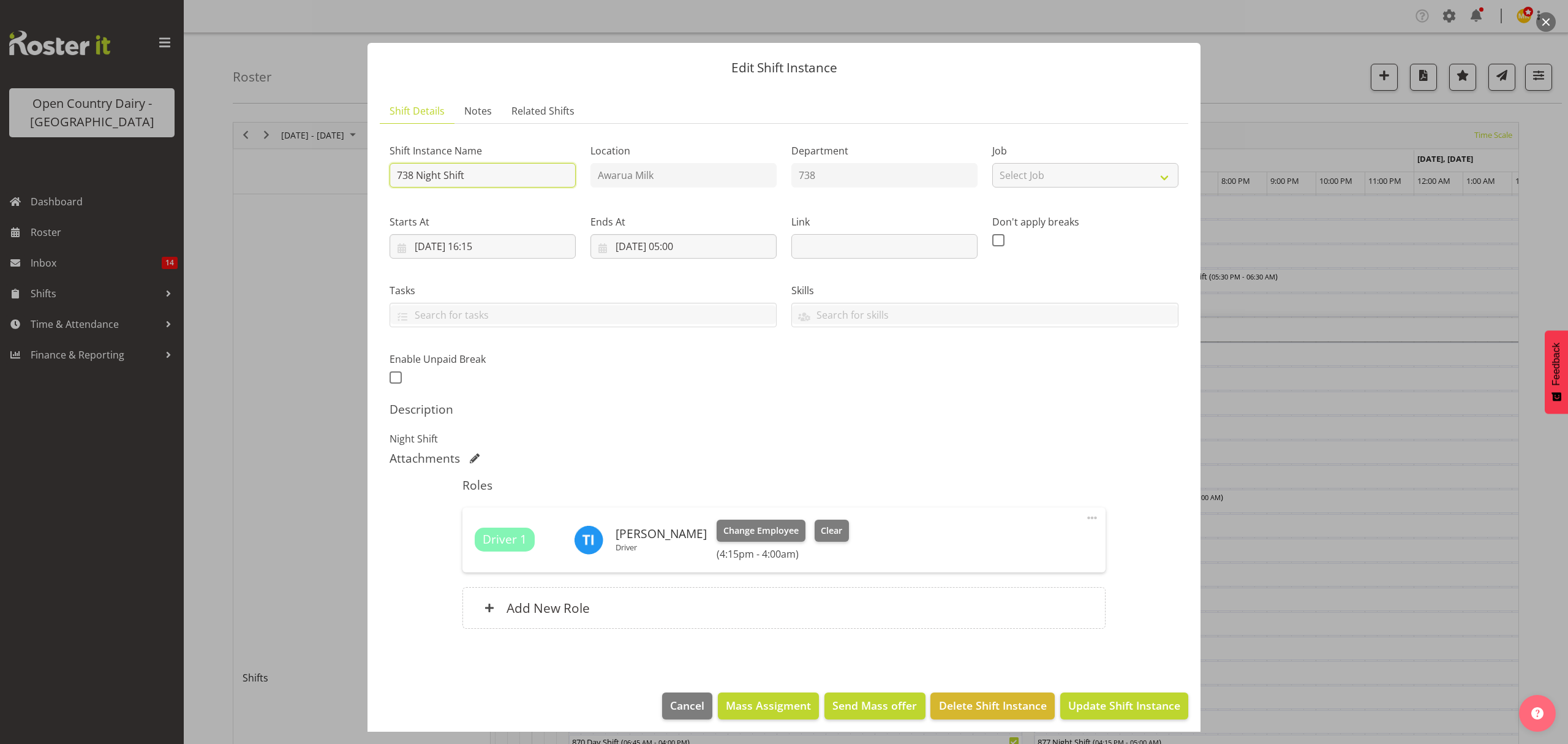
click at [473, 172] on input "738 Night Shift" at bounding box center [483, 175] width 187 height 25
type input "738 Night Shift A2 to MVM"
click at [1098, 707] on span "Update Shift Instance" at bounding box center [1125, 705] width 112 height 16
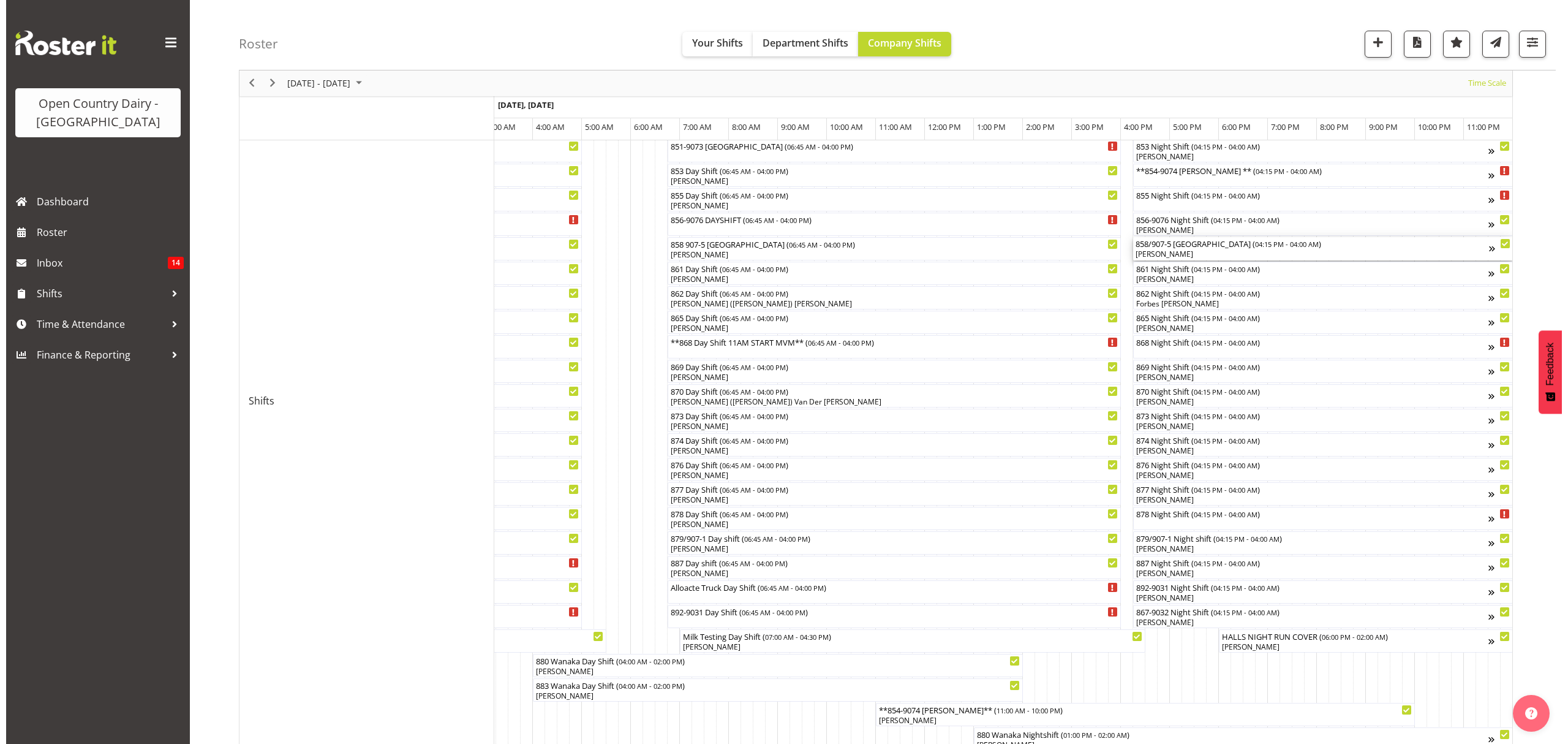
scroll to position [112, 0]
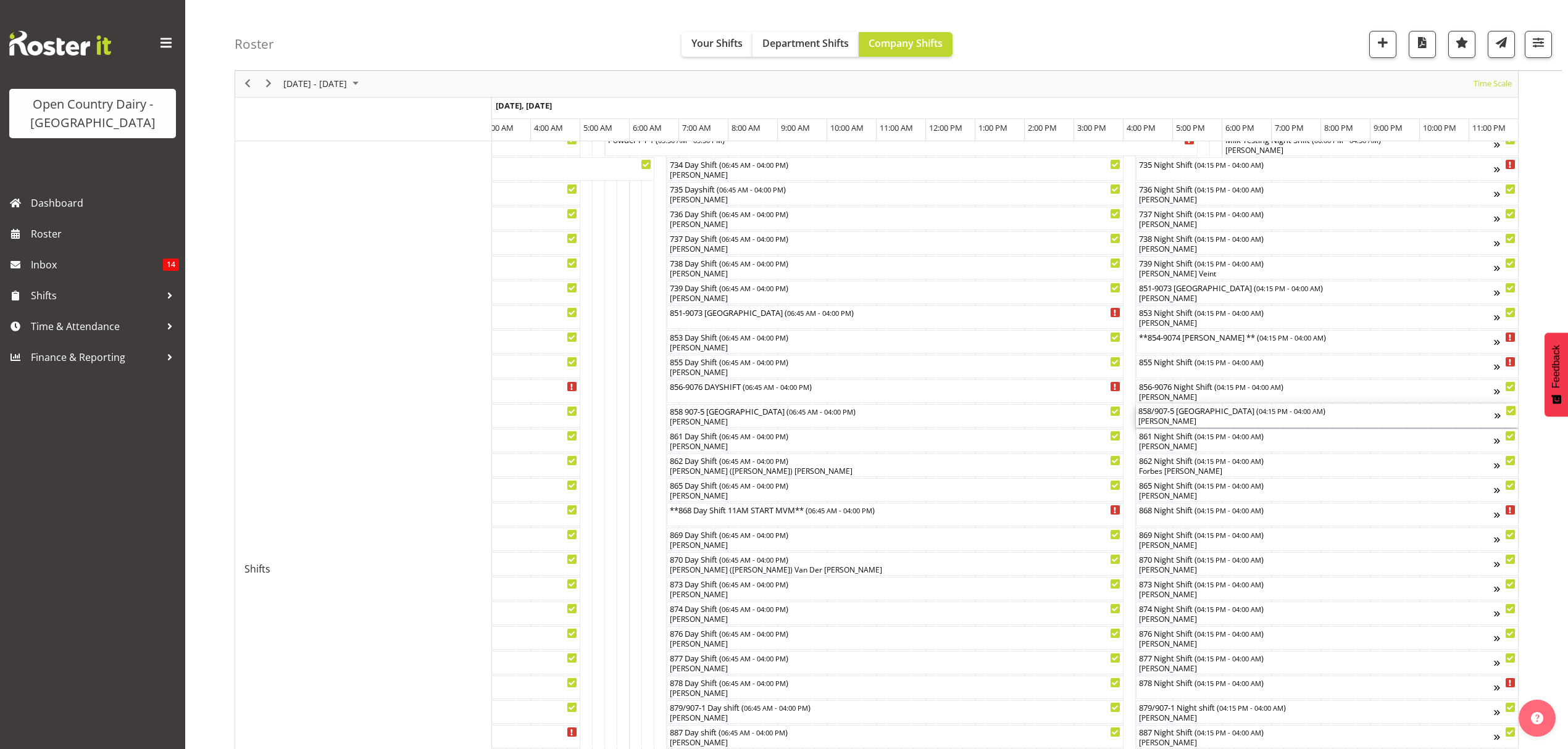
click at [1156, 417] on div "[PERSON_NAME]" at bounding box center [1316, 421] width 356 height 12
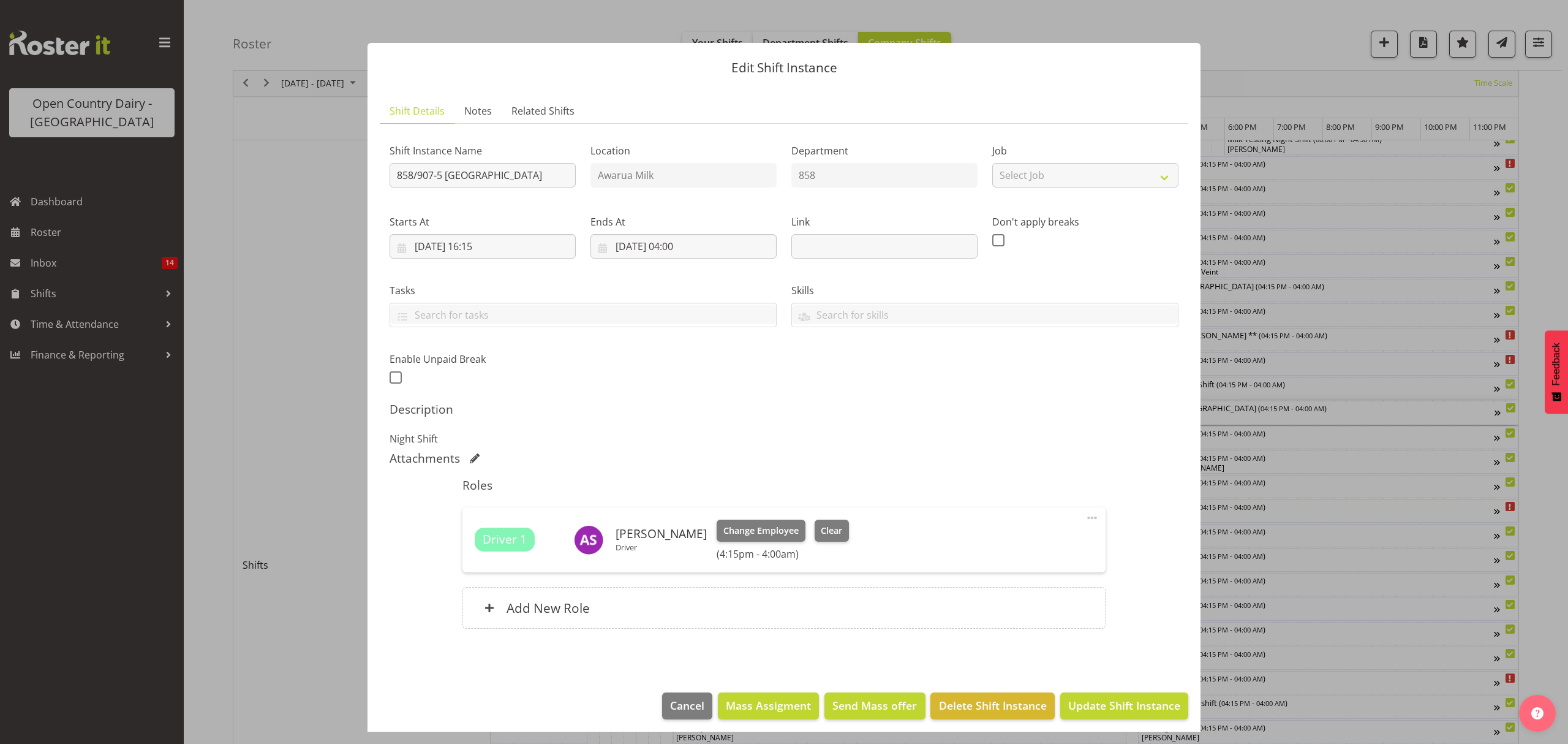
scroll to position [0, 7207]
click at [822, 522] on button "Clear" at bounding box center [832, 530] width 35 height 22
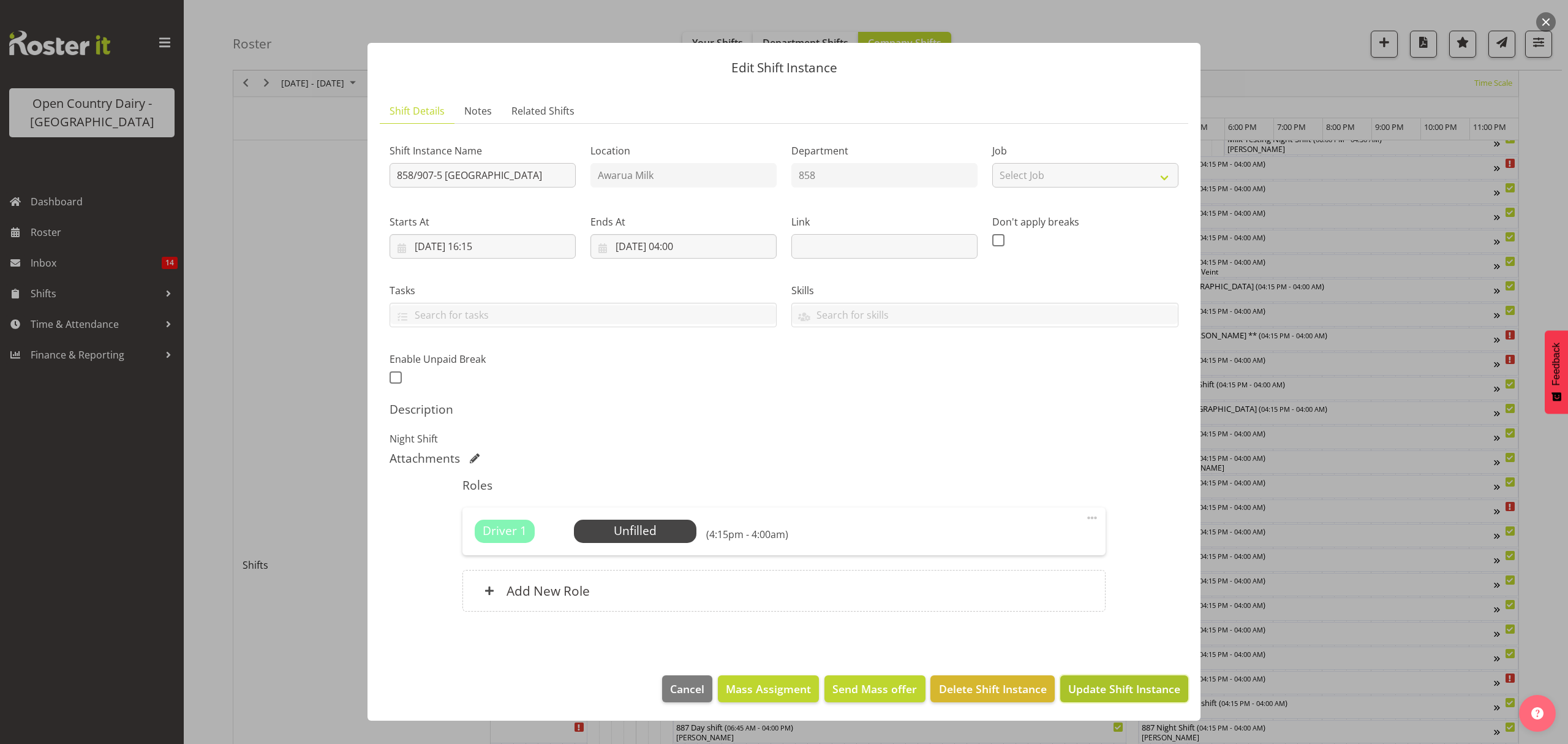
click at [1095, 694] on span "Update Shift Instance" at bounding box center [1125, 689] width 112 height 16
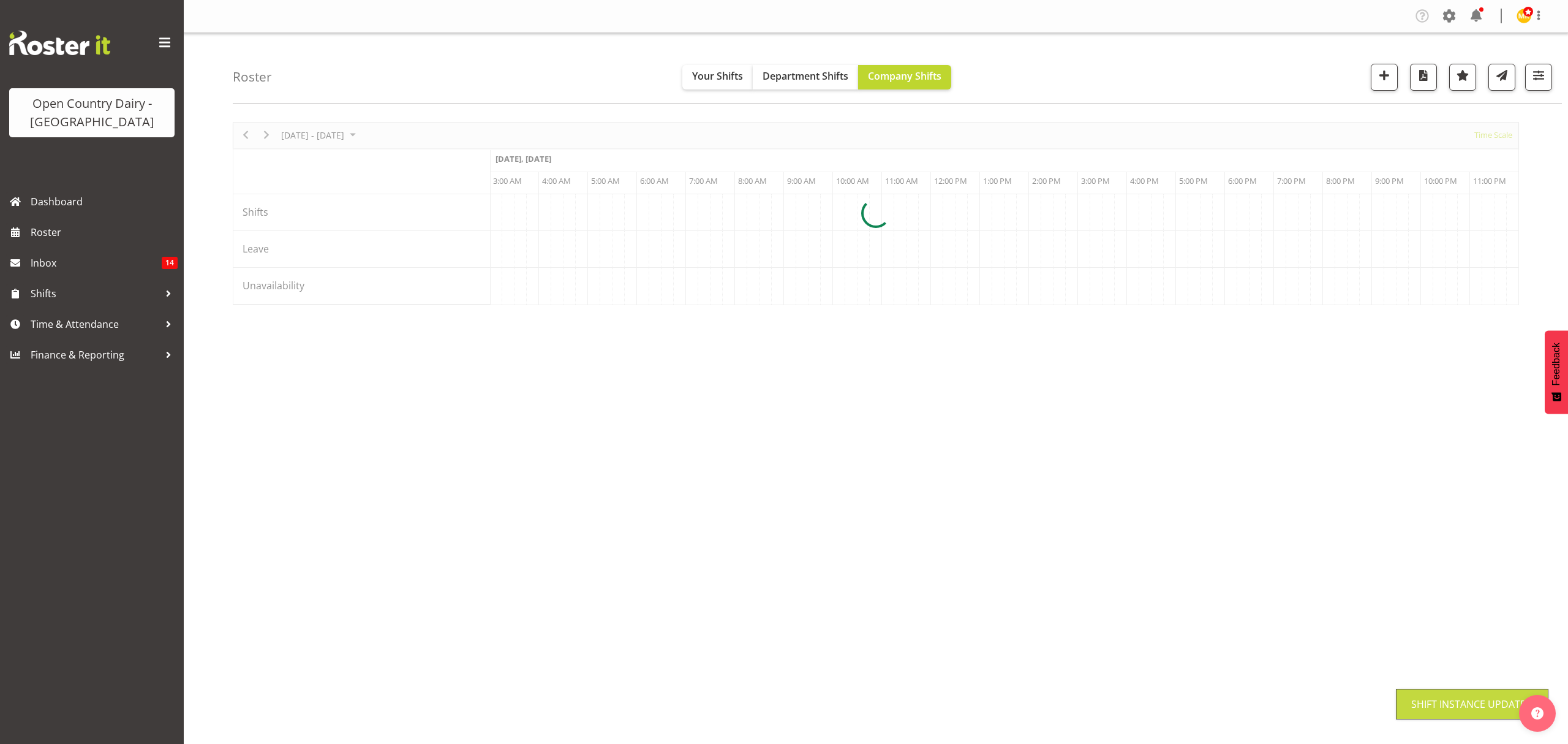
scroll to position [0, 0]
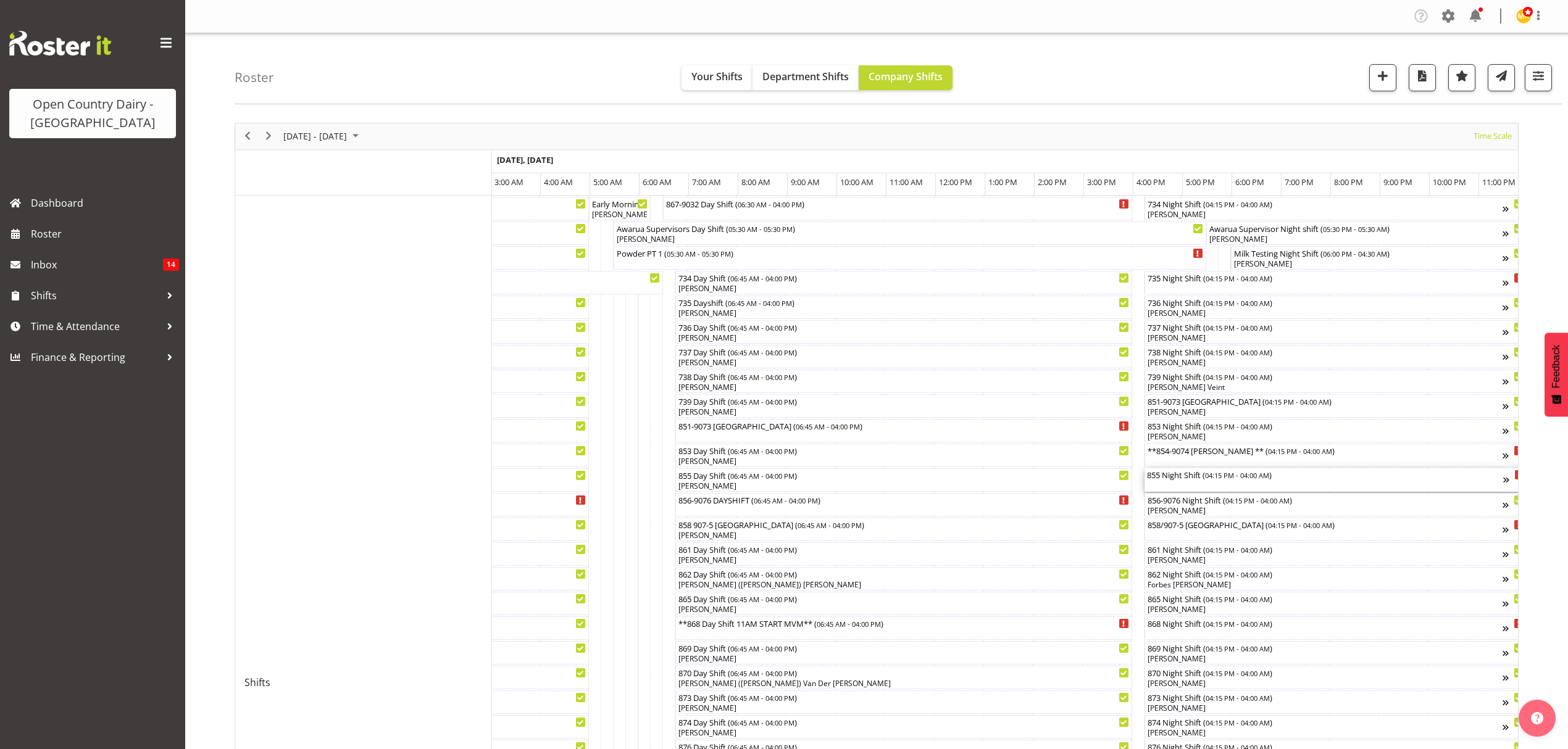
click at [1201, 475] on div "855 Night Shift ( 04:15 PM - 04:00 AM )" at bounding box center [1324, 474] width 356 height 12
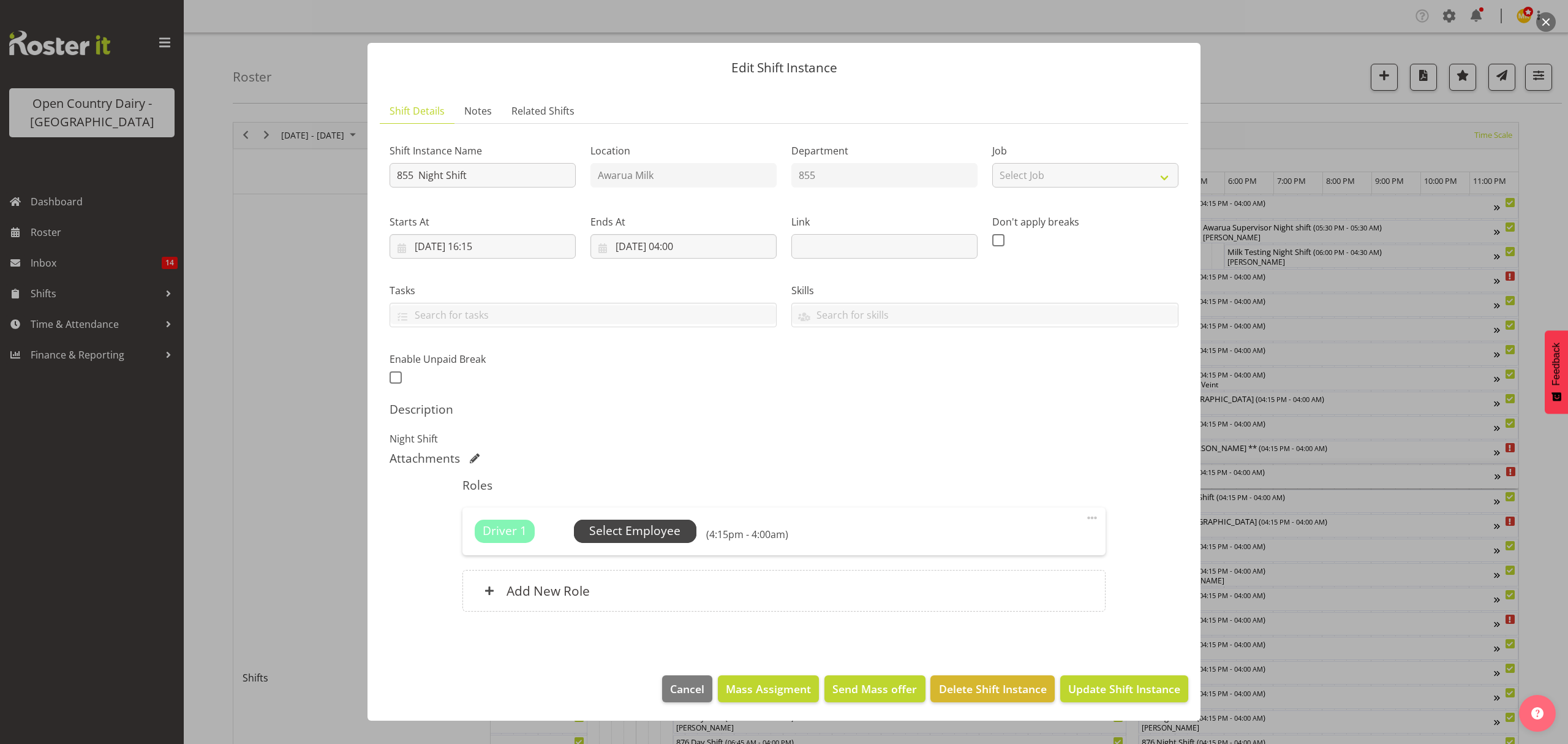
click at [658, 533] on span "Select Employee" at bounding box center [635, 531] width 91 height 18
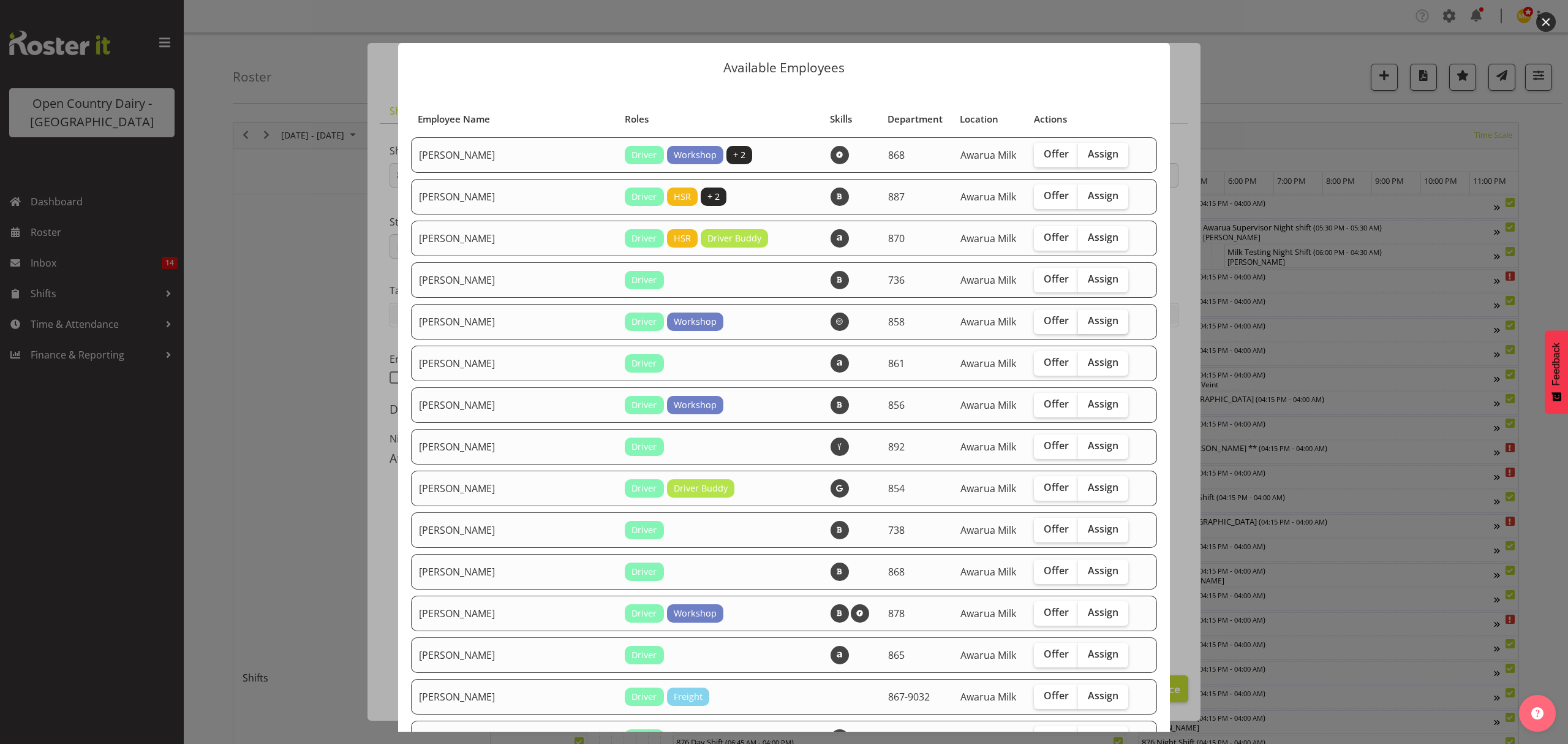
click at [1088, 326] on span "Assign" at bounding box center [1103, 320] width 30 height 12
click at [1078, 325] on input "Assign" at bounding box center [1082, 321] width 8 height 8
checkbox input "true"
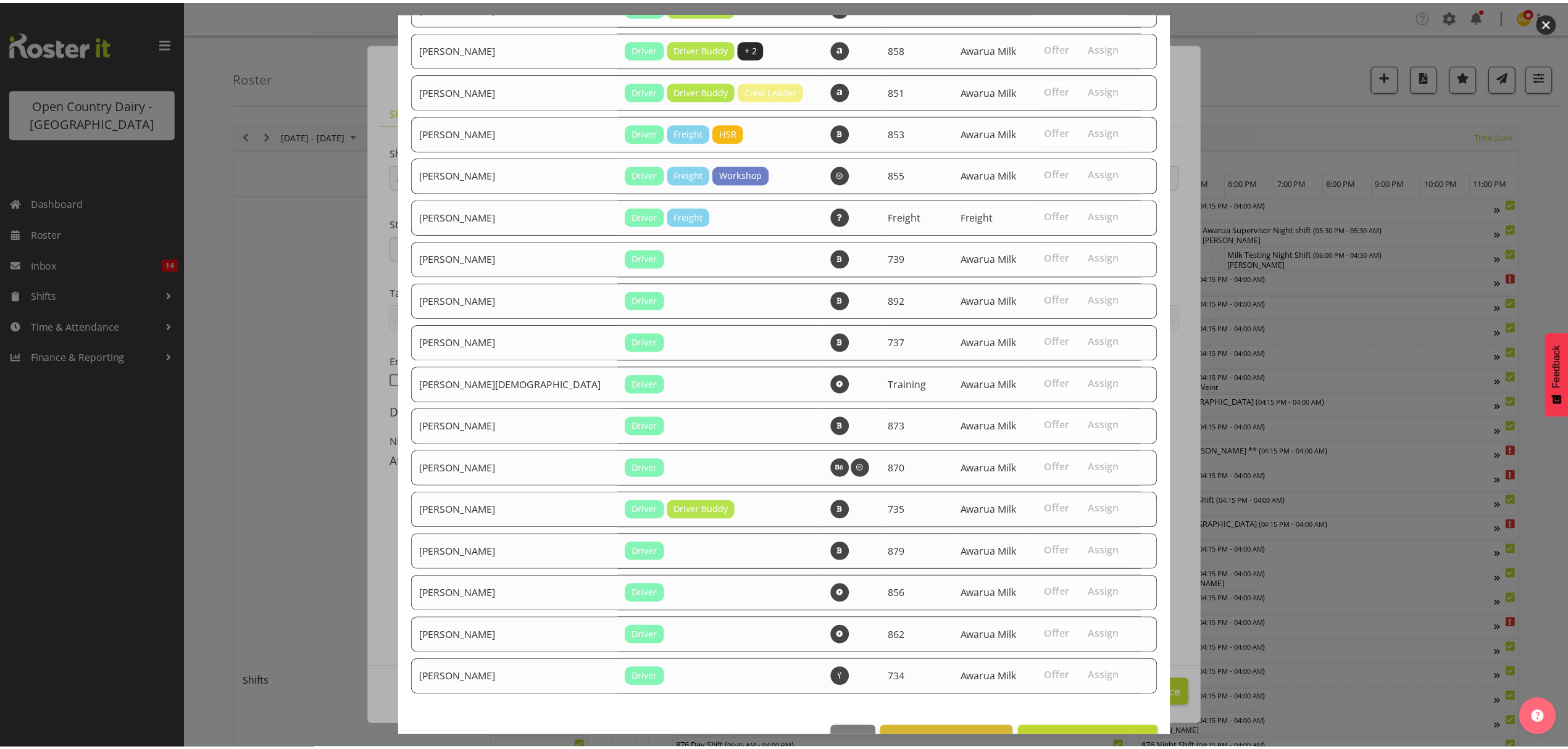
scroll to position [940, 0]
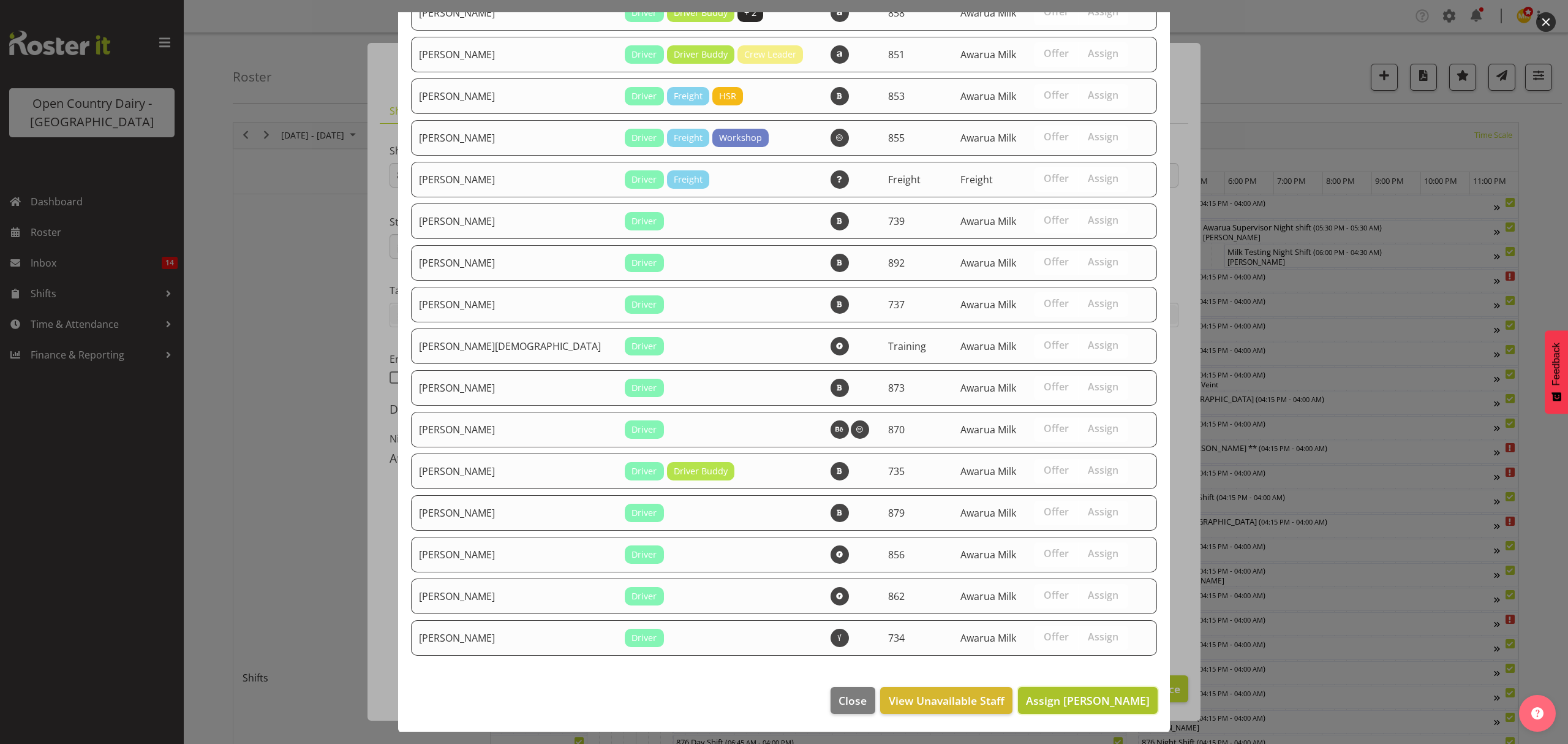
click at [1079, 706] on span "Assign [PERSON_NAME]" at bounding box center [1088, 699] width 124 height 14
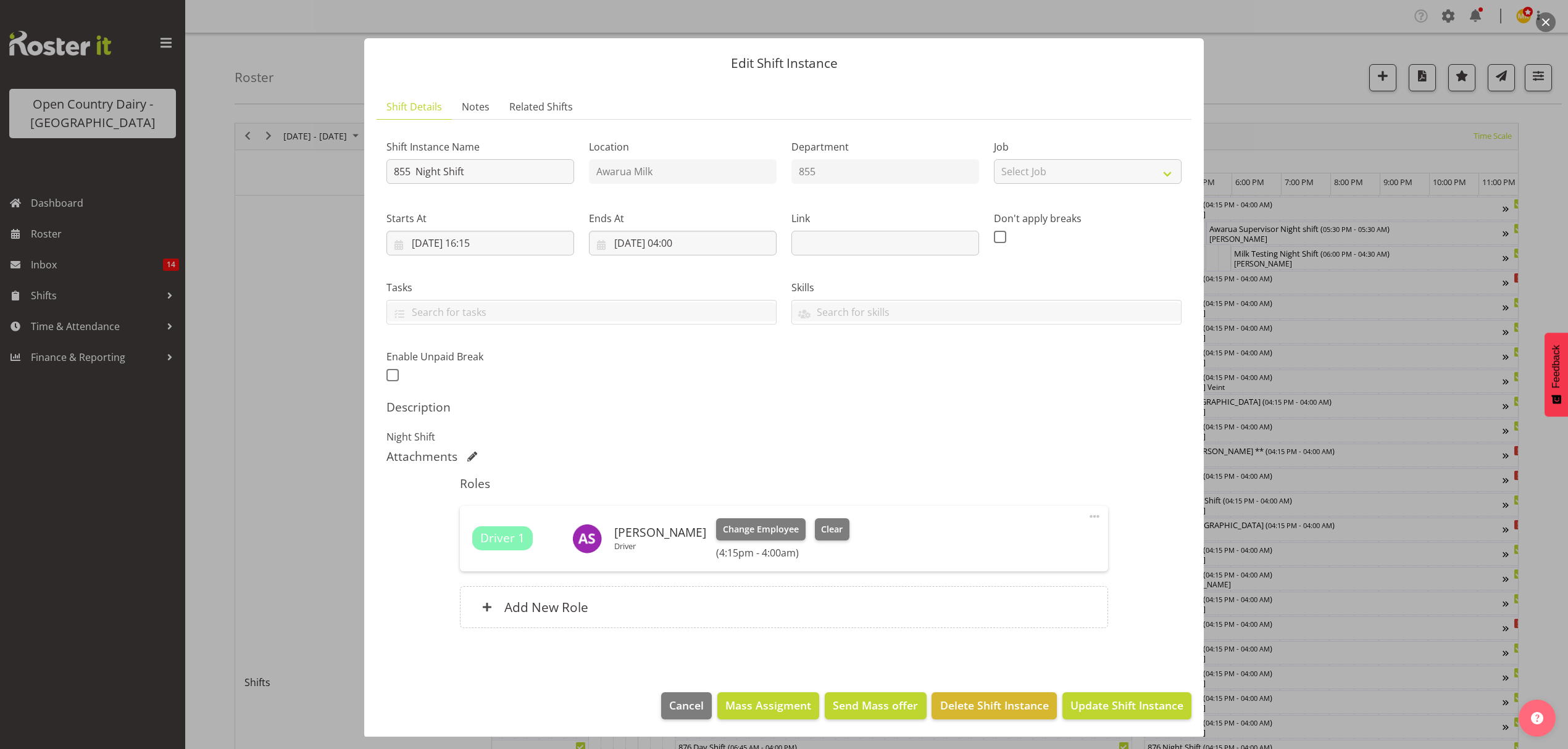
scroll to position [8, 0]
click at [1106, 698] on span "Update Shift Instance" at bounding box center [1127, 703] width 113 height 16
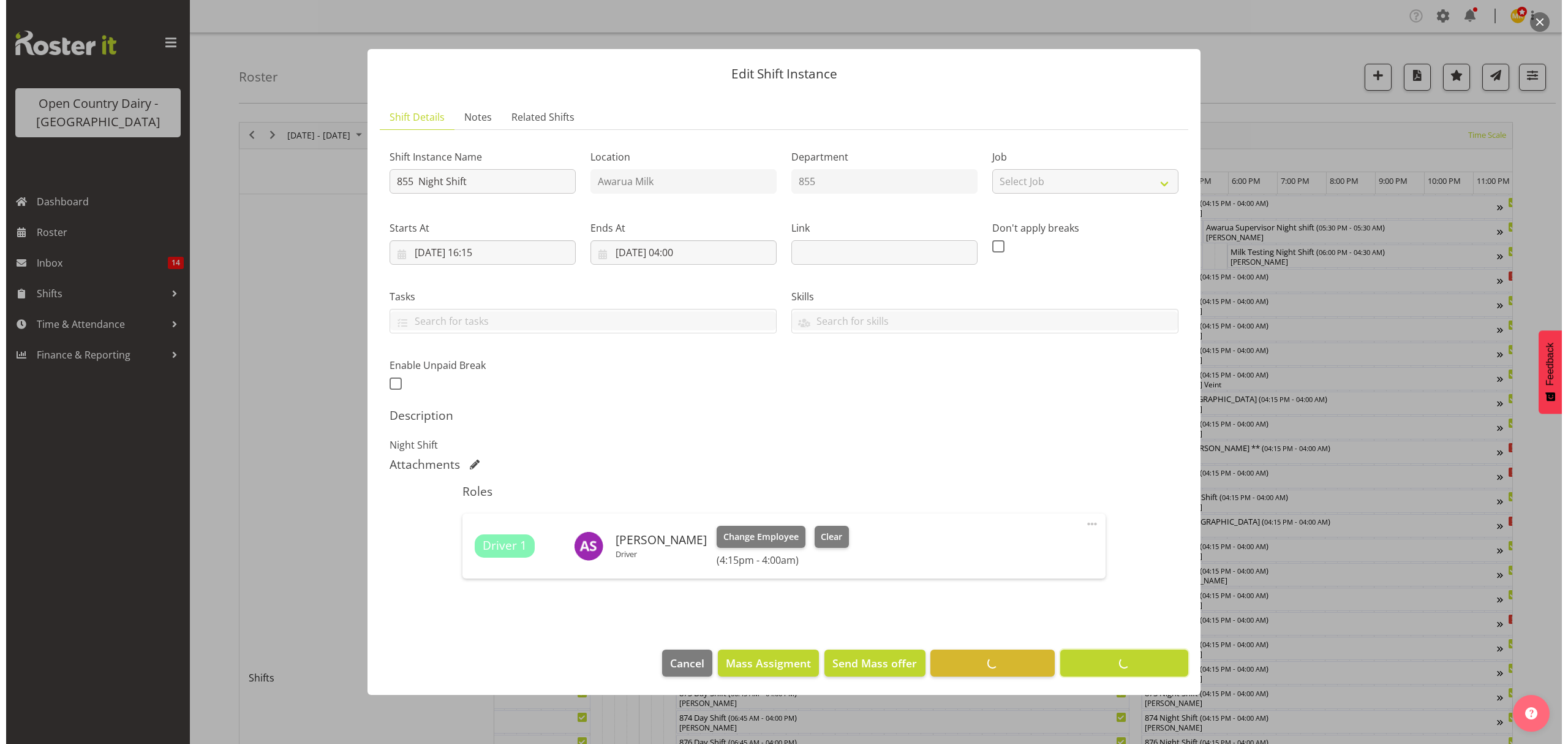
scroll to position [0, 0]
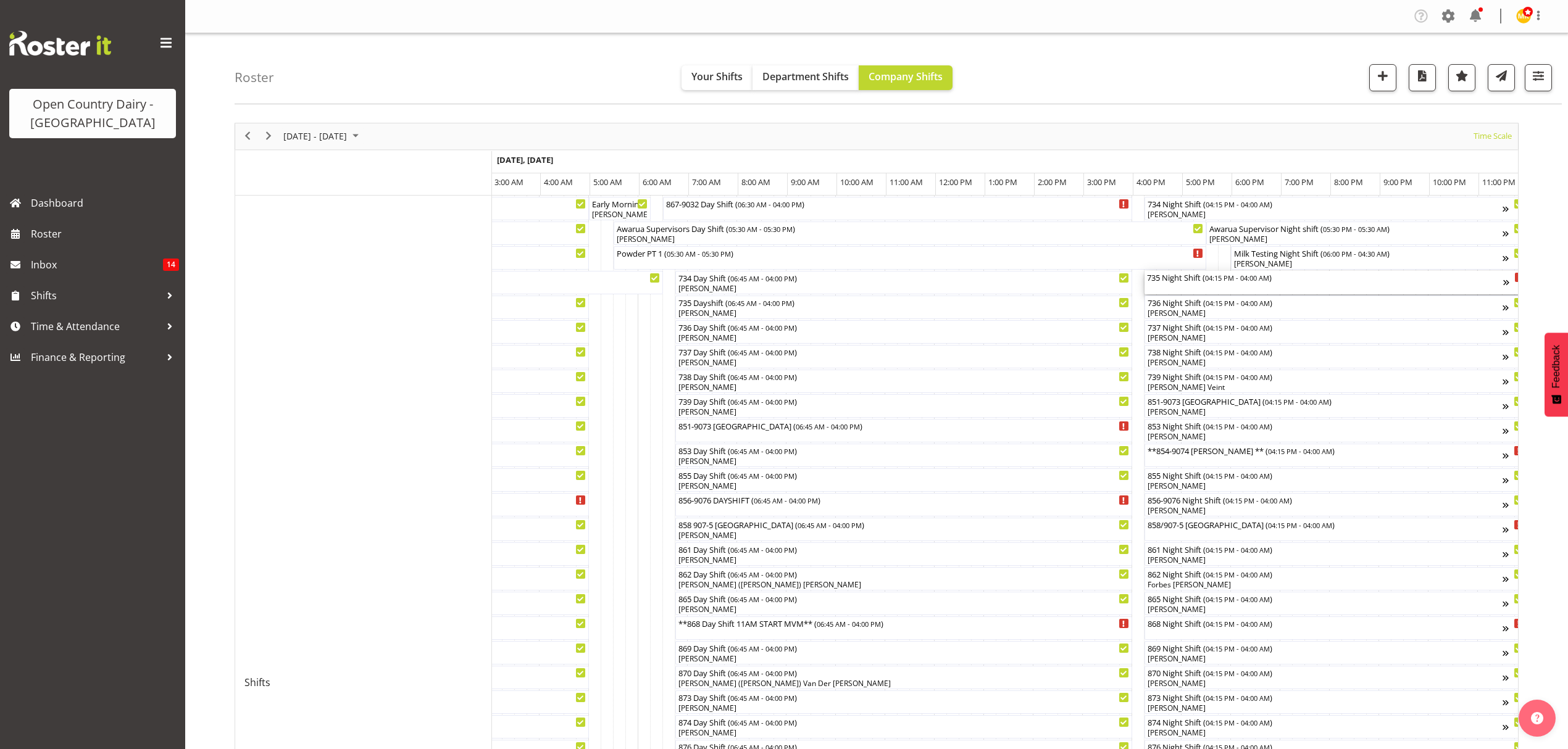
click at [1171, 280] on div "735 Night Shift ( 04:15 PM - 04:00 AM )" at bounding box center [1324, 276] width 356 height 12
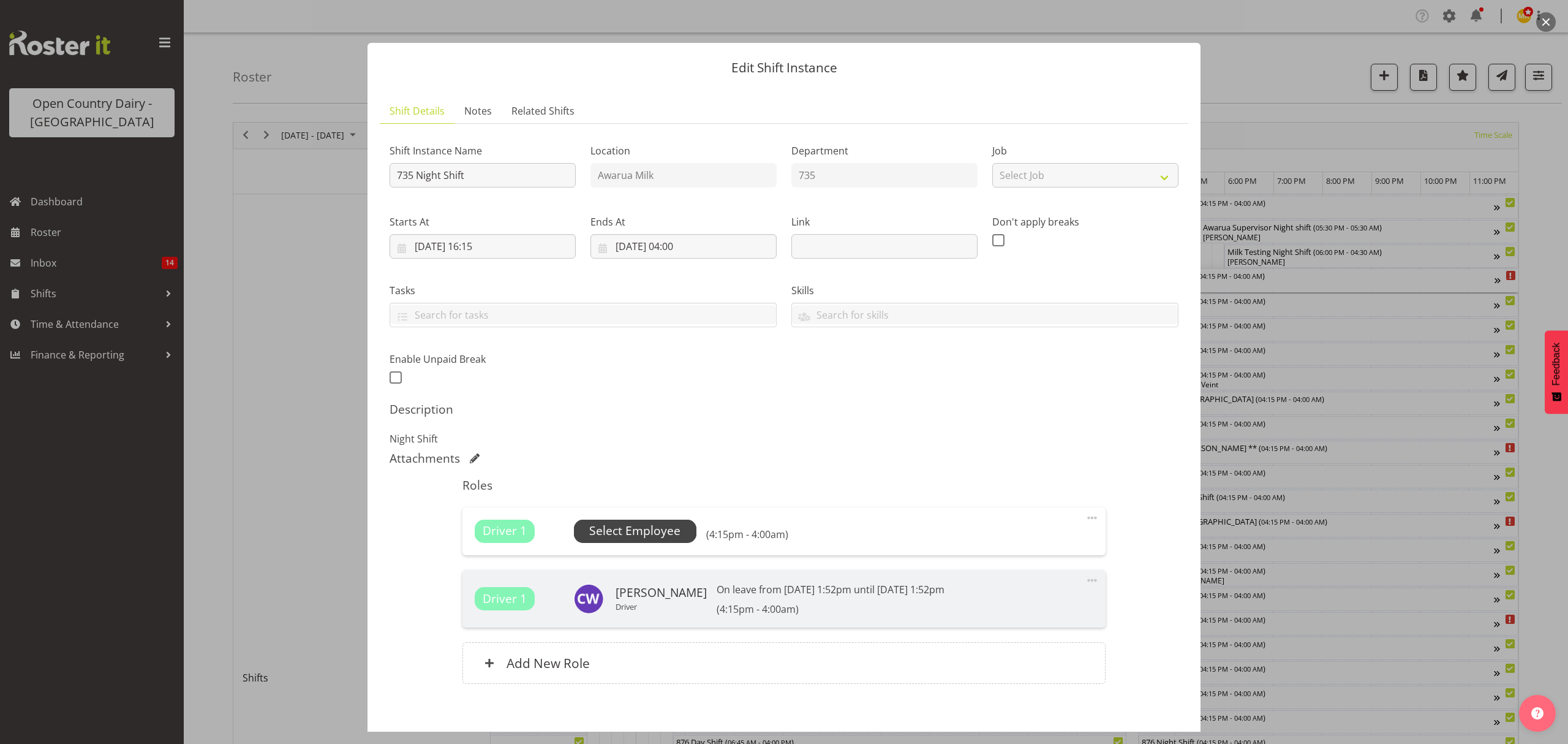
click at [646, 530] on span "Select Employee" at bounding box center [635, 531] width 91 height 18
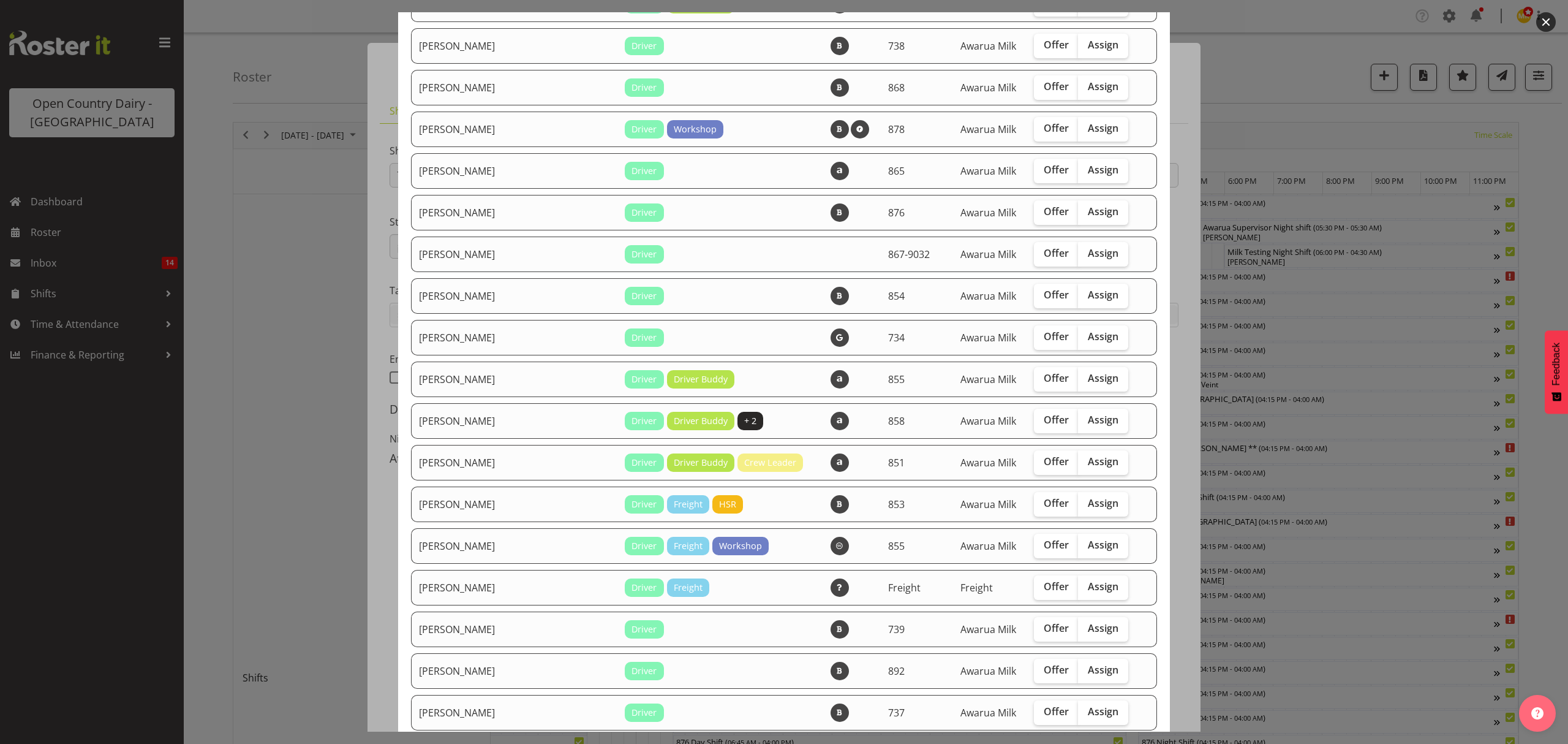
scroll to position [408, 0]
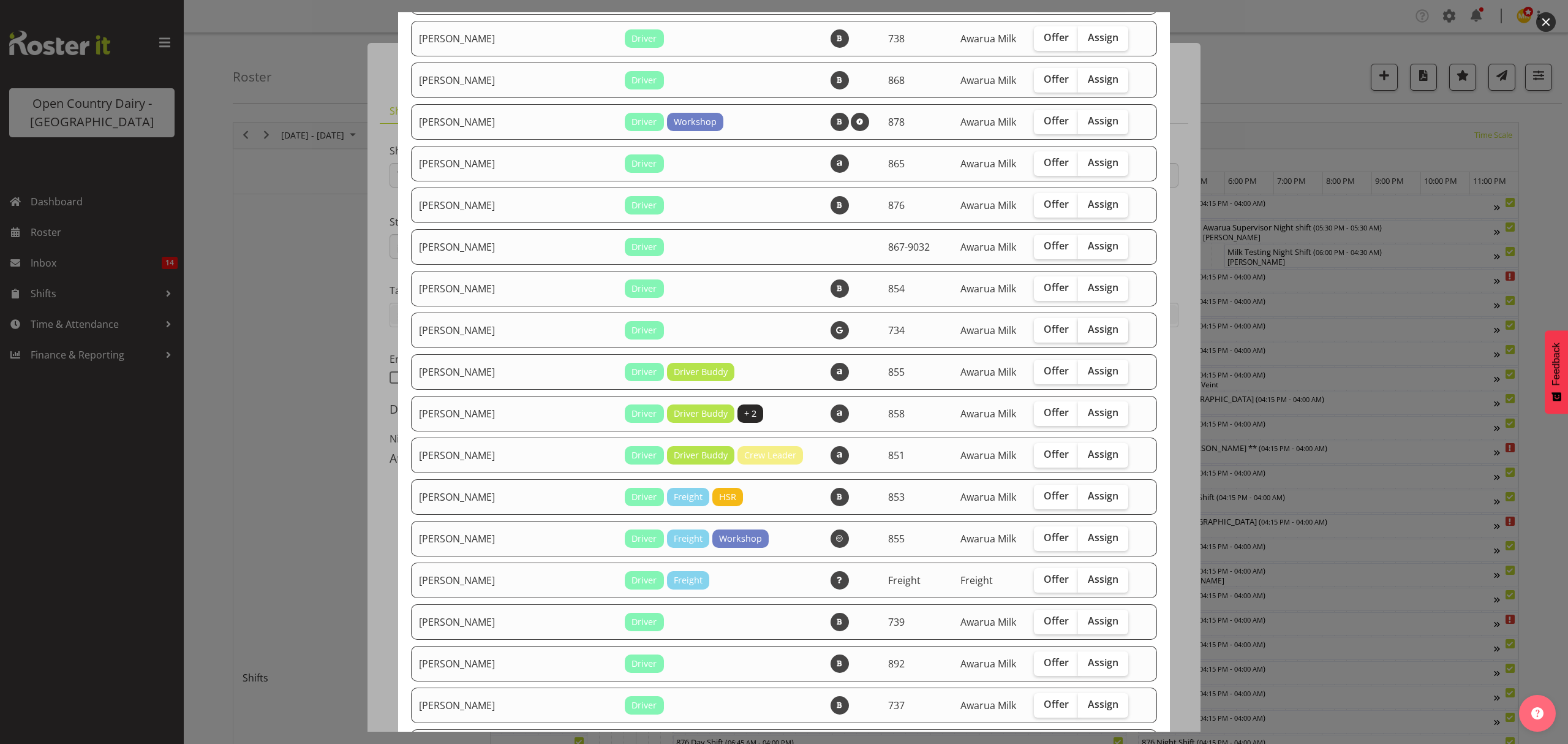
click at [1088, 326] on span "Assign" at bounding box center [1103, 329] width 30 height 12
click at [1078, 326] on input "Assign" at bounding box center [1082, 330] width 8 height 8
checkbox input "true"
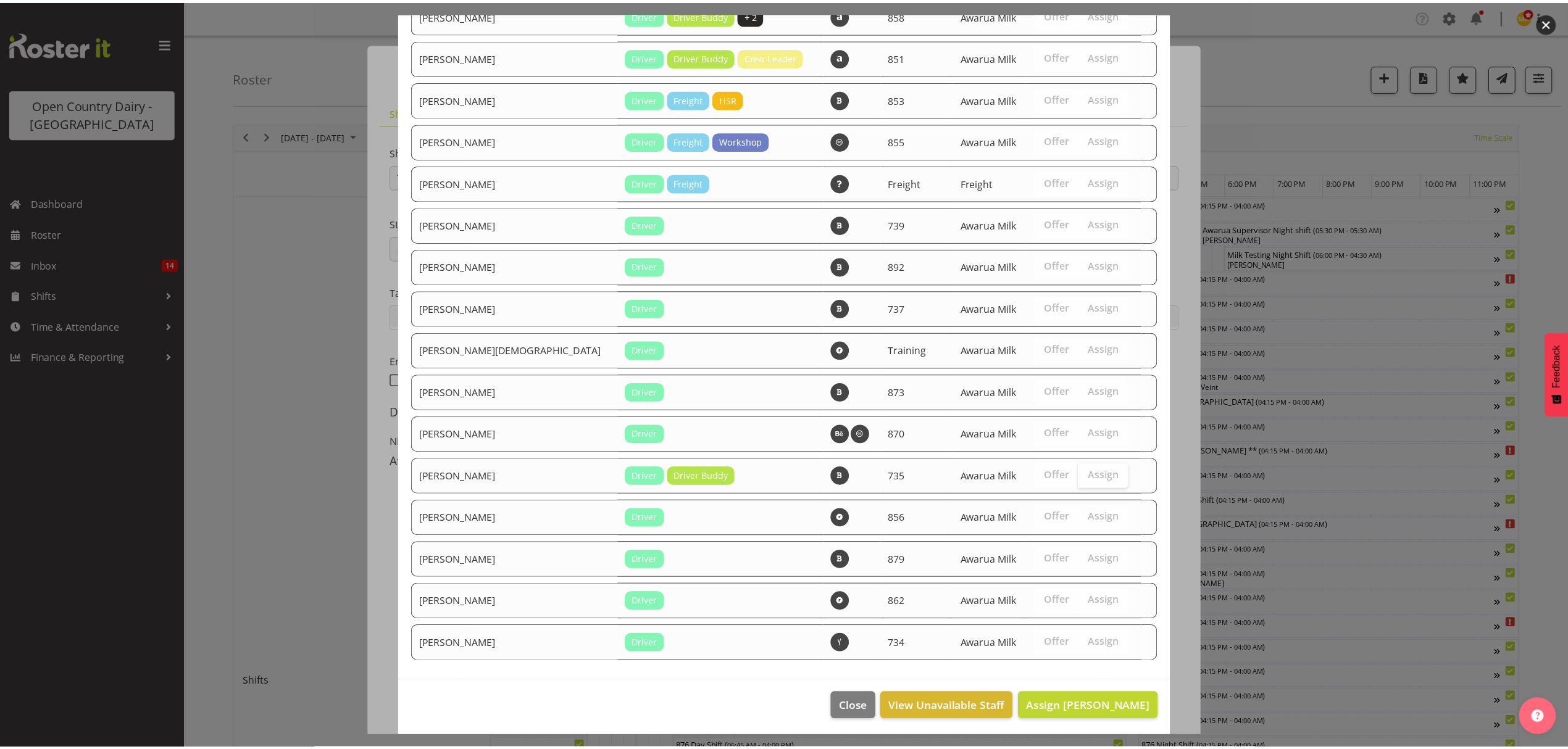
scroll to position [814, 0]
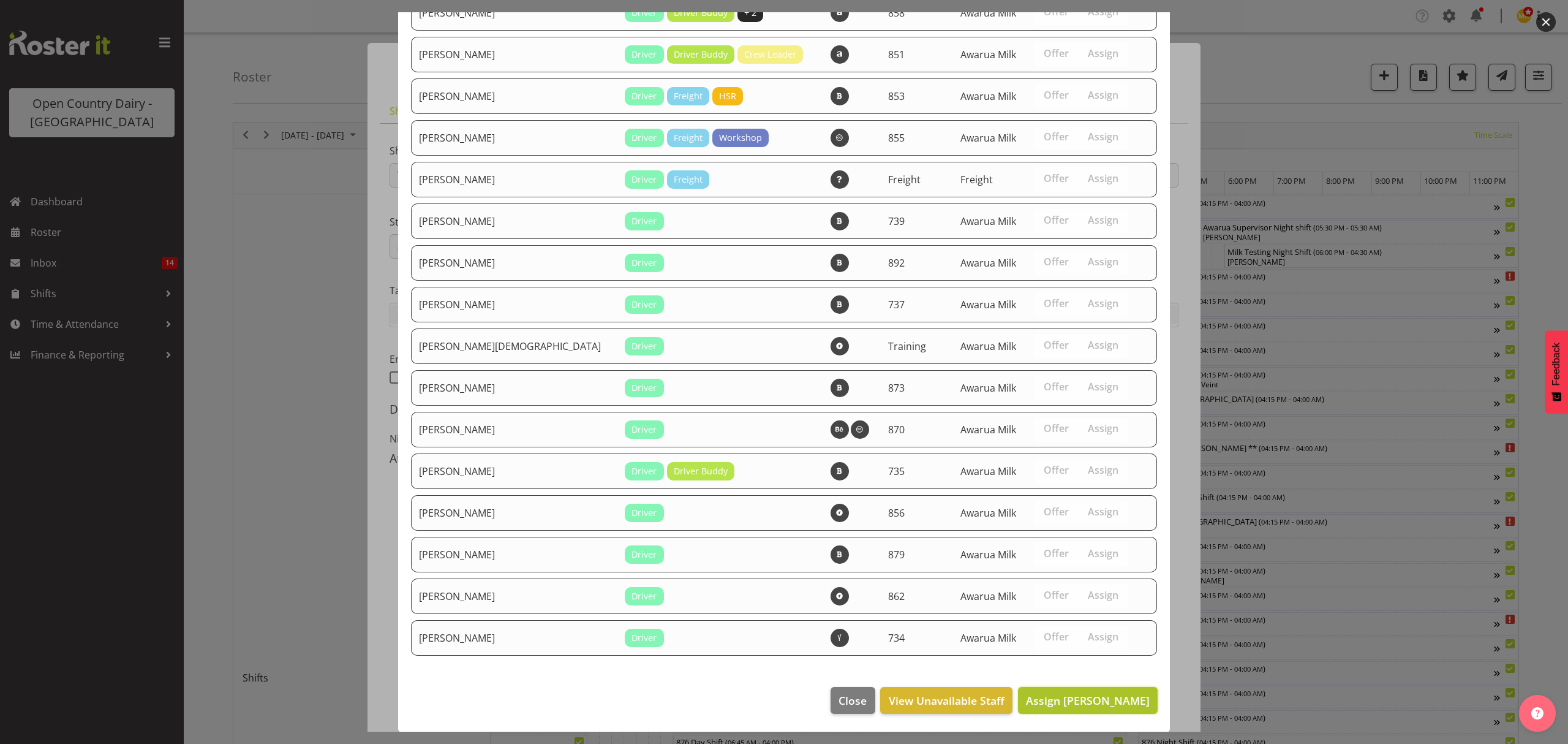
click at [1075, 701] on span "Assign [PERSON_NAME]" at bounding box center [1088, 699] width 124 height 14
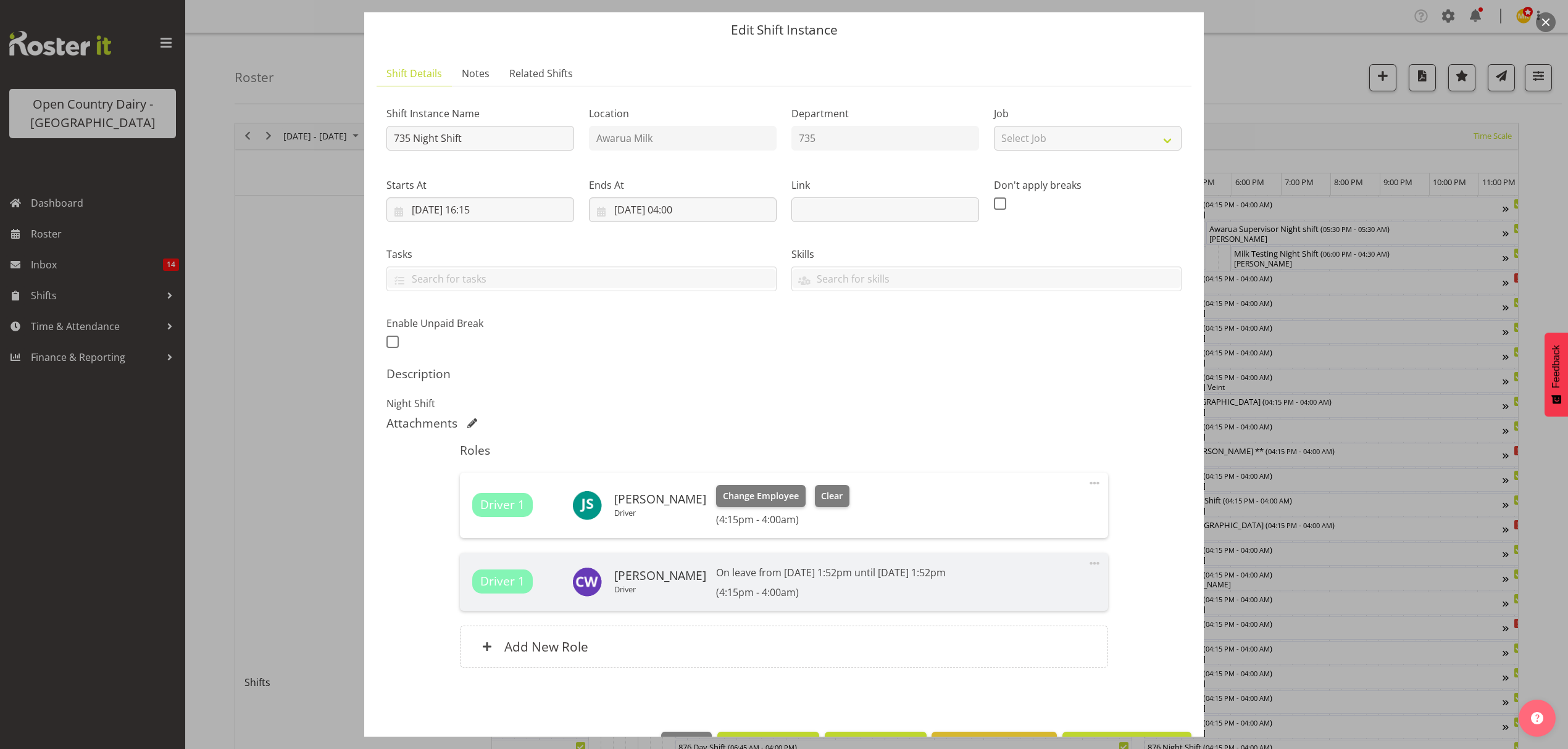
scroll to position [80, 0]
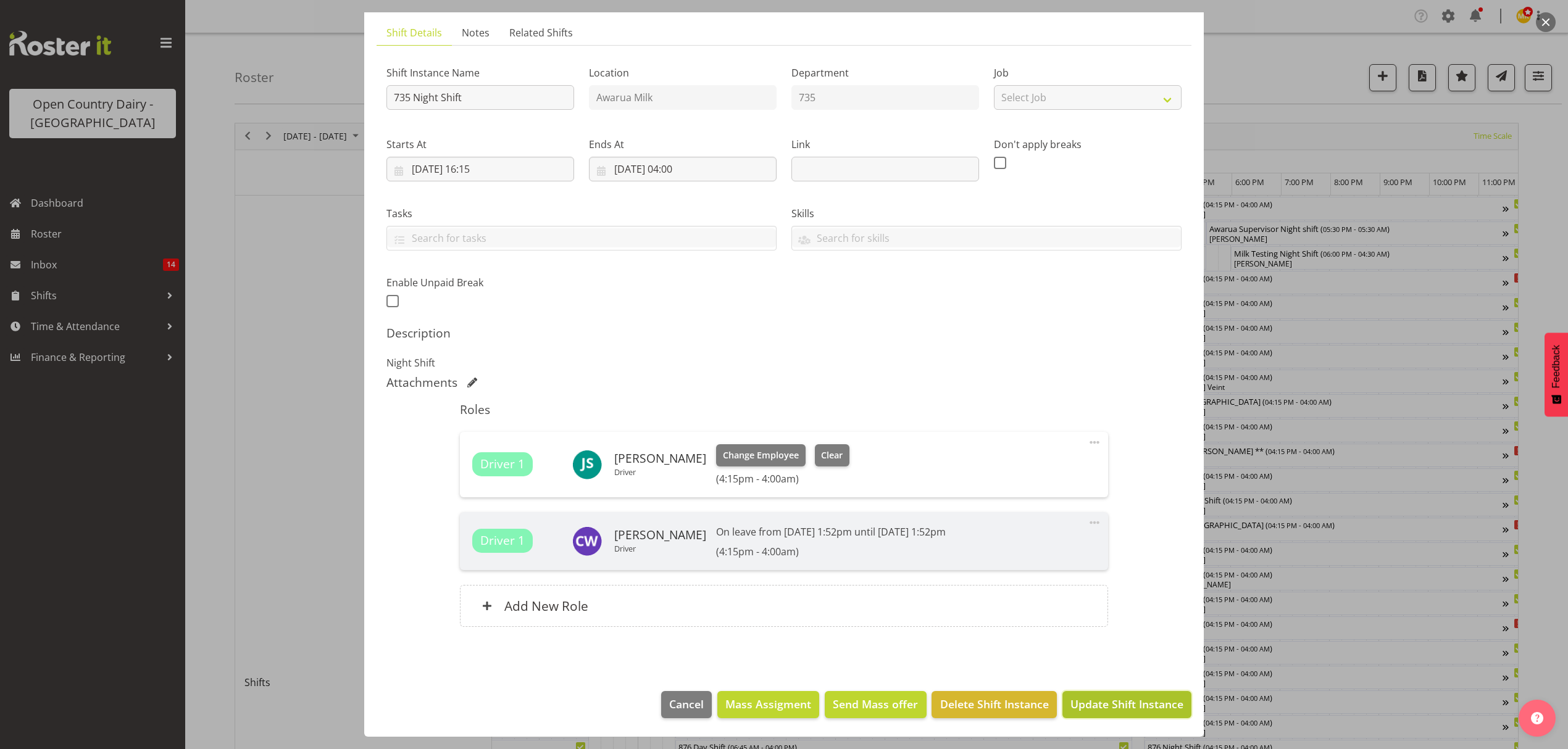
drag, startPoint x: 1120, startPoint y: 706, endPoint x: 1112, endPoint y: 704, distance: 8.2
click at [1120, 707] on span "Update Shift Instance" at bounding box center [1127, 703] width 113 height 16
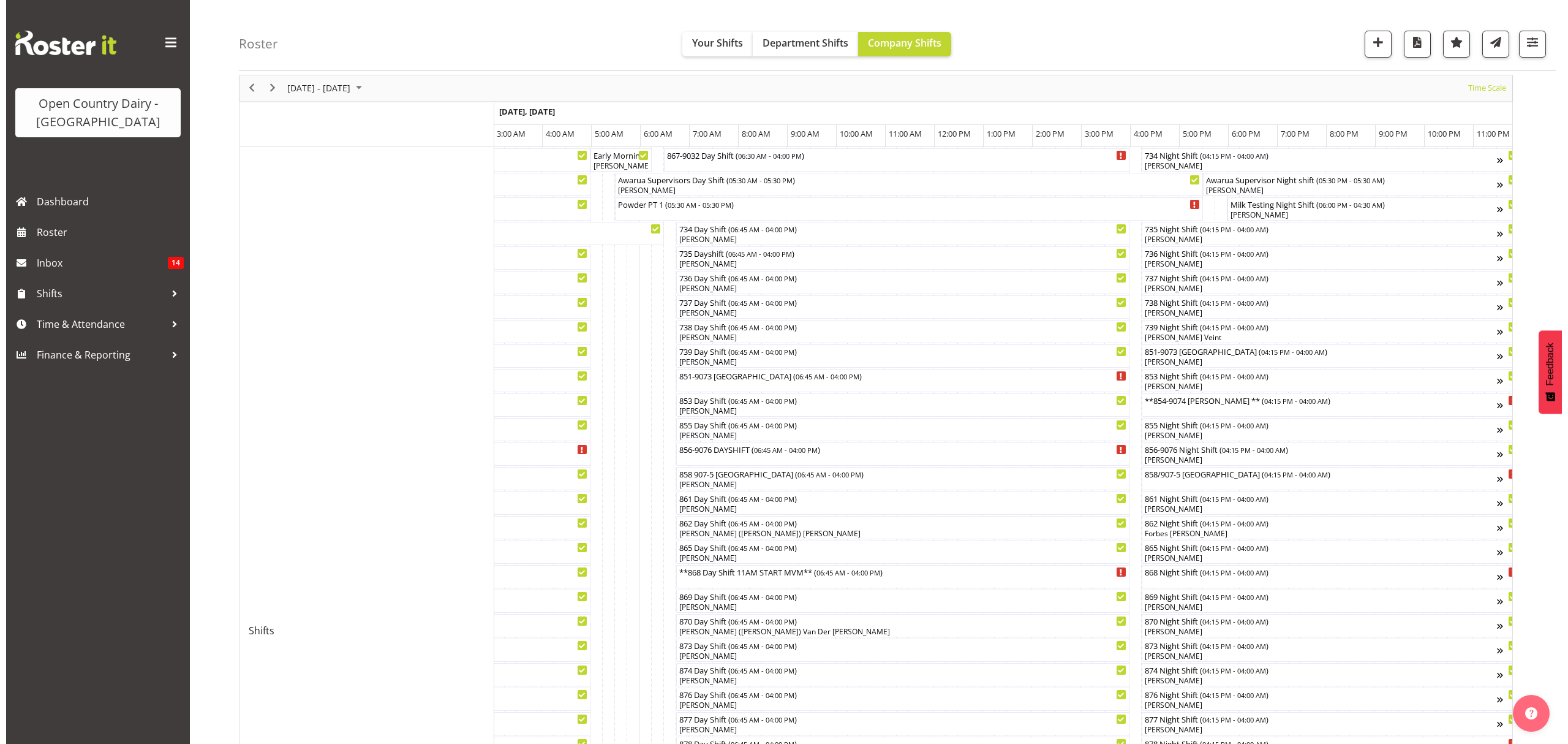
scroll to position [82, 0]
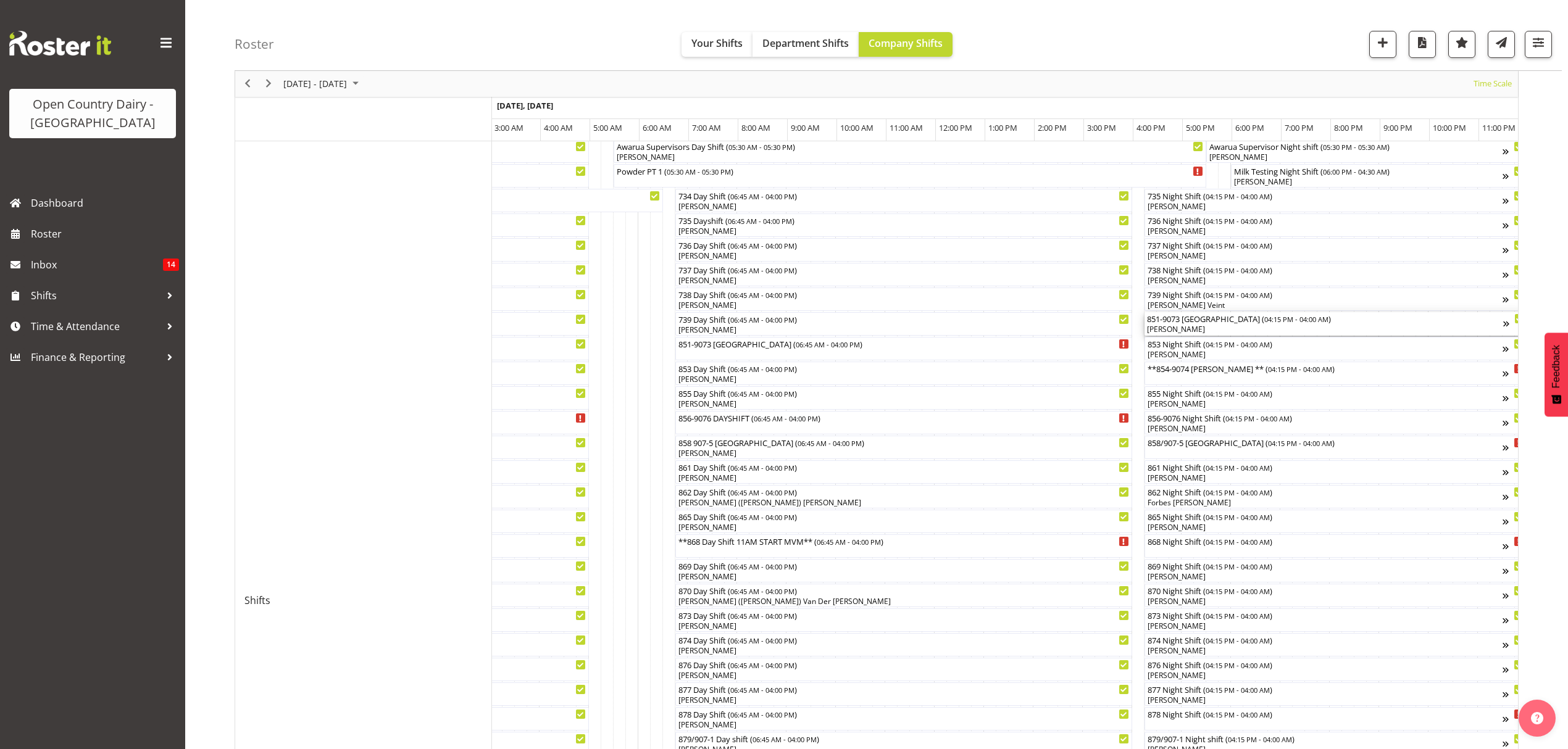
click at [1168, 326] on div "[PERSON_NAME]" at bounding box center [1324, 330] width 356 height 12
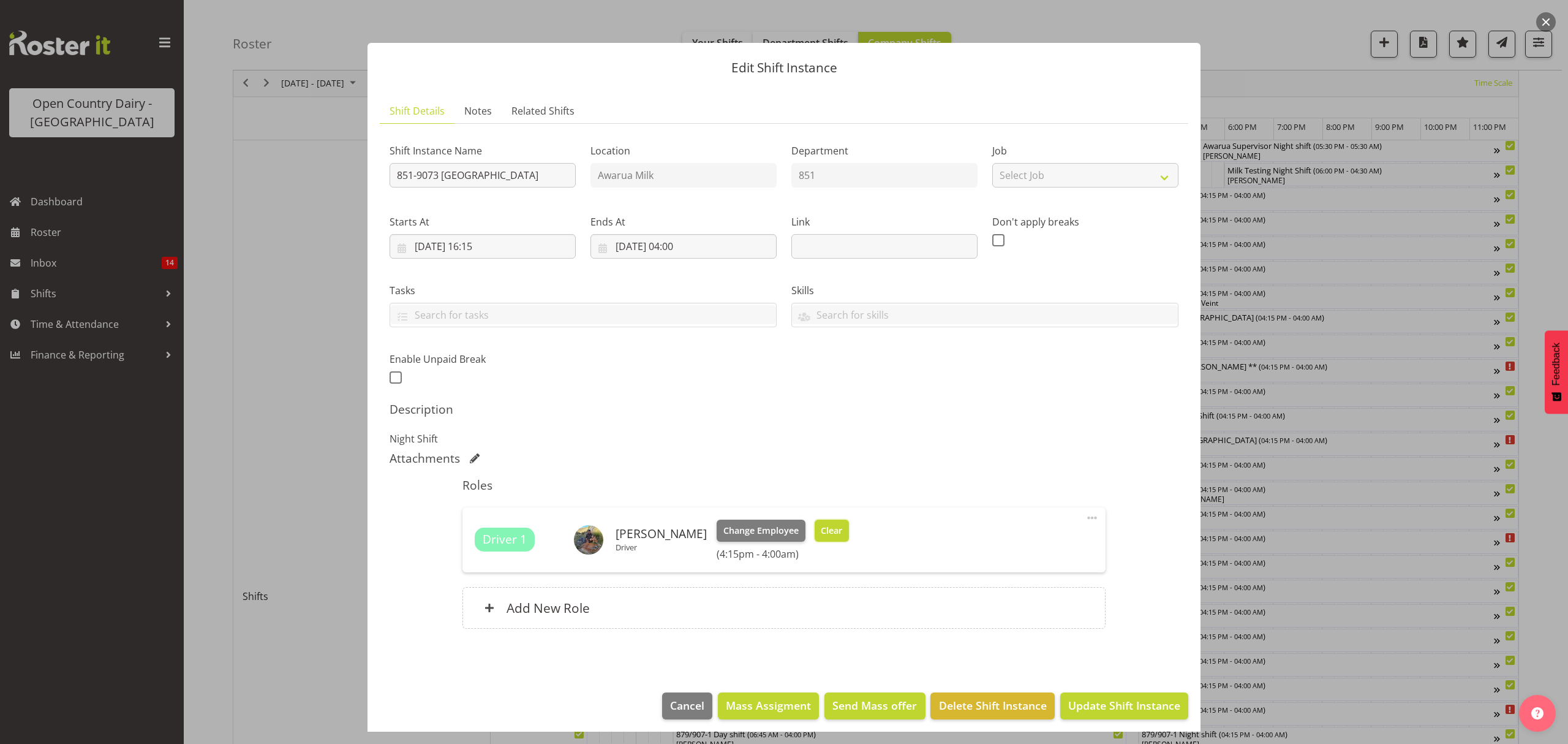
click at [821, 530] on span "Clear" at bounding box center [832, 531] width 22 height 13
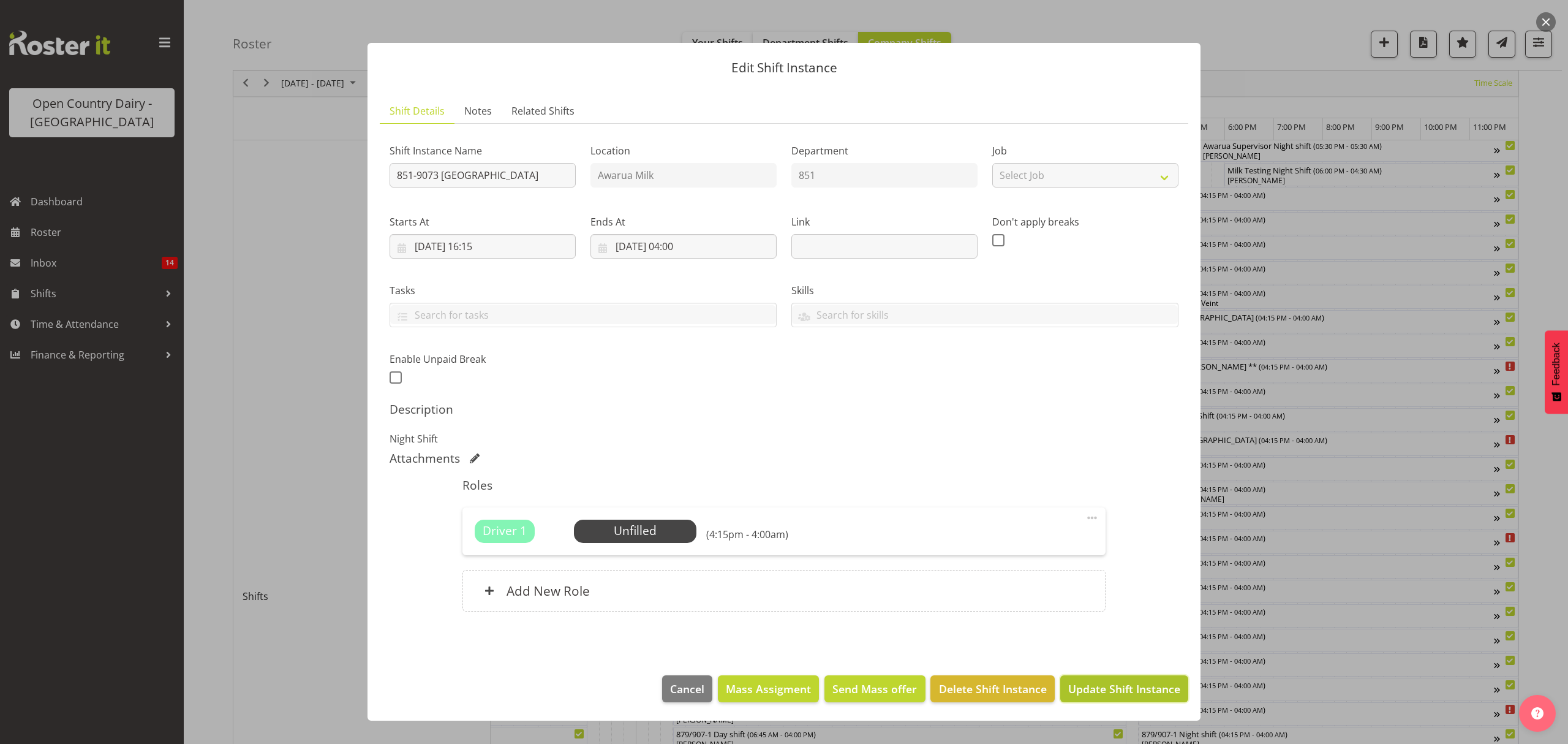
click at [1108, 694] on span "Update Shift Instance" at bounding box center [1125, 689] width 112 height 16
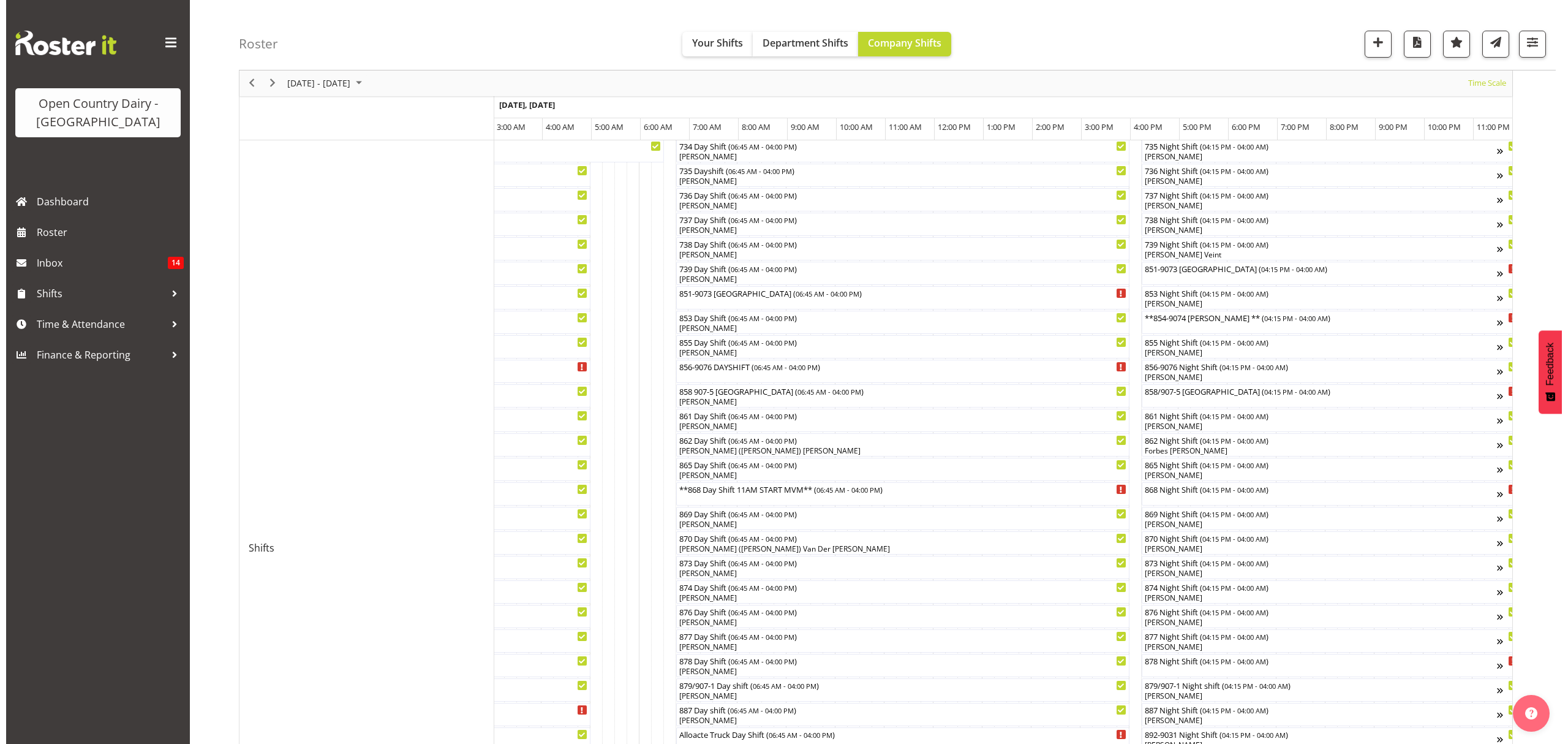
scroll to position [163, 0]
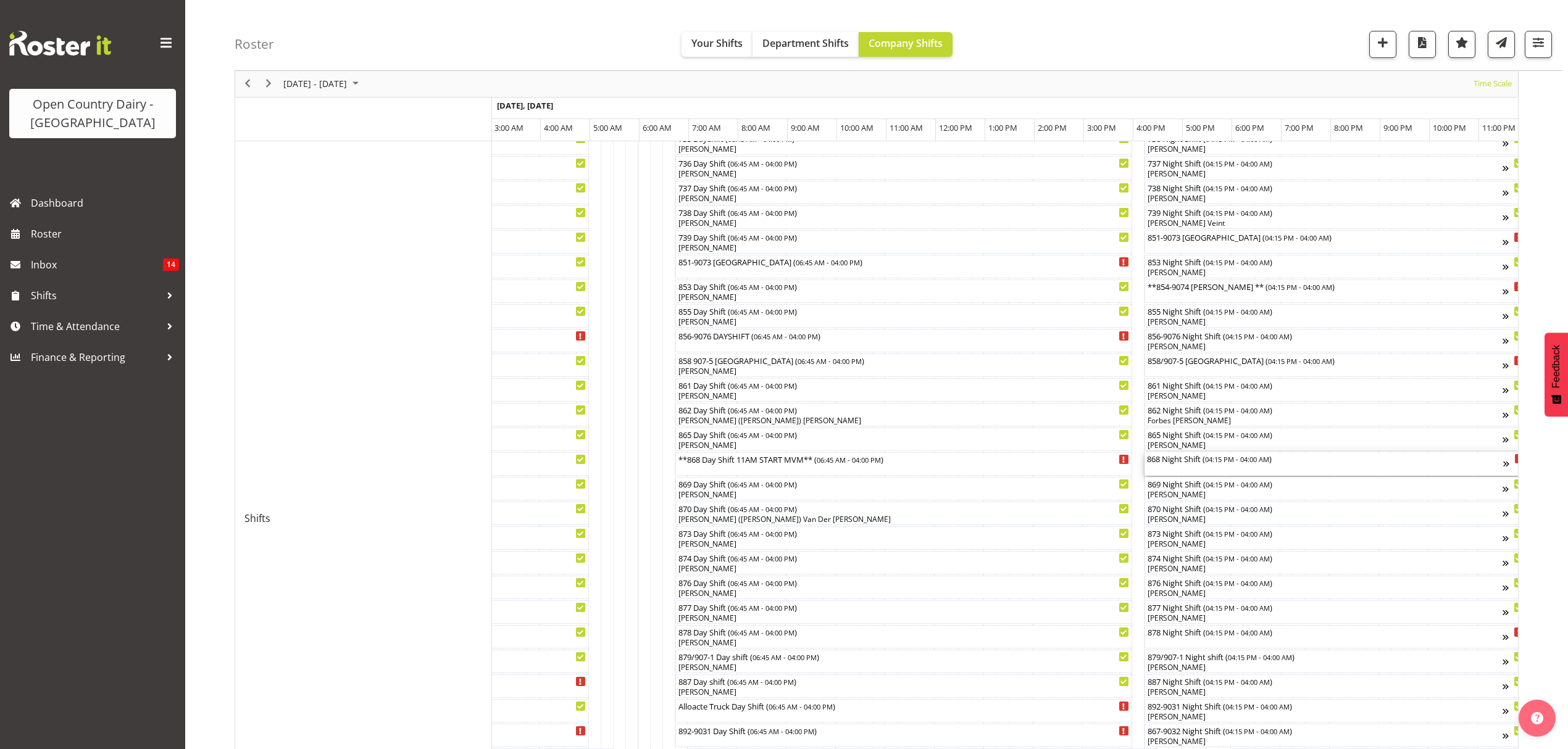
click at [1173, 459] on div "868 Night Shift ( 04:15 PM - 04:00 AM )" at bounding box center [1324, 457] width 356 height 12
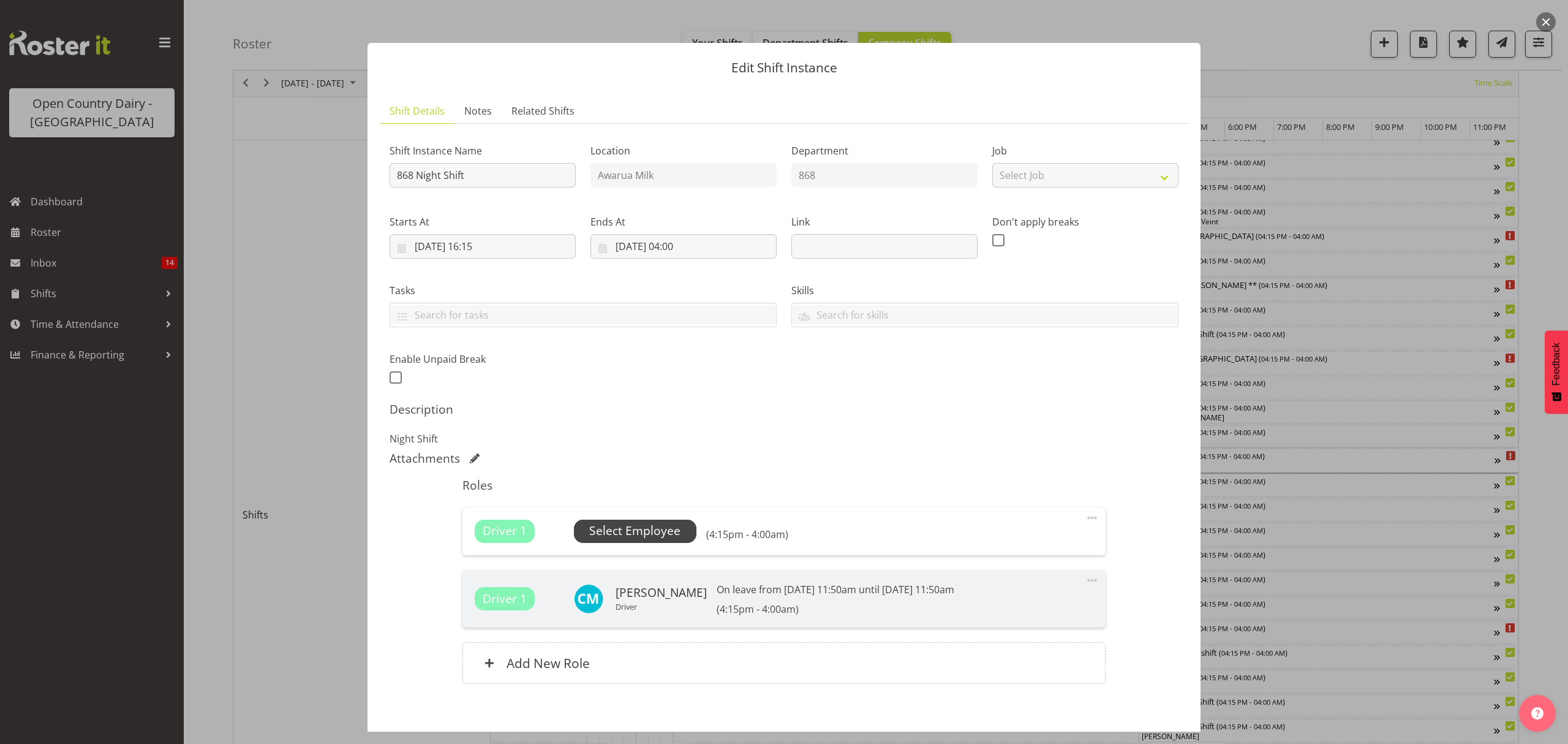
click at [653, 534] on span "Select Employee" at bounding box center [635, 531] width 91 height 18
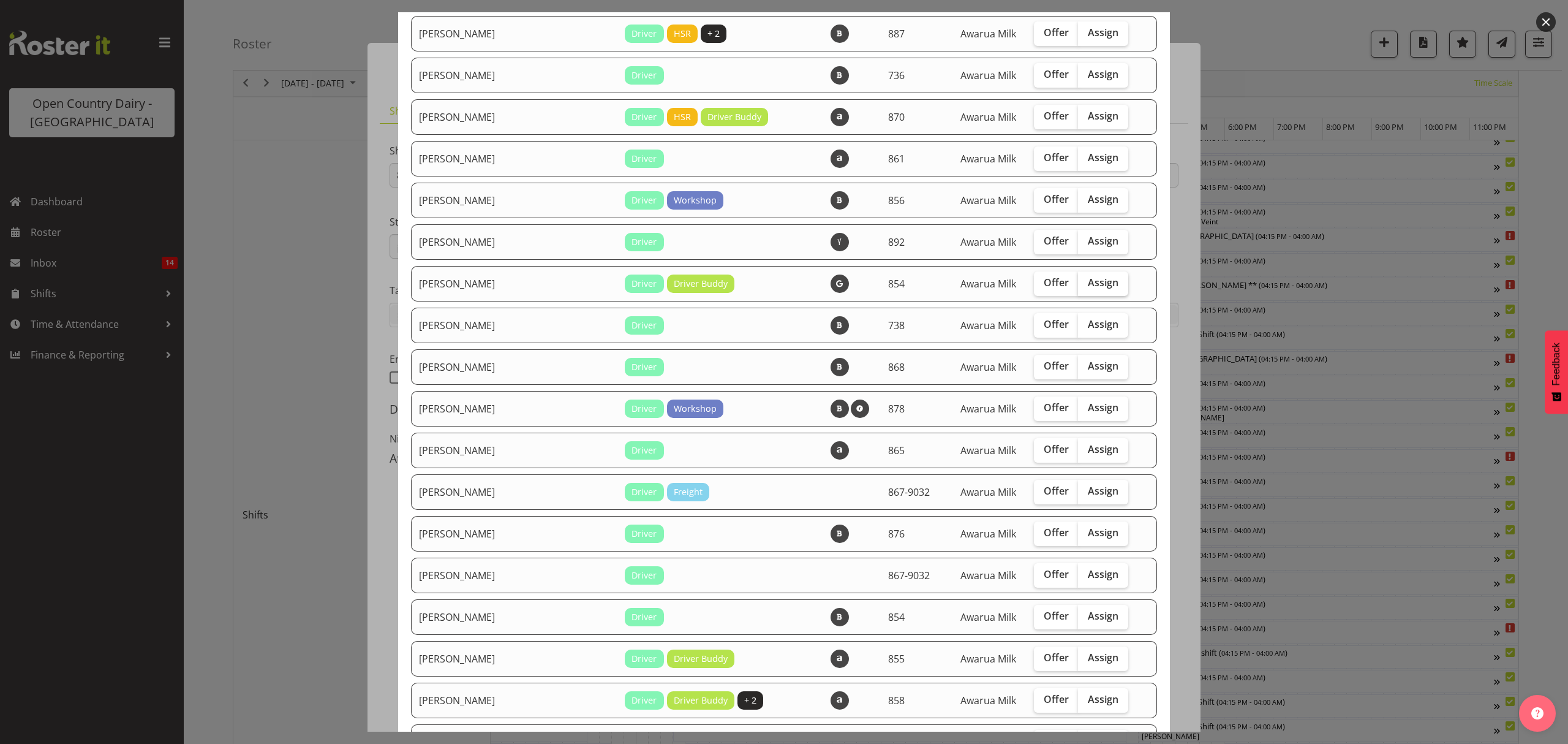
click at [1088, 287] on span "Assign" at bounding box center [1103, 282] width 30 height 12
click at [1078, 287] on input "Assign" at bounding box center [1082, 283] width 8 height 8
checkbox input "true"
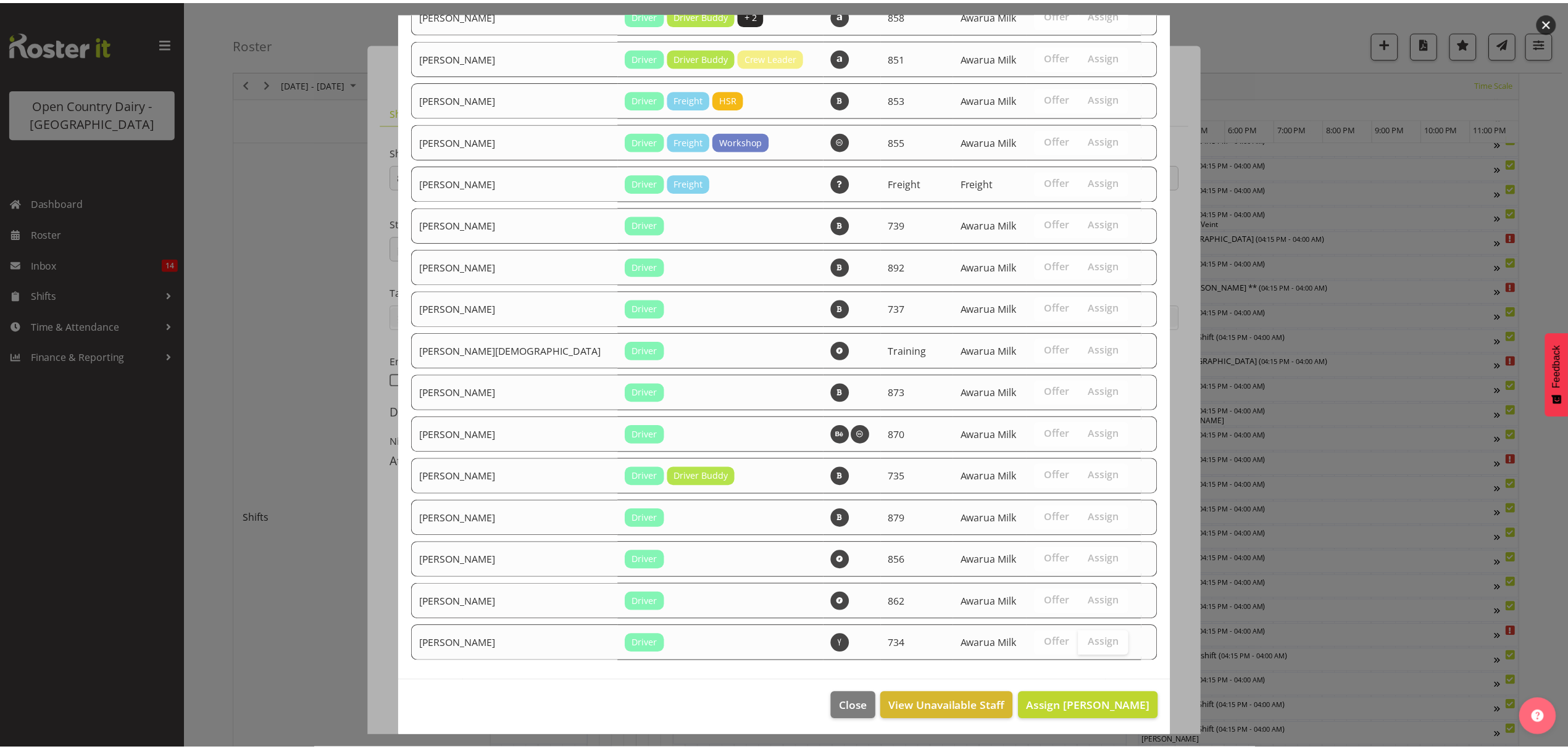
scroll to position [856, 0]
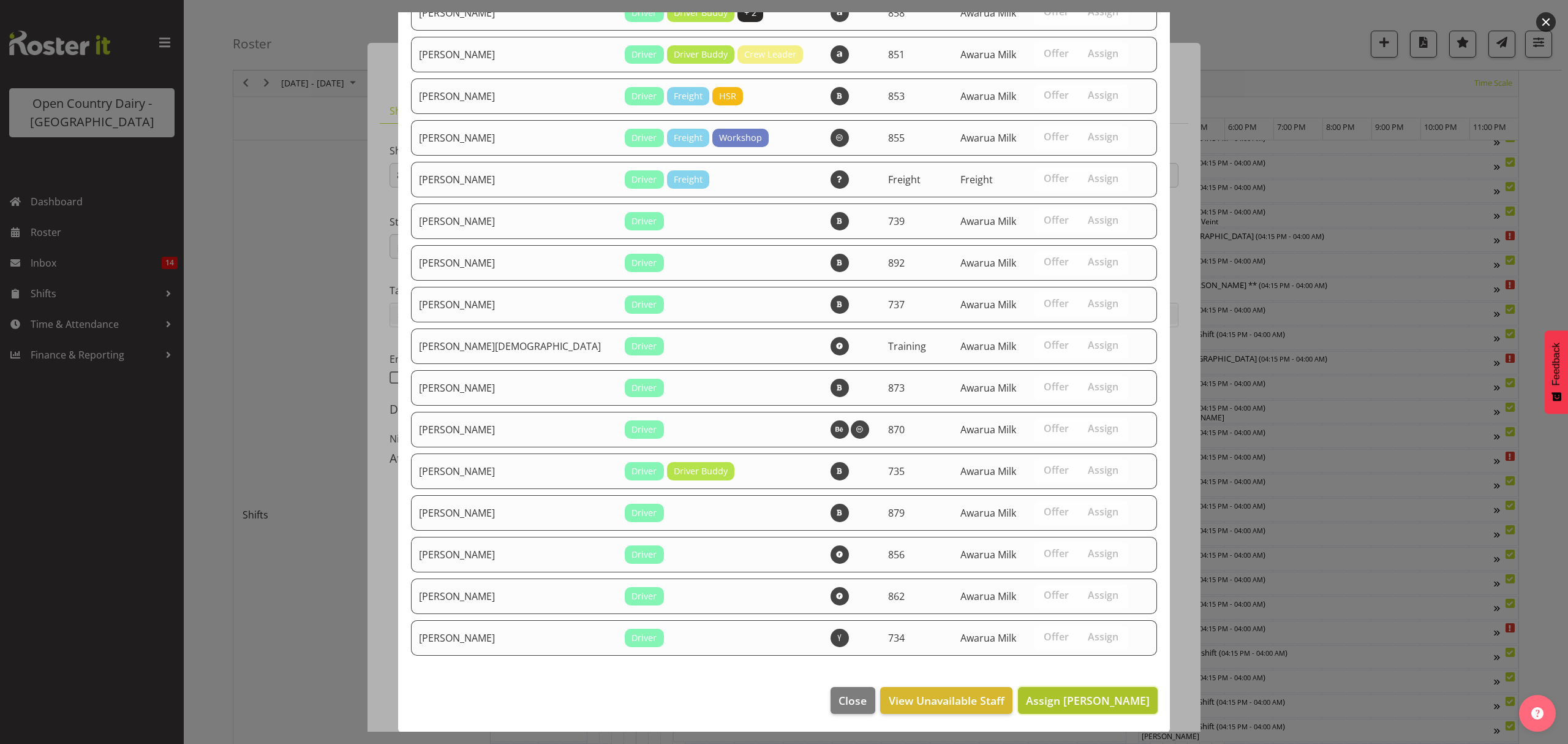
click at [1078, 703] on span "Assign [PERSON_NAME]" at bounding box center [1088, 699] width 124 height 14
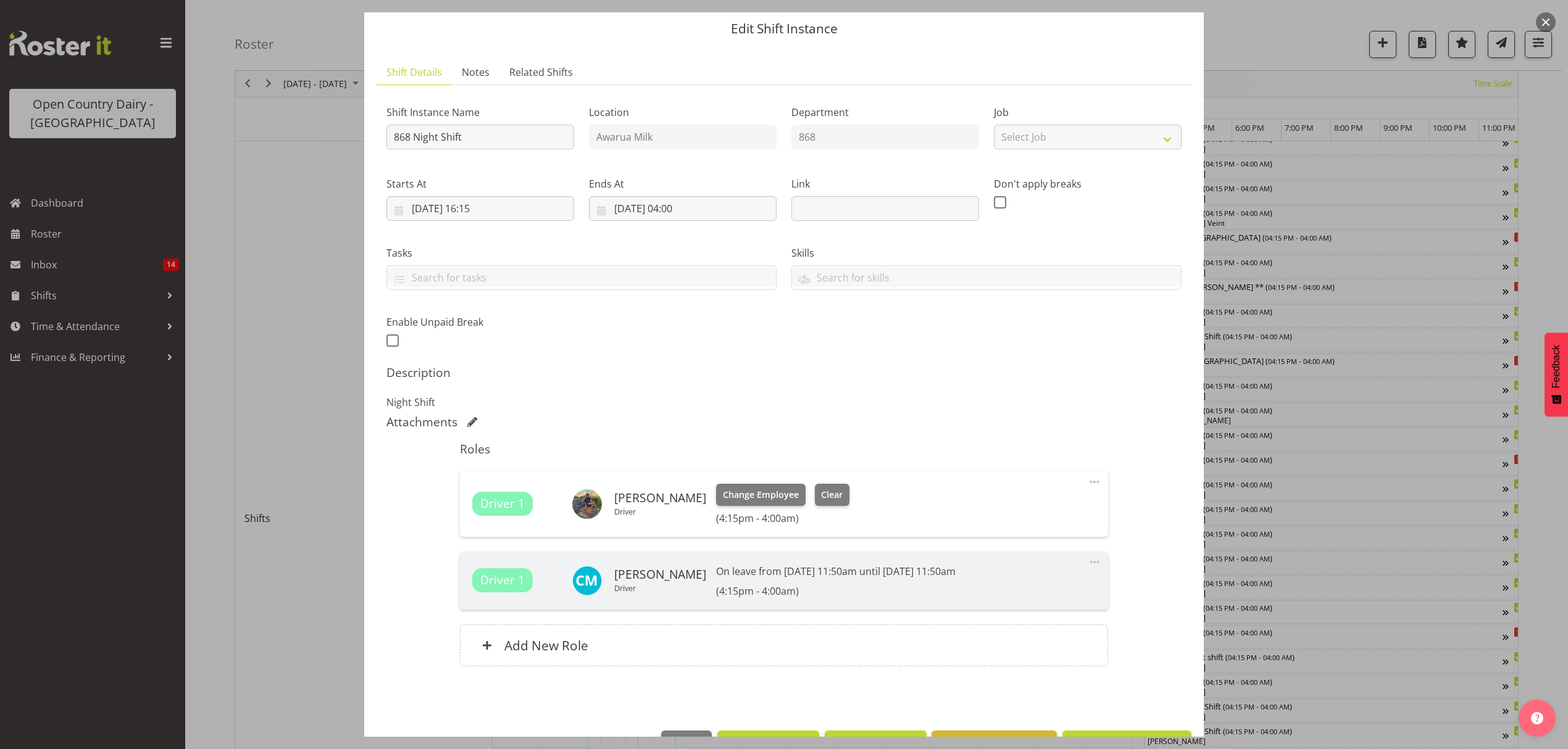
scroll to position [80, 0]
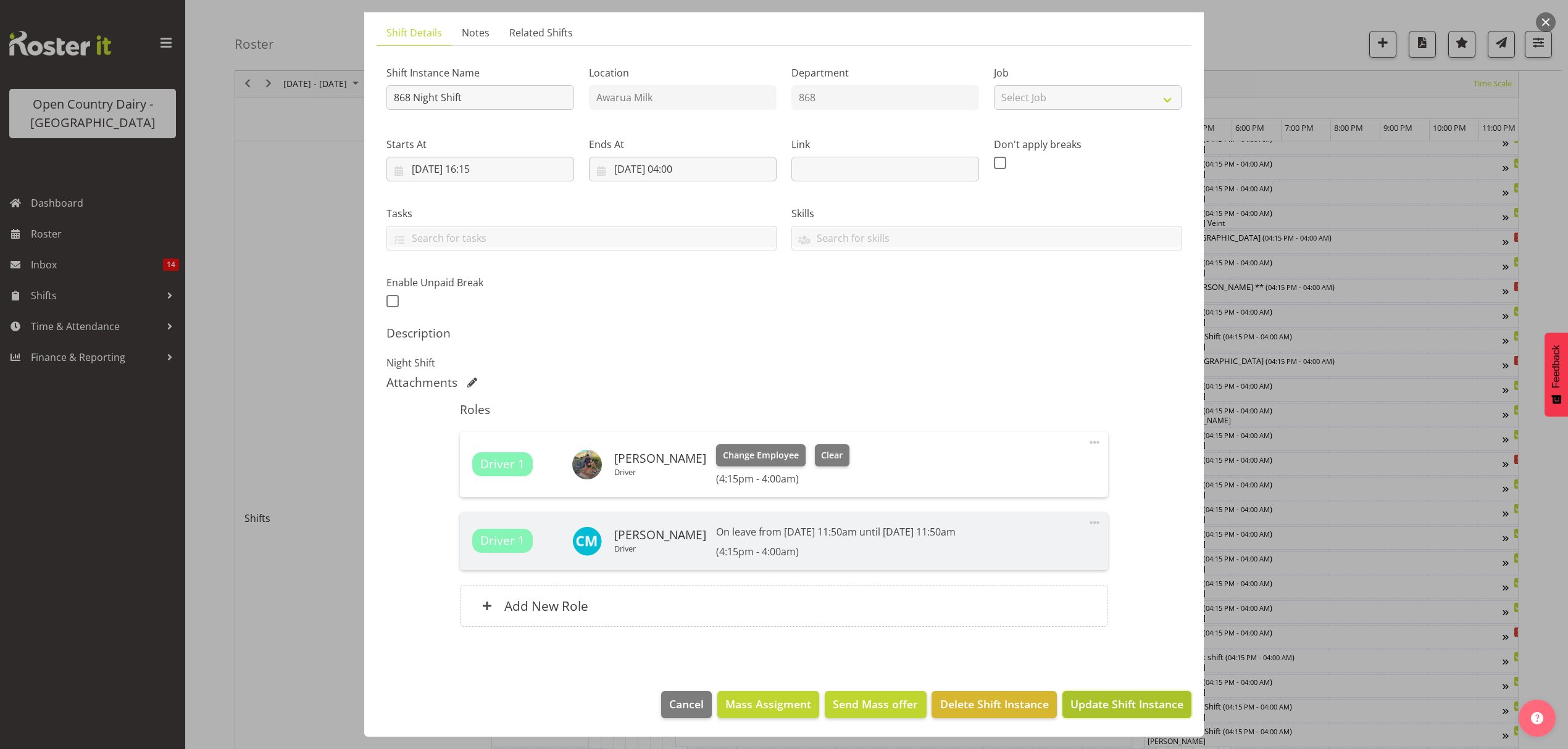
click at [1114, 709] on span "Update Shift Instance" at bounding box center [1127, 703] width 113 height 16
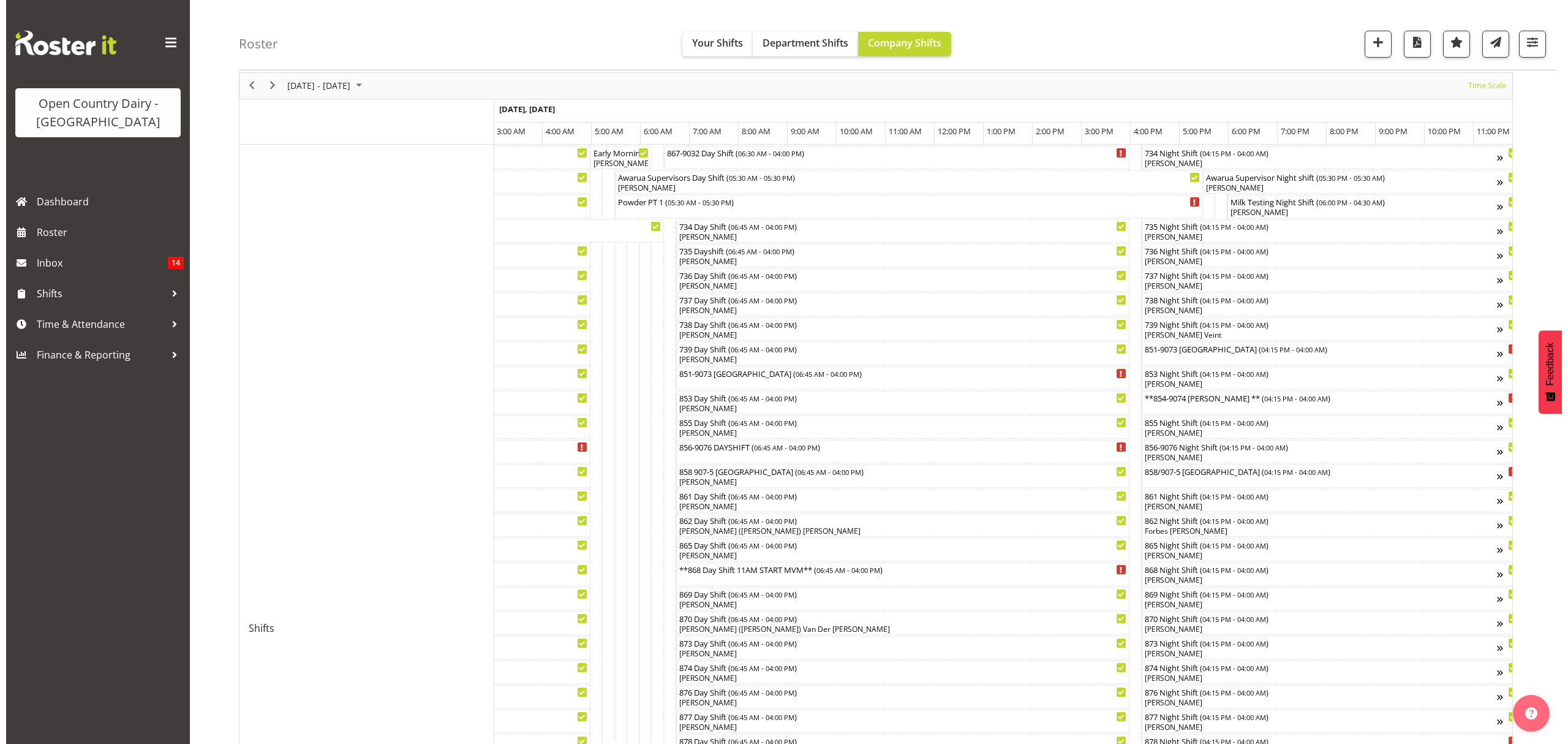
scroll to position [82, 0]
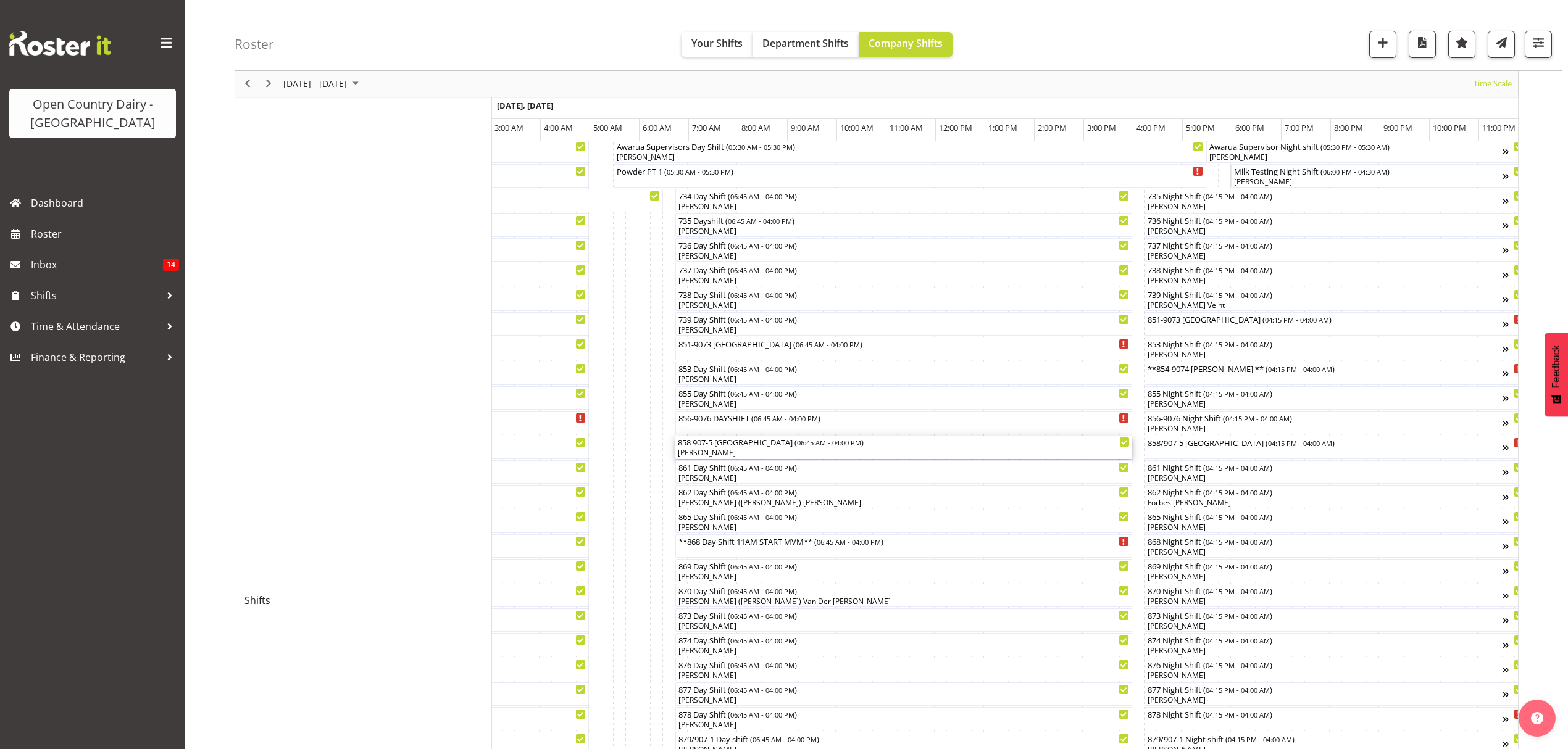
click at [692, 451] on div "[PERSON_NAME]" at bounding box center [903, 453] width 452 height 12
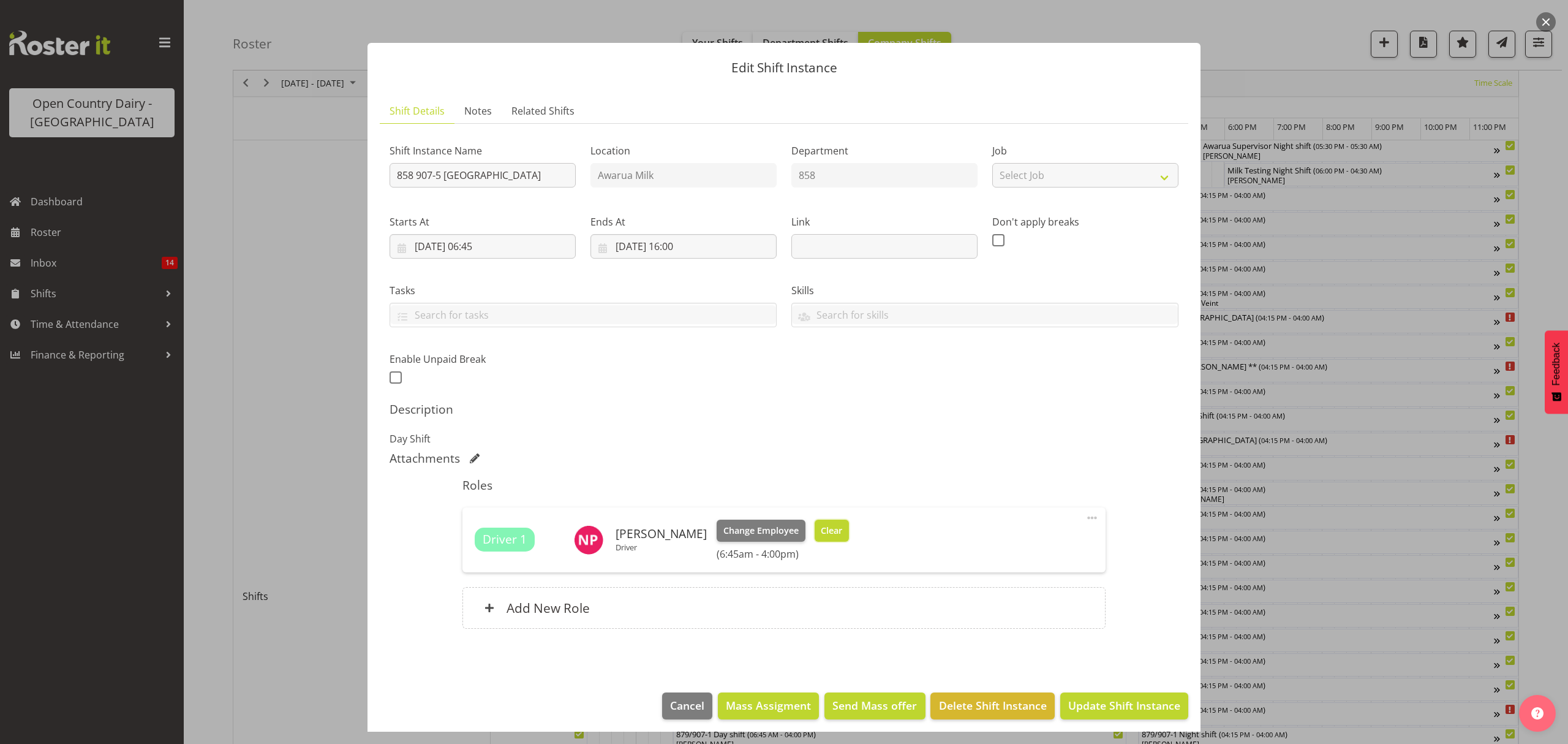
click at [821, 534] on span "Clear" at bounding box center [832, 531] width 22 height 13
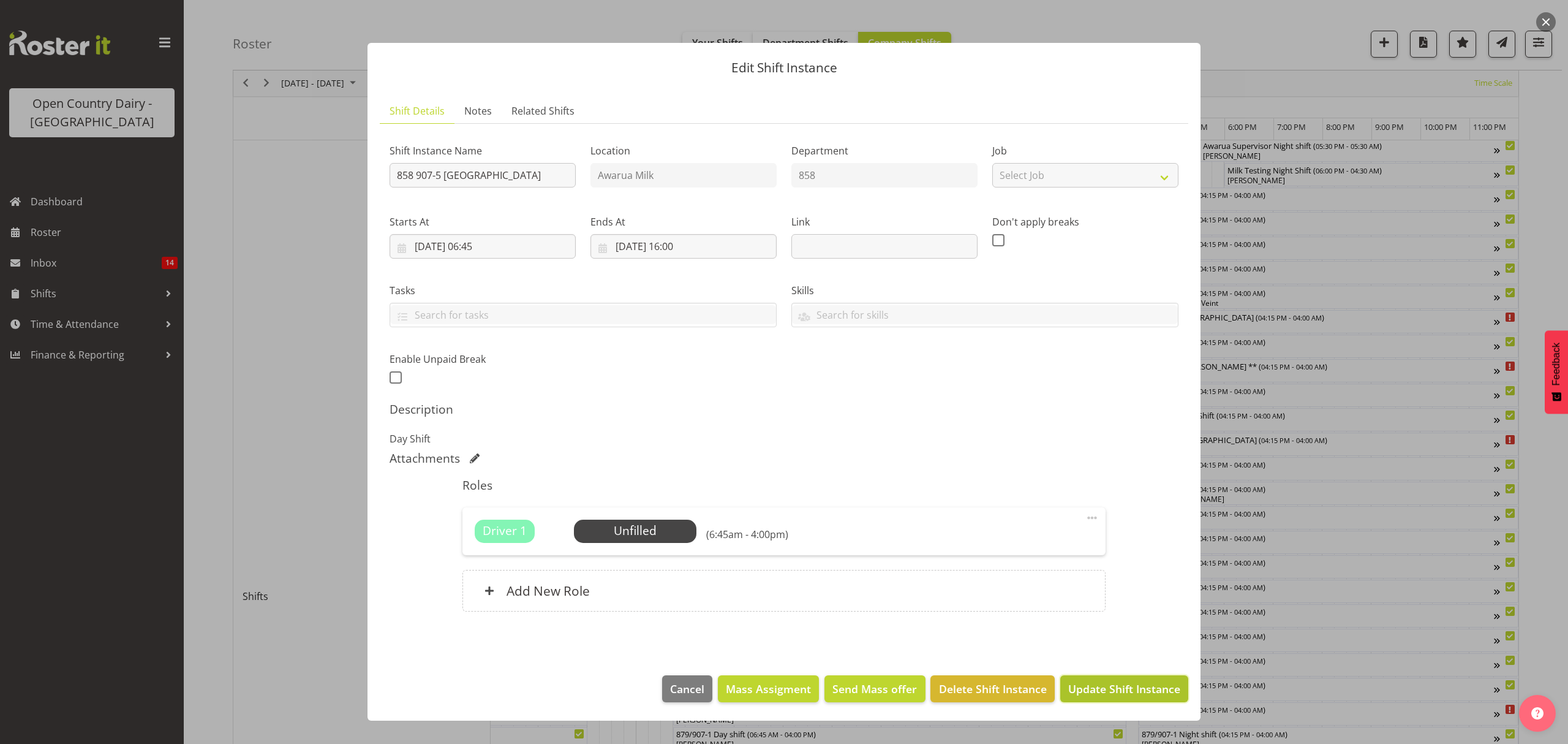
click at [1095, 693] on span "Update Shift Instance" at bounding box center [1125, 689] width 112 height 16
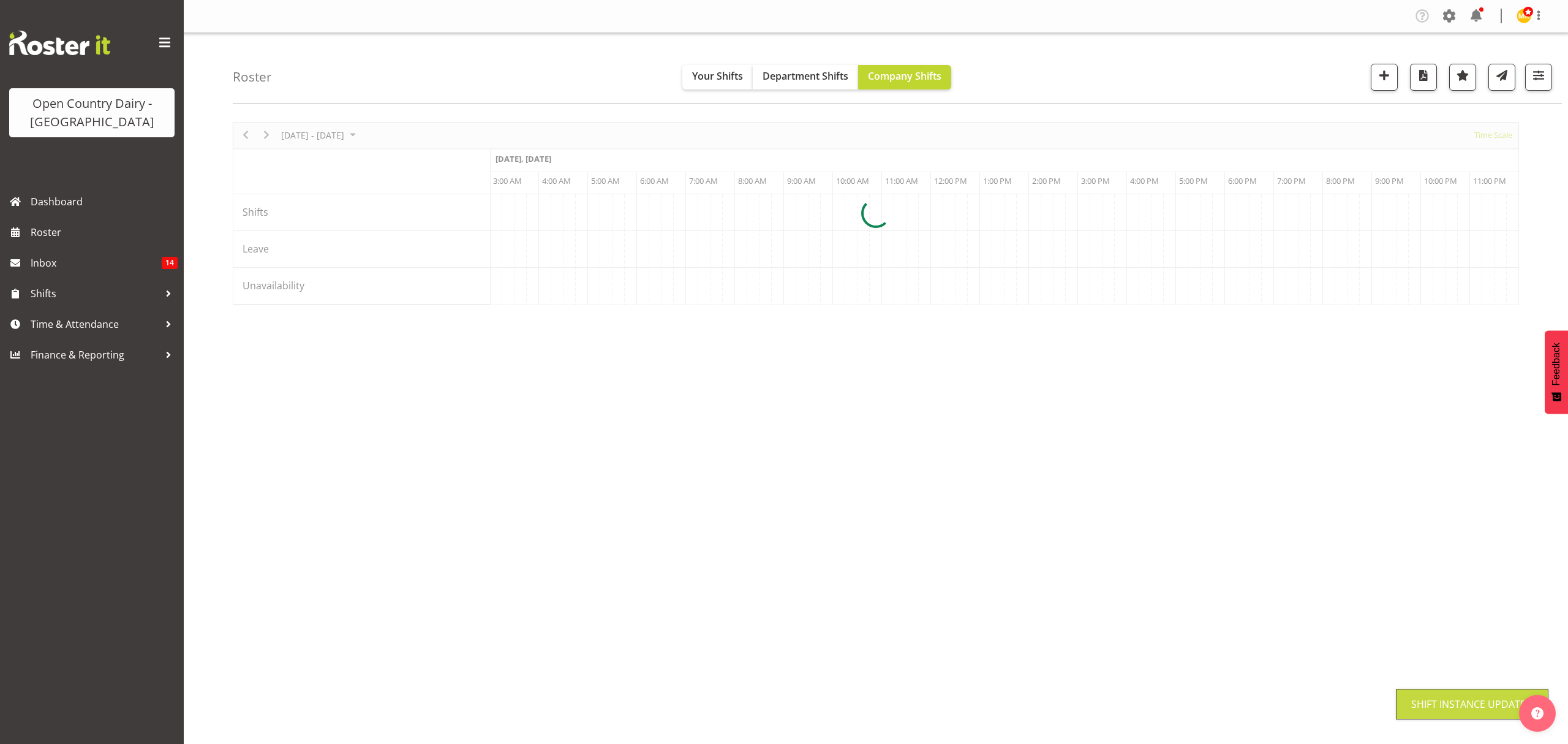
scroll to position [0, 0]
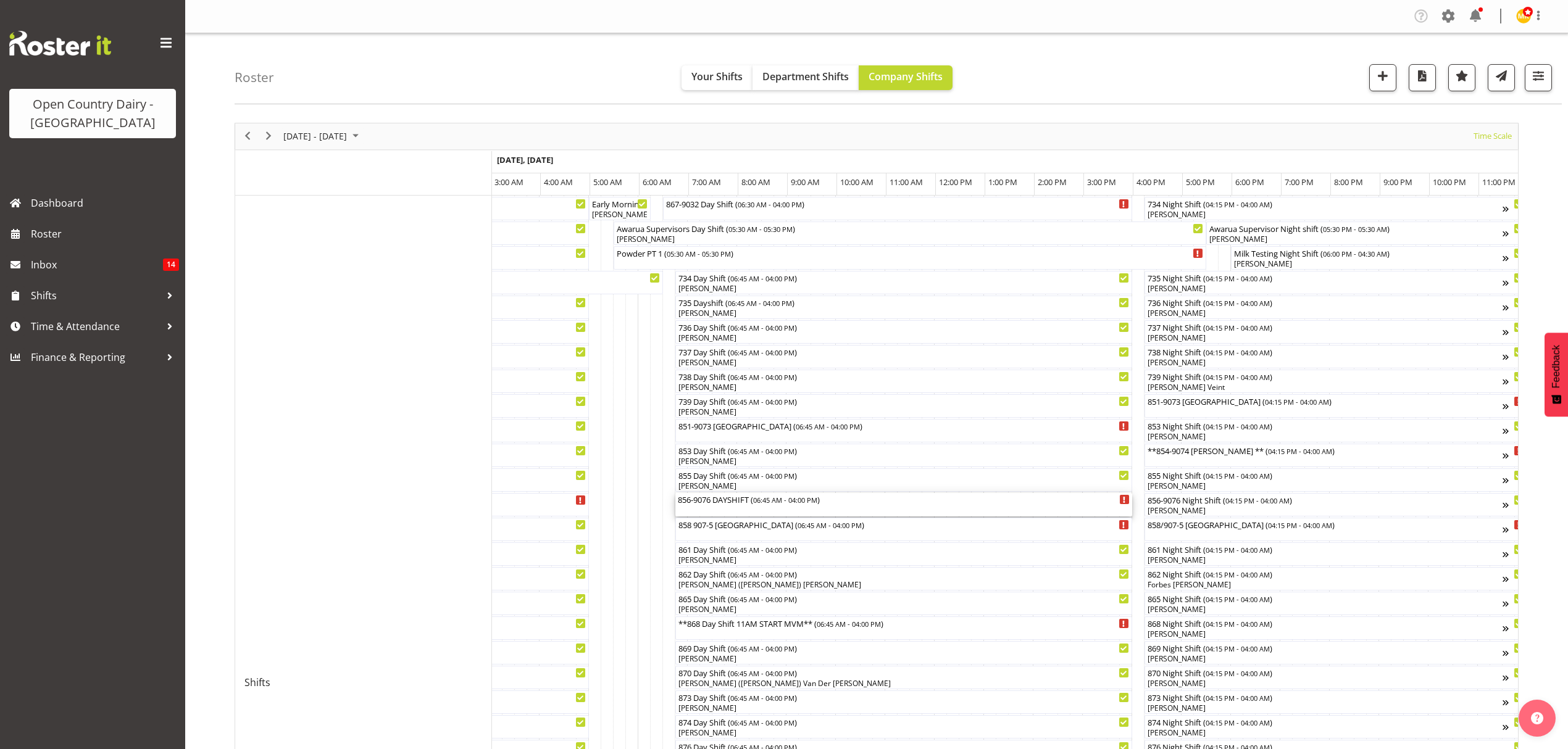
click at [695, 503] on div "856-9076 DAYSHIFT ( 06:45 AM - 04:00 PM )" at bounding box center [903, 499] width 452 height 12
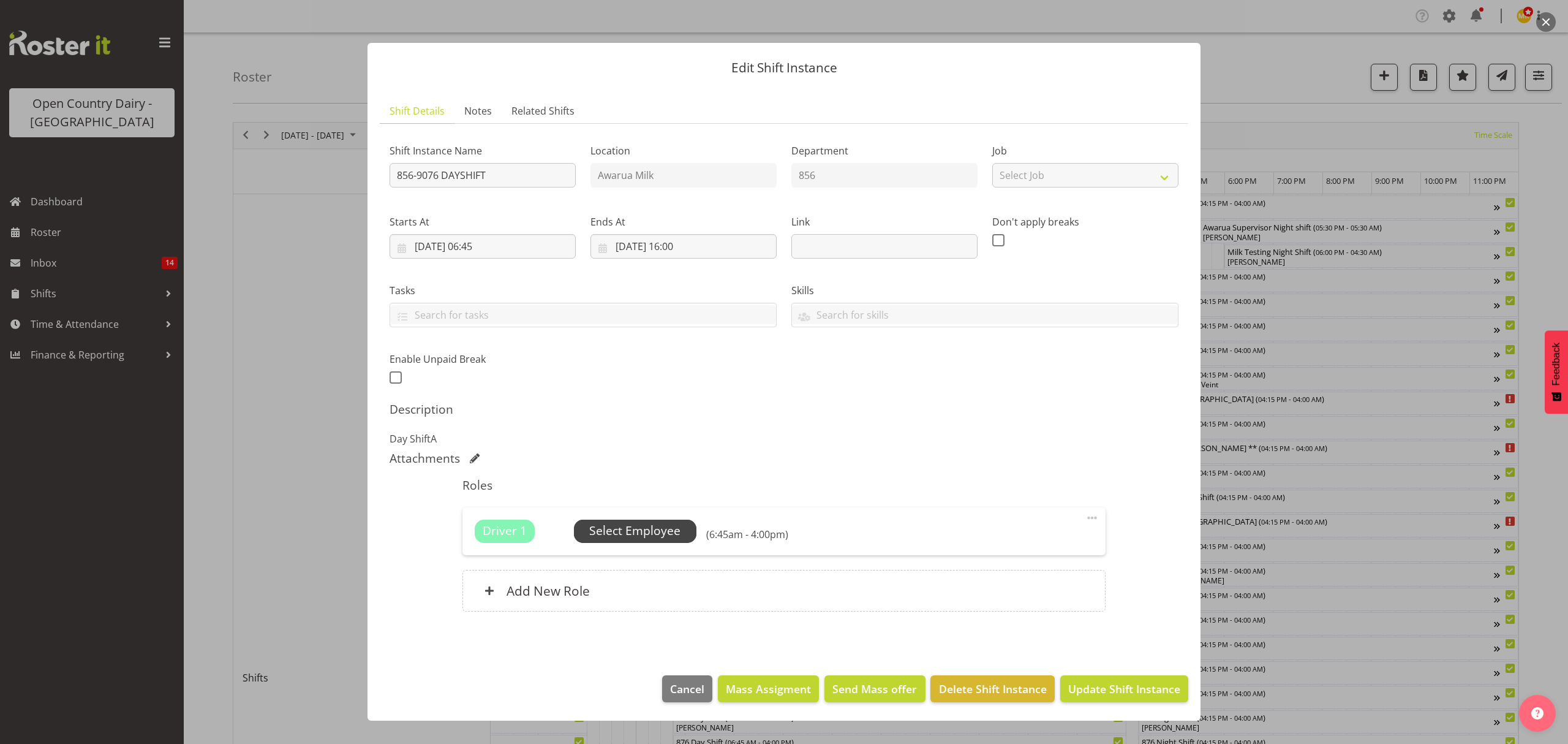
click at [643, 530] on span "Select Employee" at bounding box center [635, 531] width 91 height 18
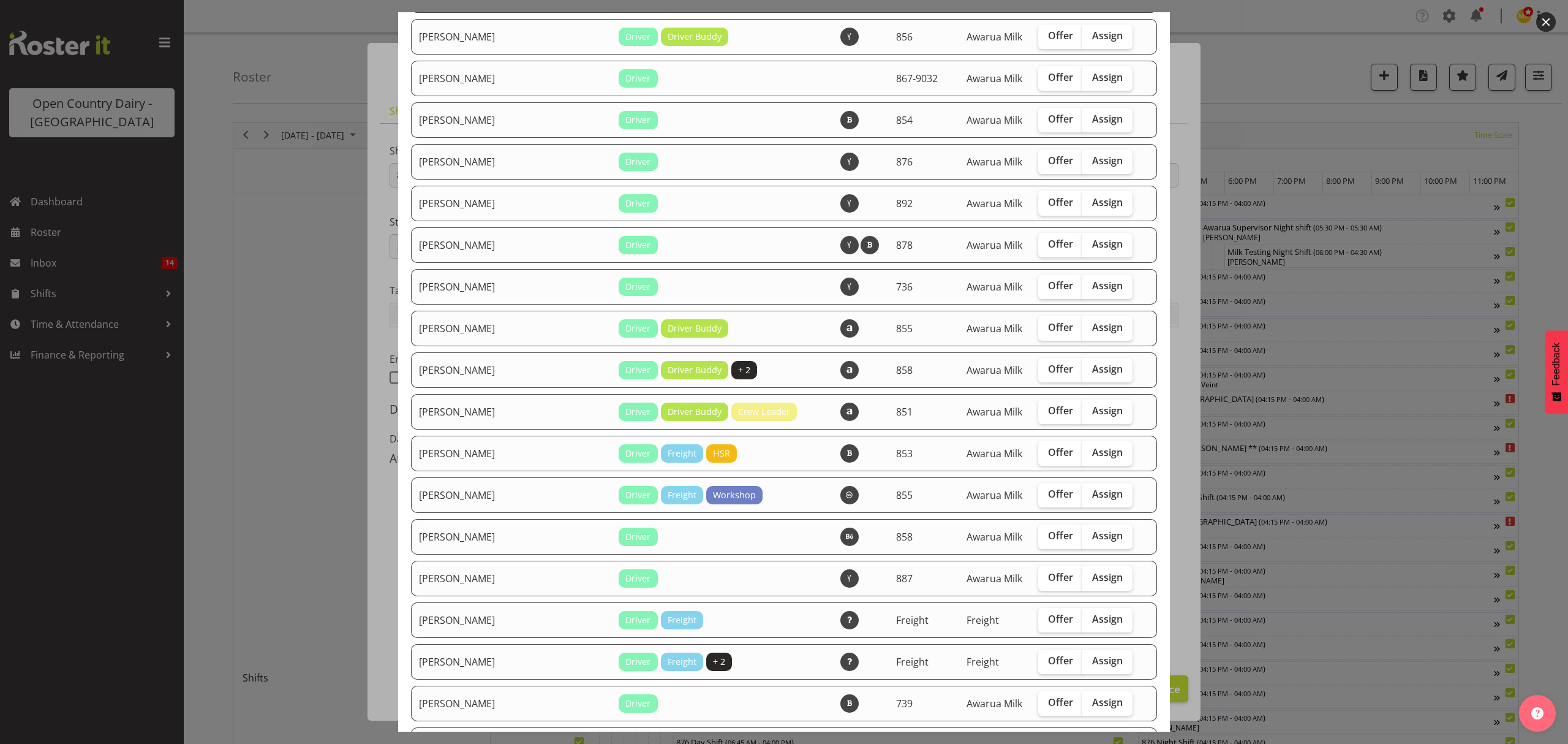
scroll to position [1225, 0]
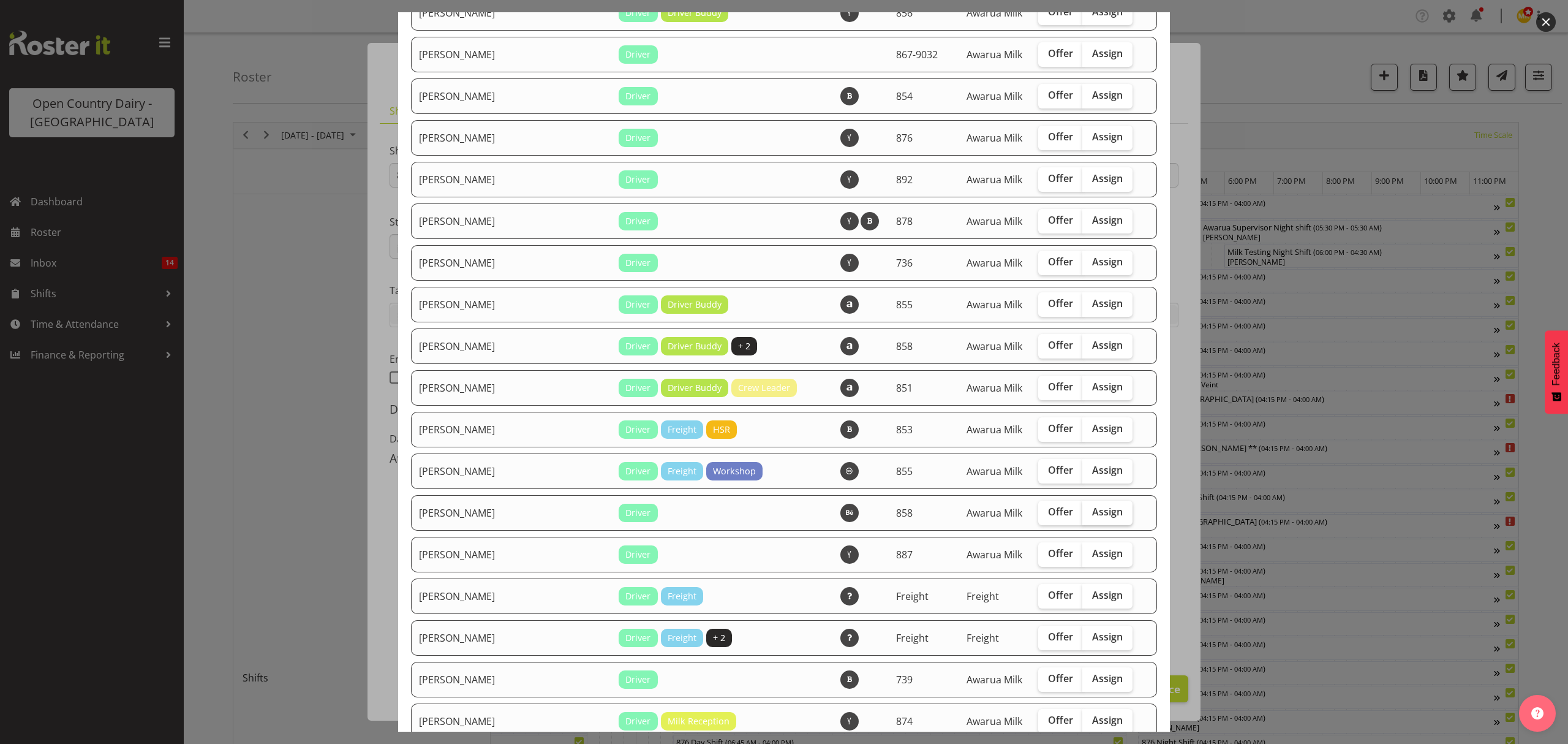
click at [1093, 513] on span "Assign" at bounding box center [1108, 512] width 30 height 12
click at [1084, 513] on input "Assign" at bounding box center [1086, 512] width 8 height 8
checkbox input "true"
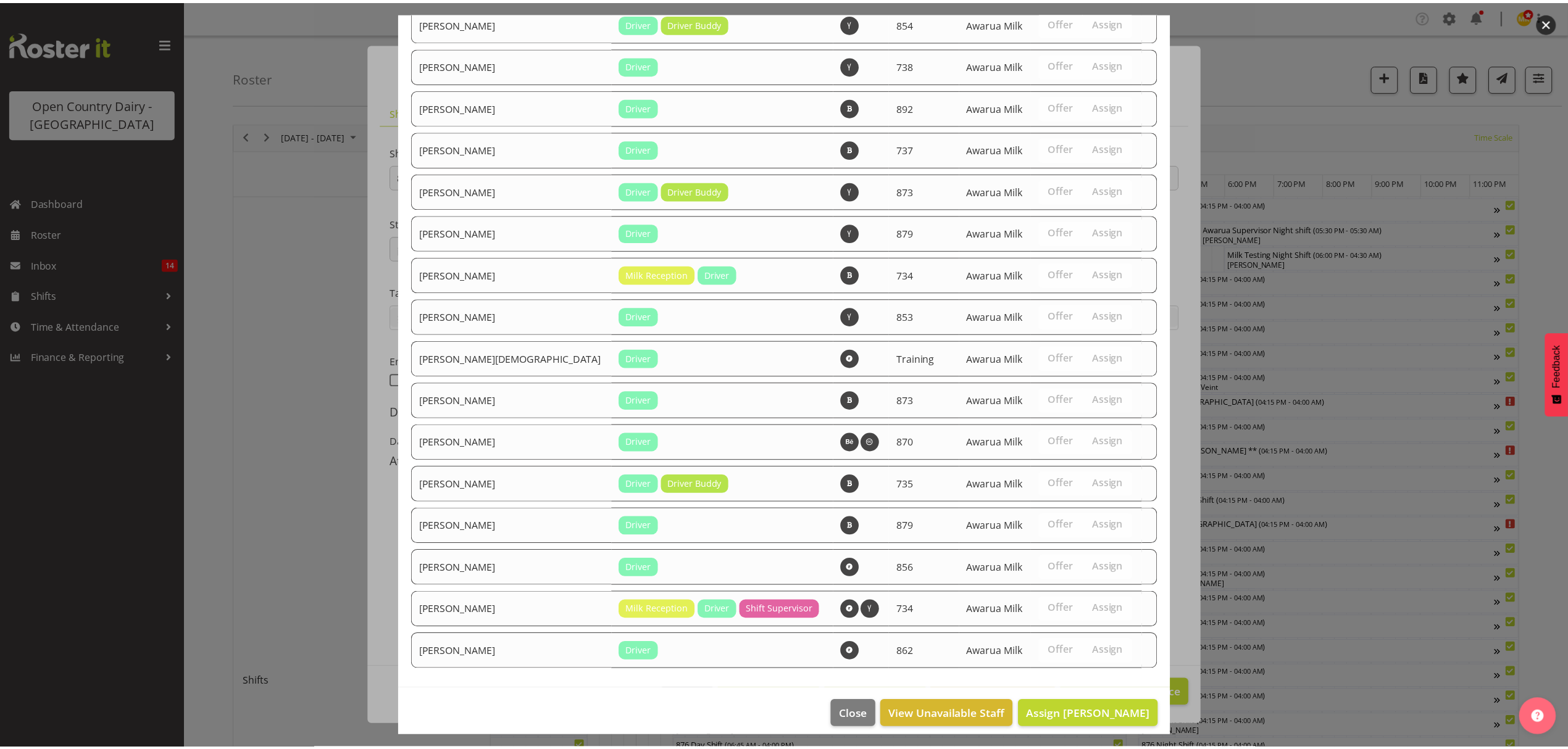
scroll to position [1989, 0]
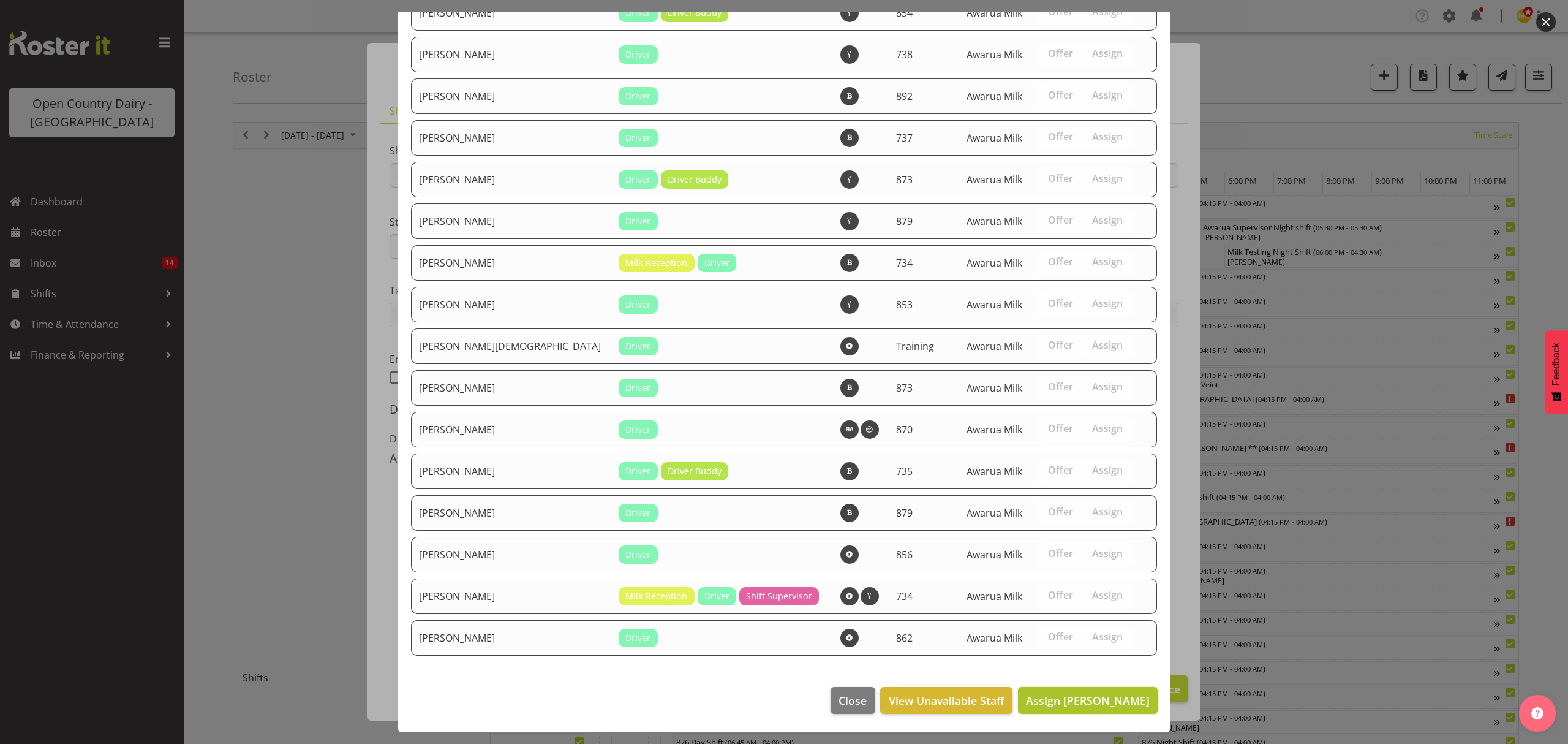
click at [1094, 694] on span "Assign [PERSON_NAME]" at bounding box center [1088, 699] width 124 height 14
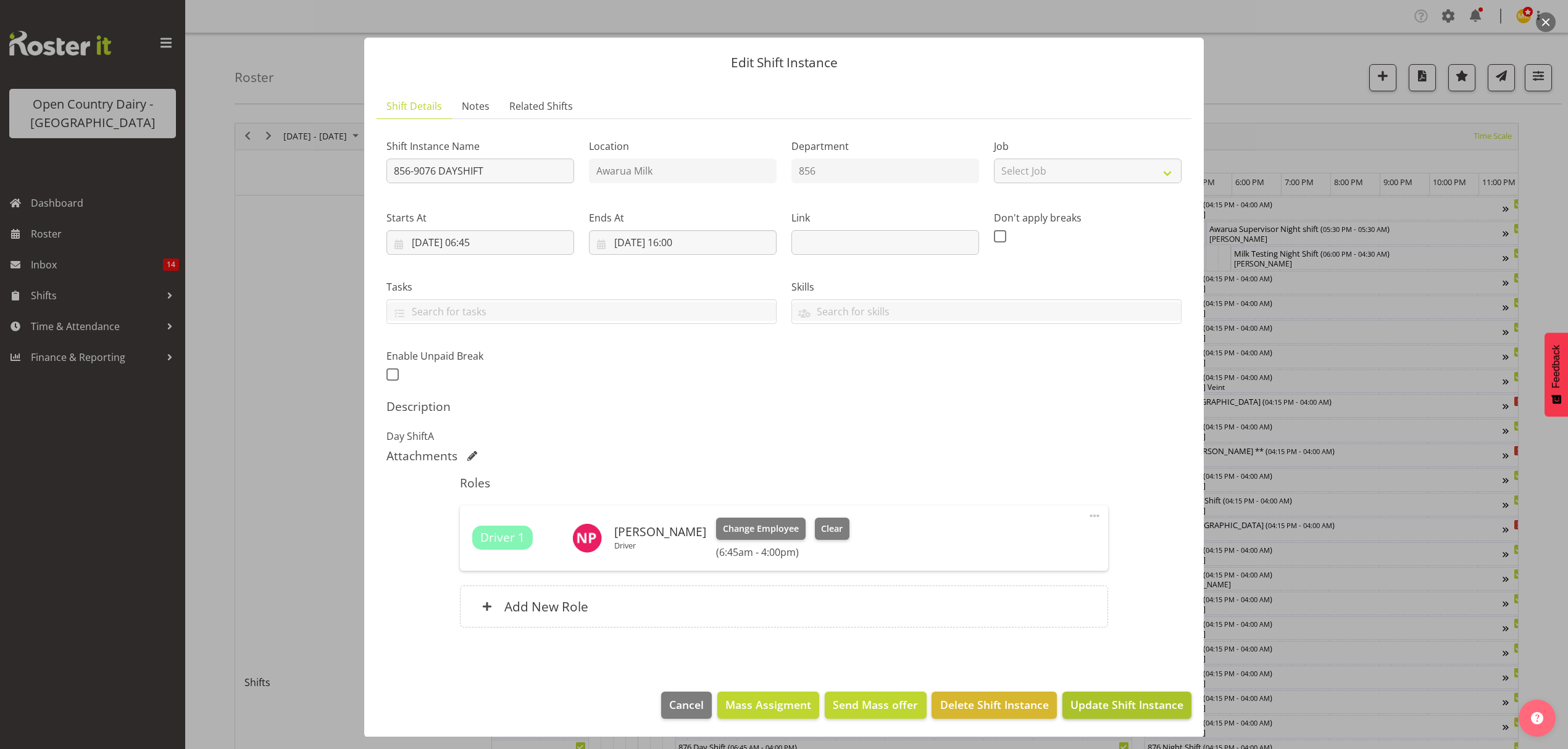
scroll to position [8, 0]
click at [1128, 699] on span "Update Shift Instance" at bounding box center [1127, 703] width 113 height 16
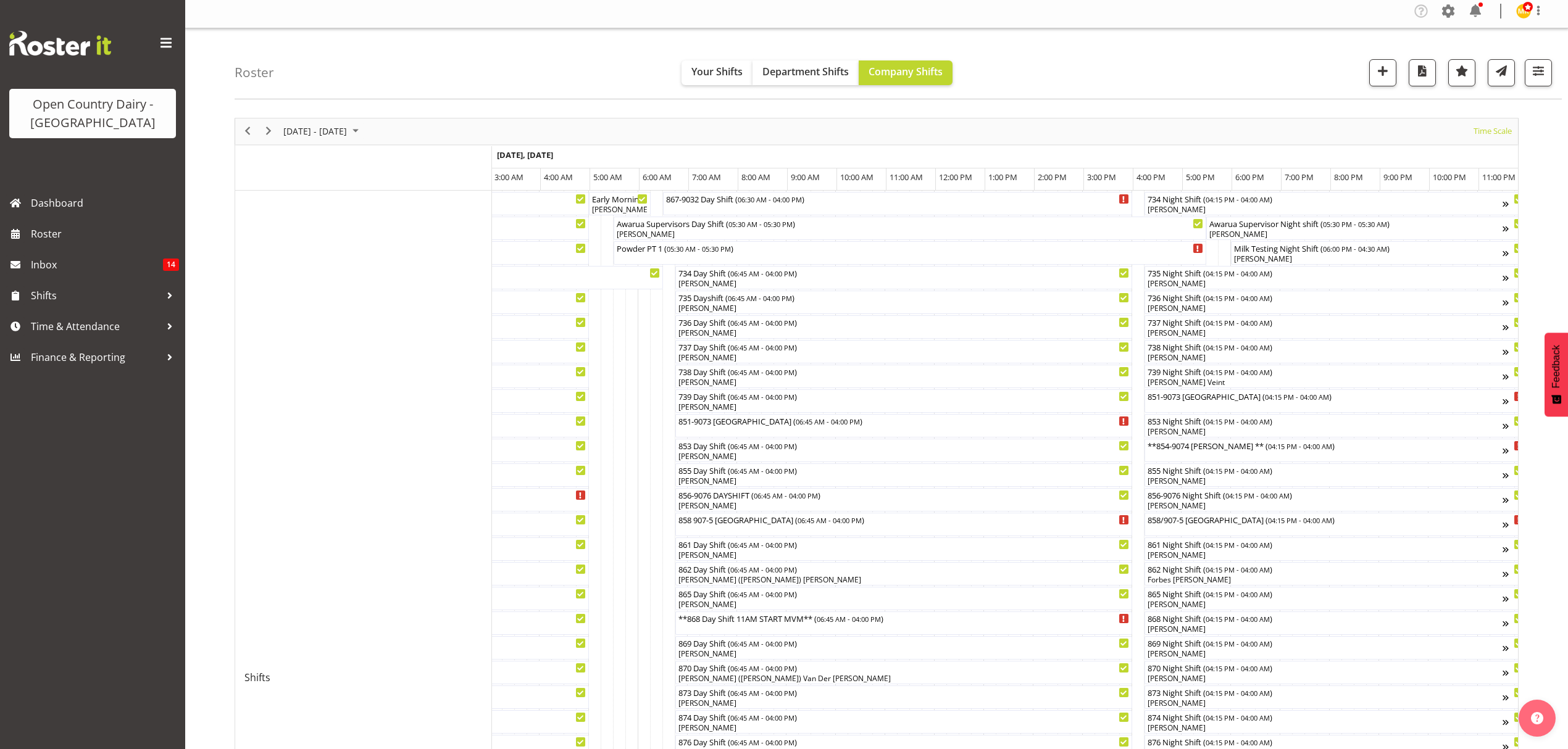
scroll to position [0, 0]
click at [618, 218] on div "[PERSON_NAME], [PERSON_NAME]" at bounding box center [619, 214] width 57 height 12
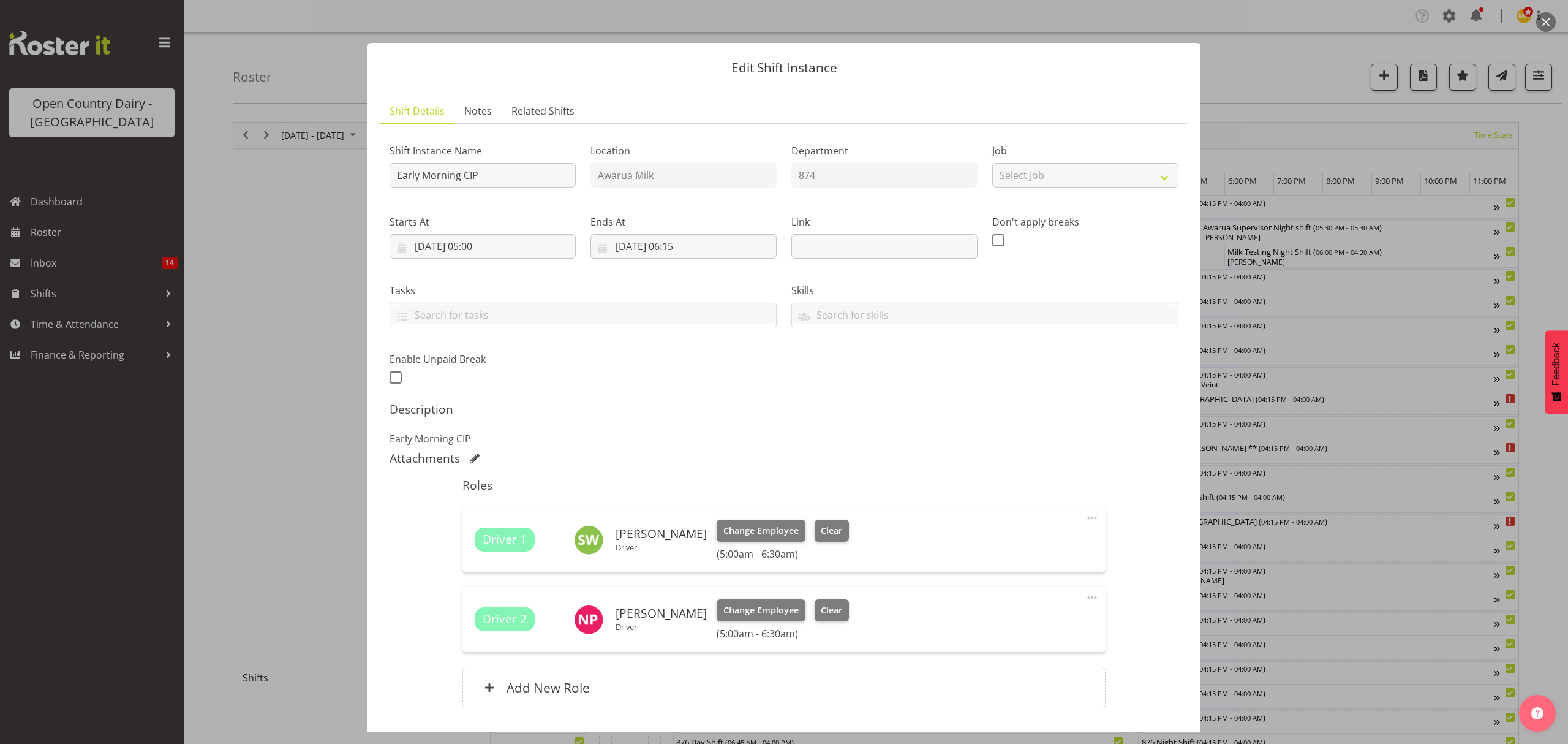
click at [1338, 123] on div at bounding box center [784, 372] width 1568 height 744
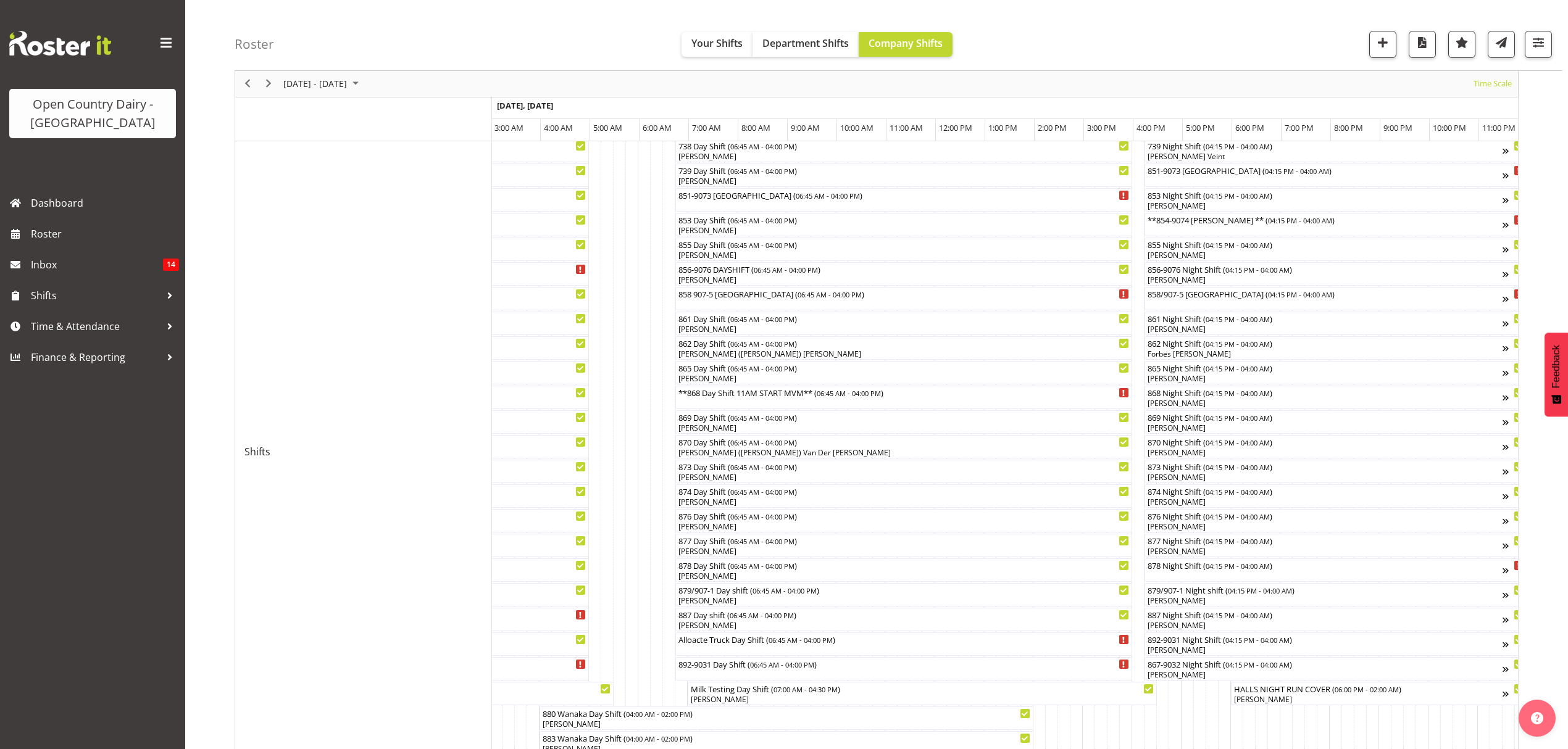
scroll to position [329, 0]
